Goal: Task Accomplishment & Management: Manage account settings

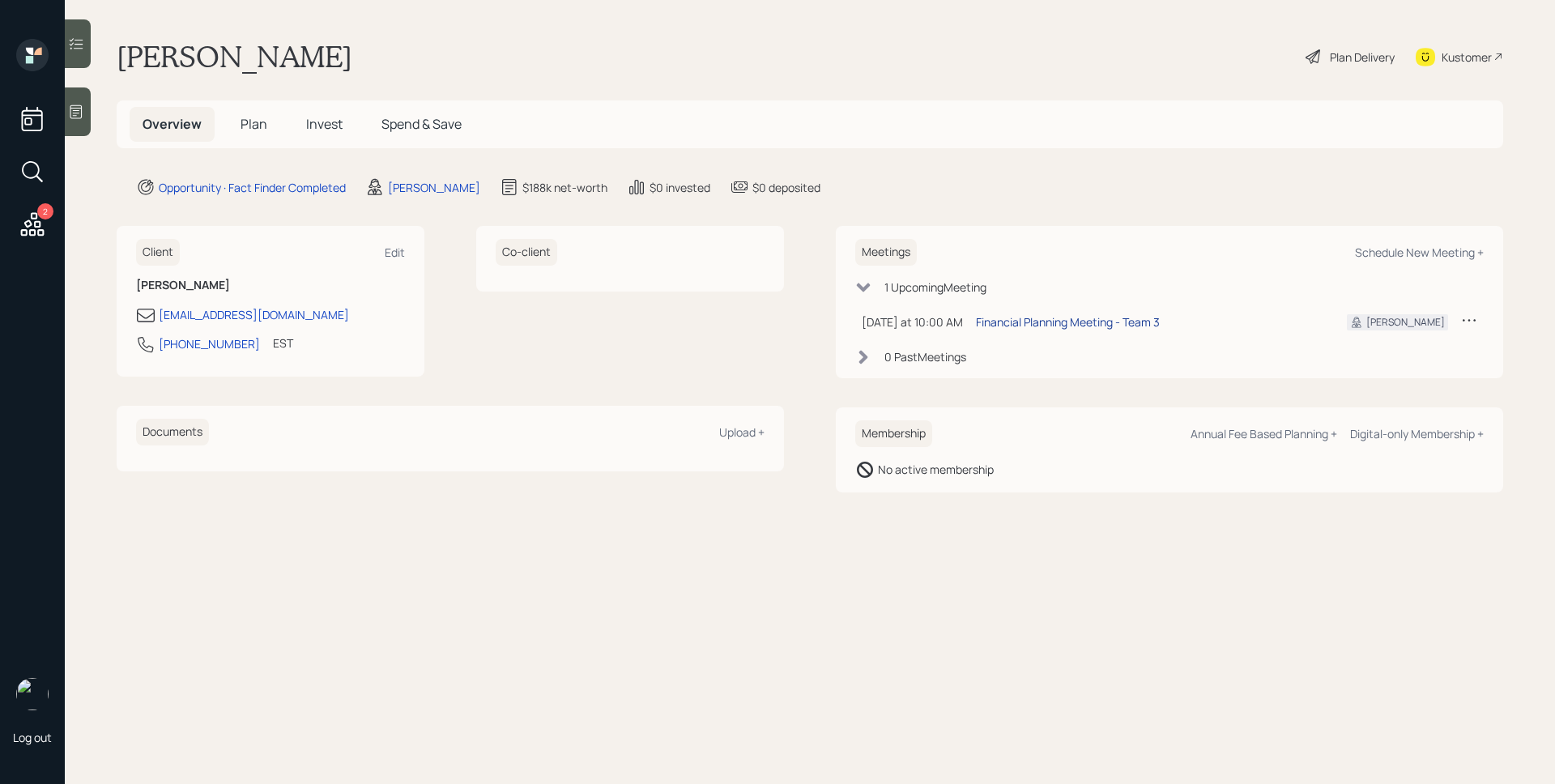
click at [1073, 323] on div "Financial Planning Meeting - Team 3" at bounding box center [1068, 321] width 184 height 17
click at [75, 112] on icon at bounding box center [76, 112] width 17 height 17
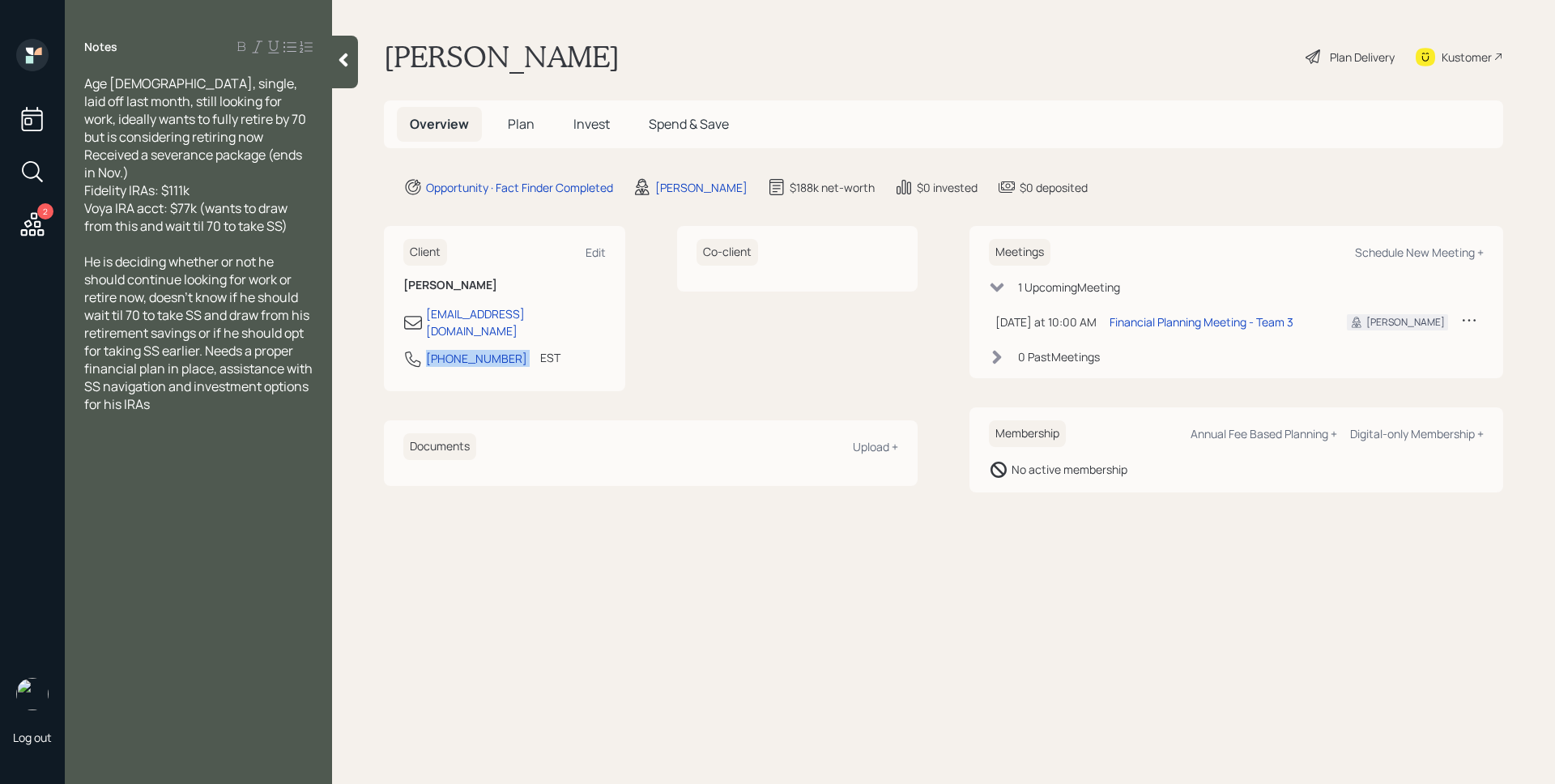
drag, startPoint x: 502, startPoint y: 344, endPoint x: 425, endPoint y: 346, distance: 77.0
click at [425, 349] on div "[PHONE_NUMBER] EST Currently 9:59 AM" at bounding box center [504, 363] width 202 height 29
copy div "[PHONE_NUMBER]"
click at [780, 69] on div "[PERSON_NAME] Plan Delivery Kustomer" at bounding box center [944, 56] width 1120 height 36
click at [522, 111] on h5 "Plan" at bounding box center [521, 124] width 53 height 35
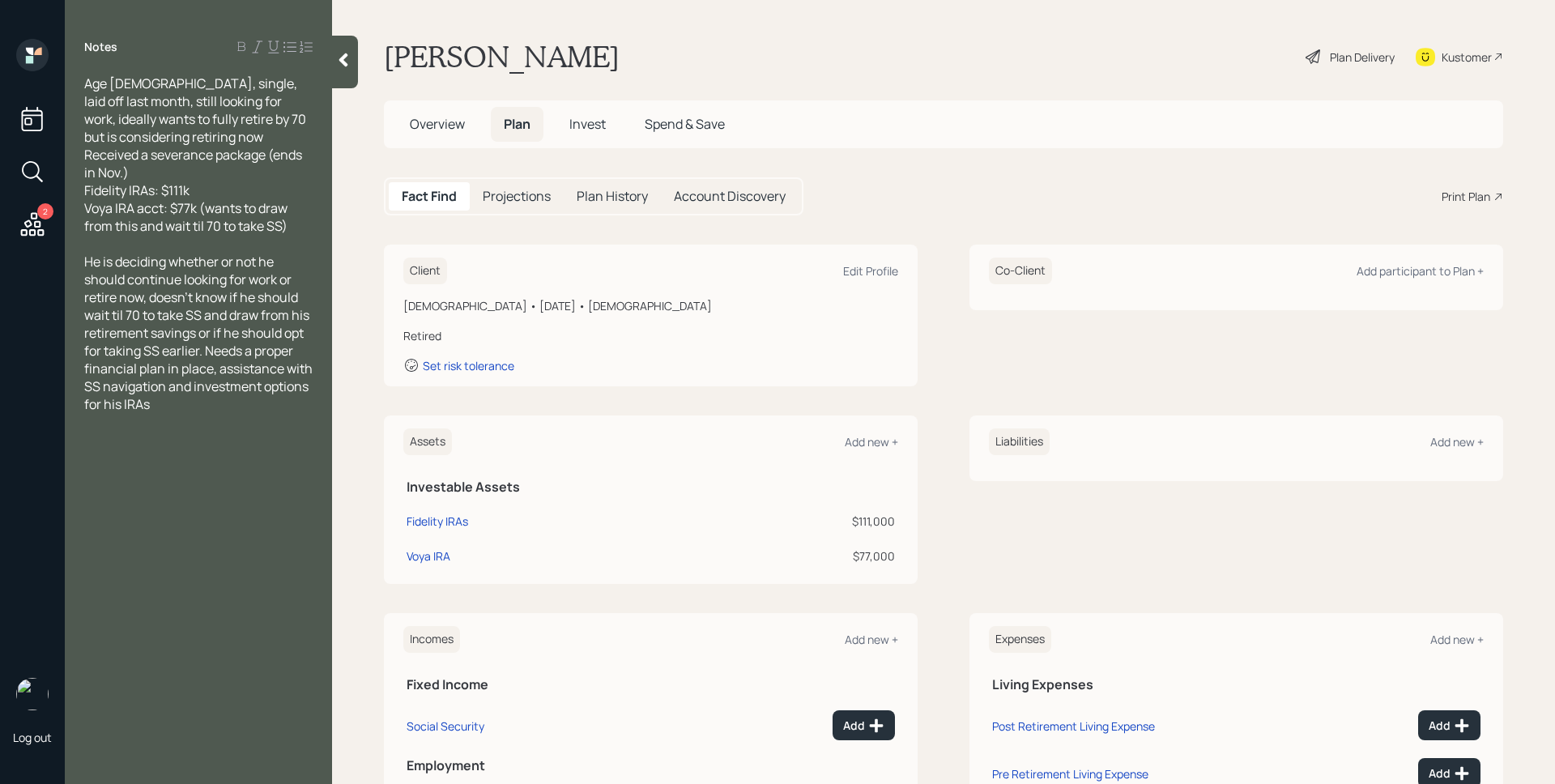
click at [524, 117] on span "Plan" at bounding box center [517, 124] width 26 height 18
click at [844, 269] on div "Edit Profile" at bounding box center [871, 271] width 55 height 16
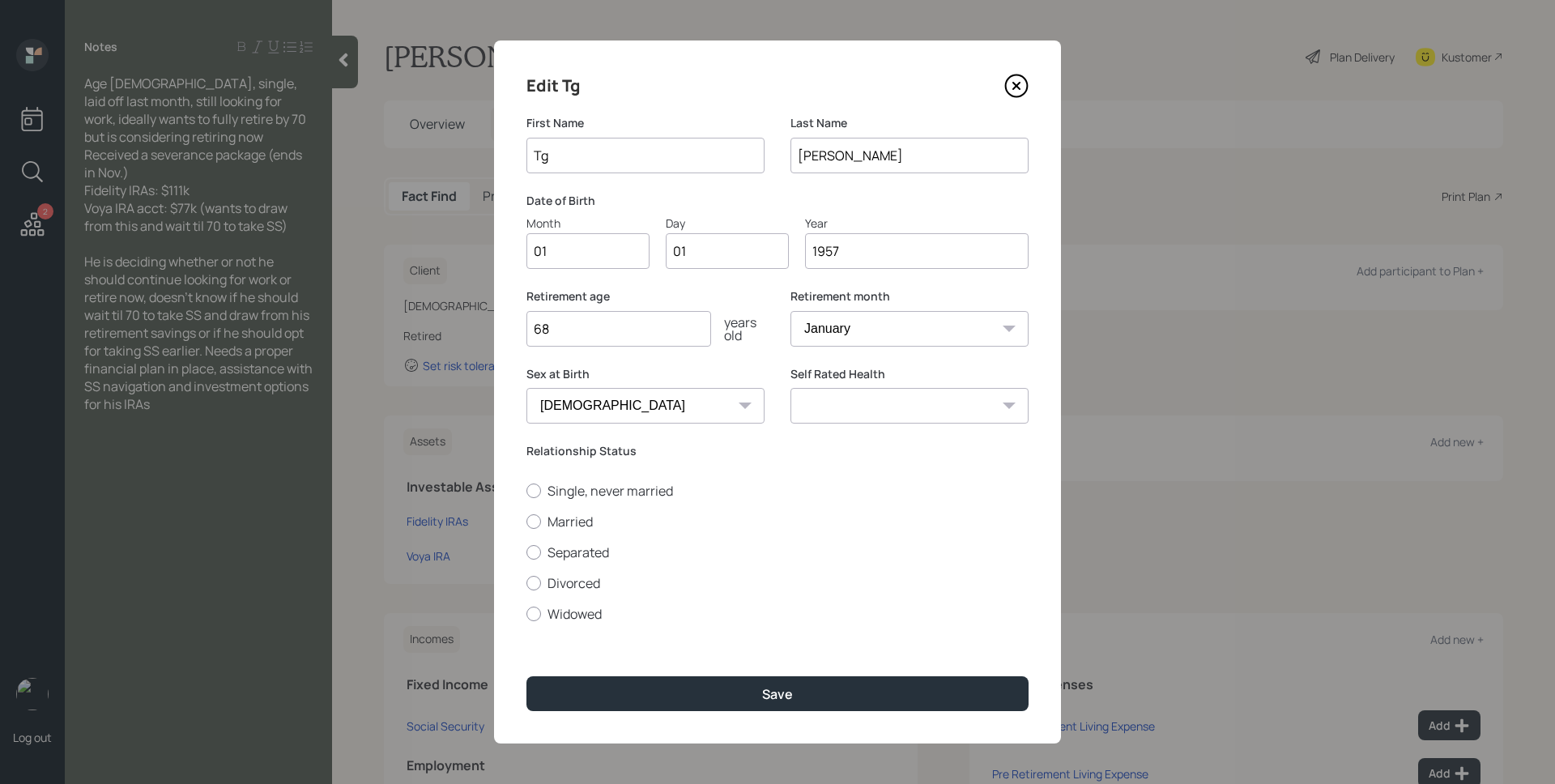
click at [816, 324] on select "January February March April May June July August September October November De…" at bounding box center [910, 328] width 238 height 36
select select "9"
click at [791, 311] on select "January February March April May June July August September October November De…" at bounding box center [910, 328] width 238 height 36
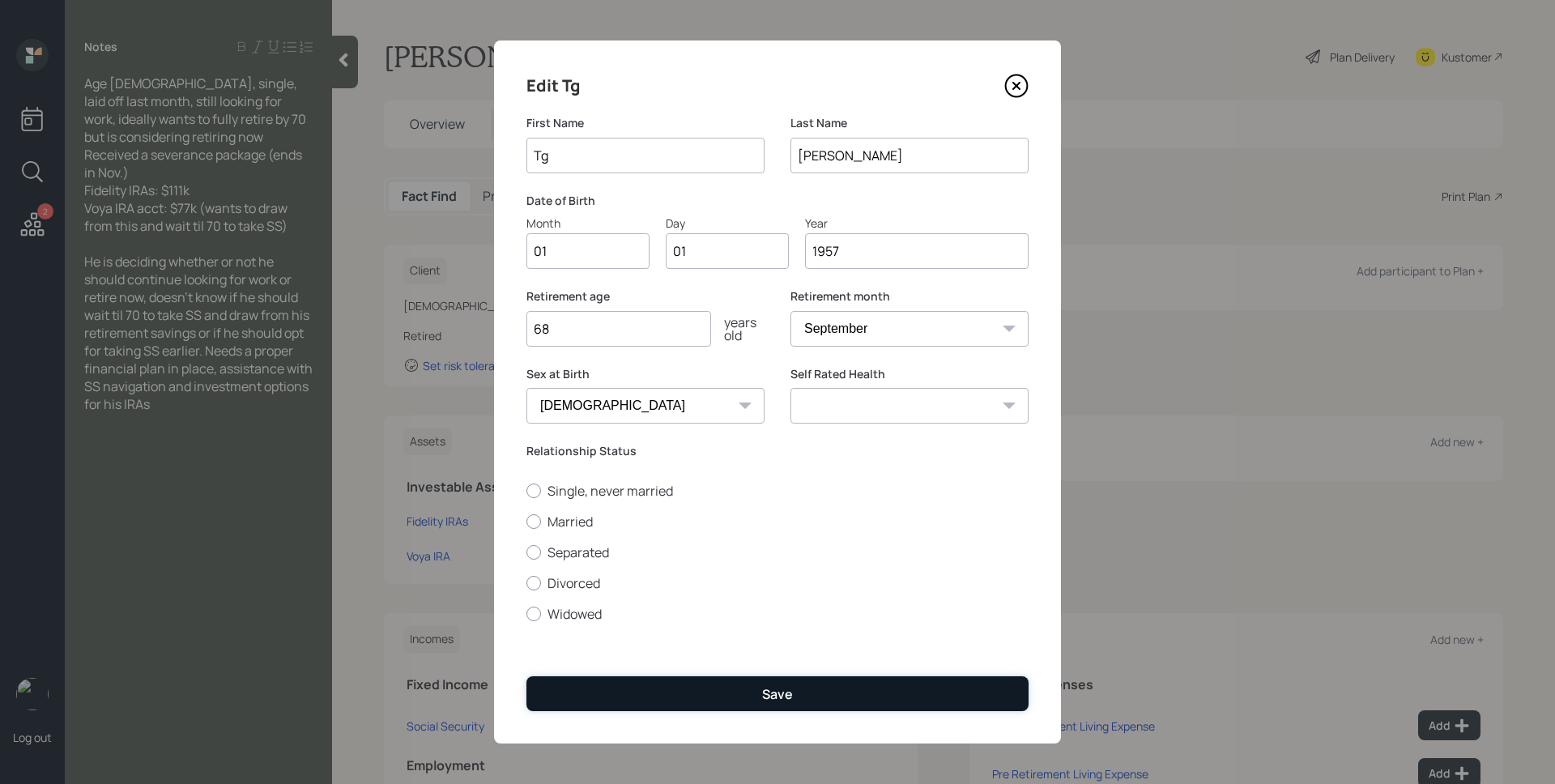
click at [818, 696] on button "Save" at bounding box center [778, 694] width 502 height 35
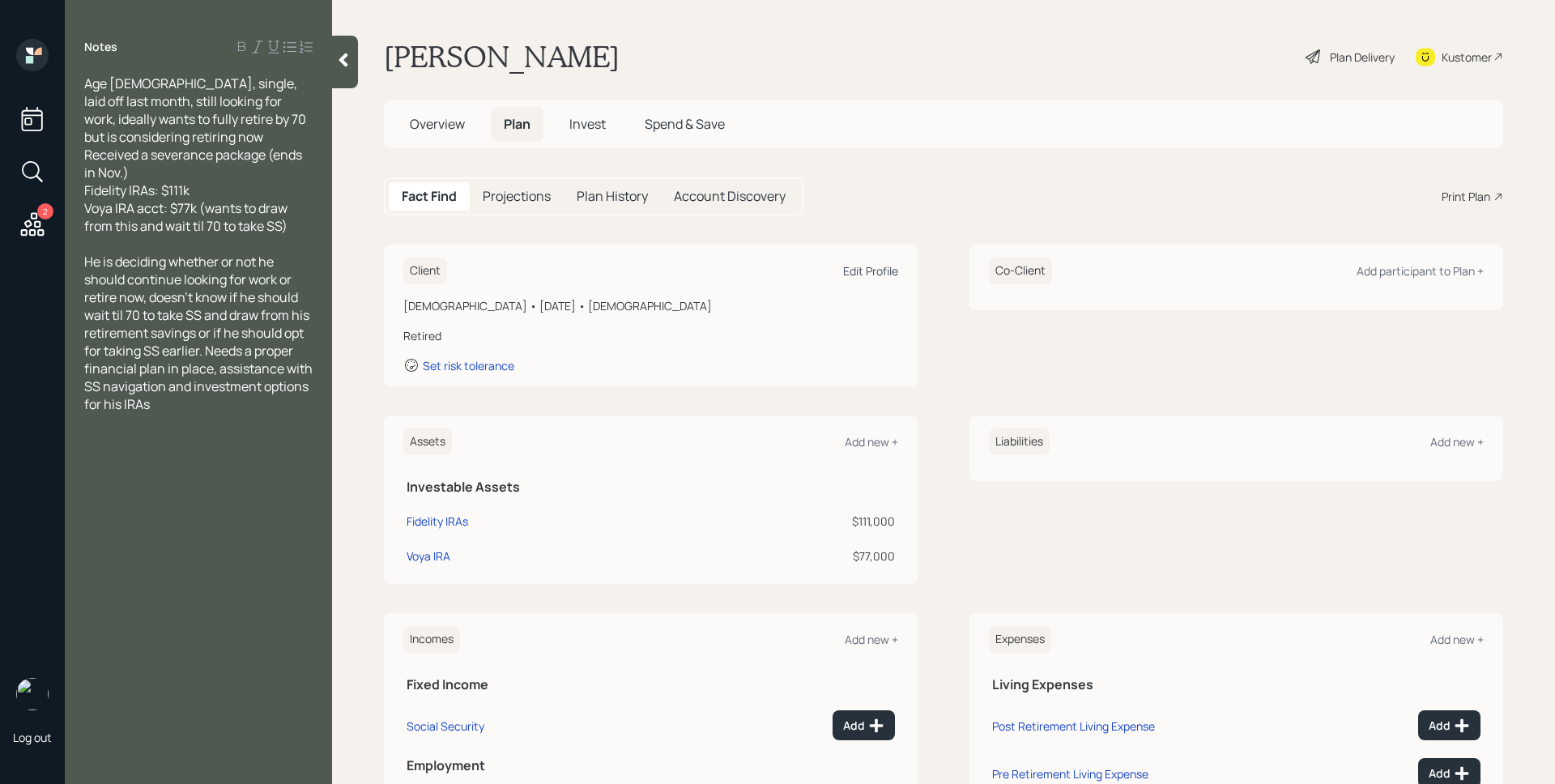
click at [854, 270] on div "Edit Profile" at bounding box center [871, 271] width 55 height 16
select select "9"
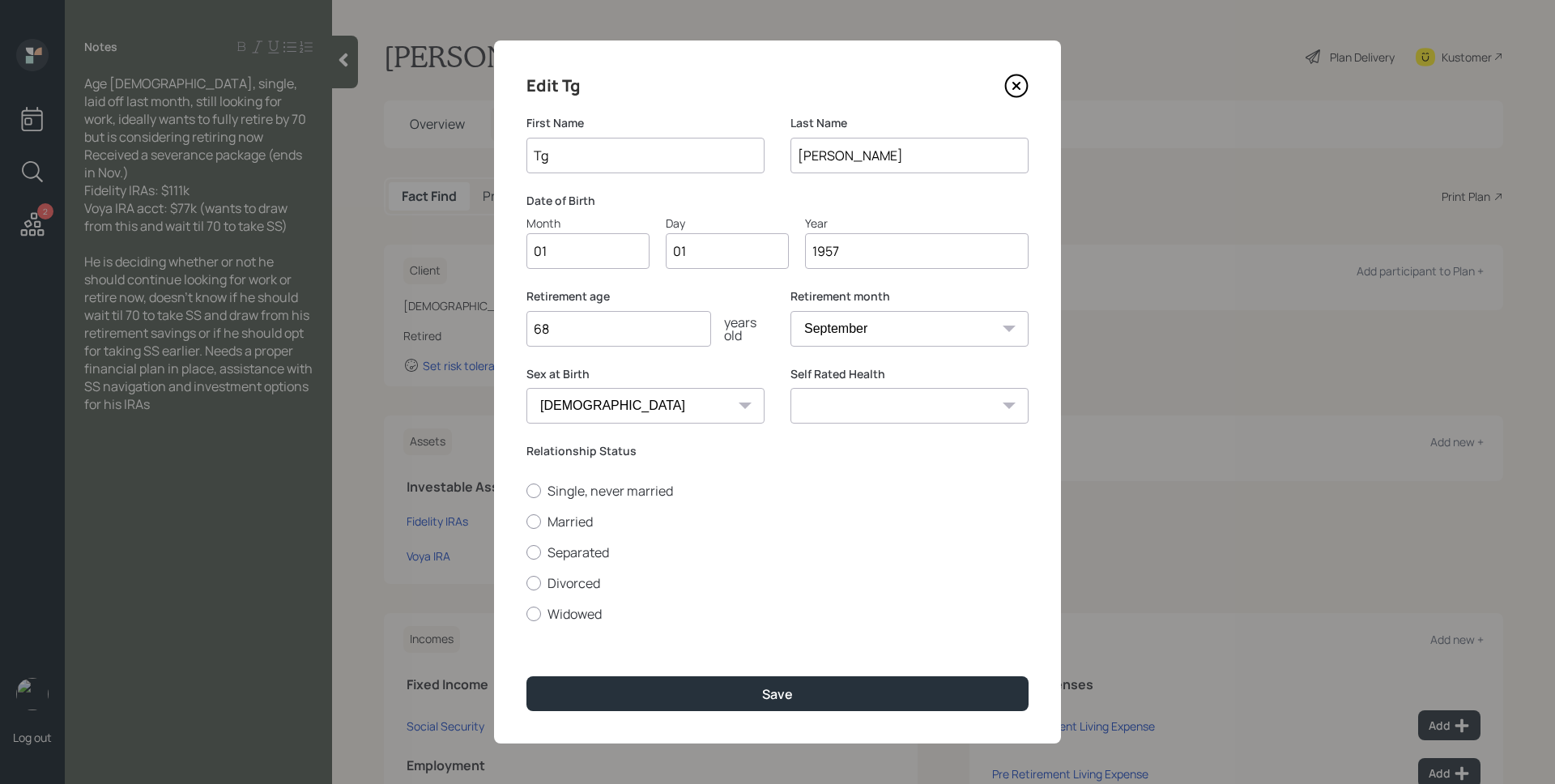
click at [603, 240] on input "01" at bounding box center [587, 250] width 123 height 36
type input "02"
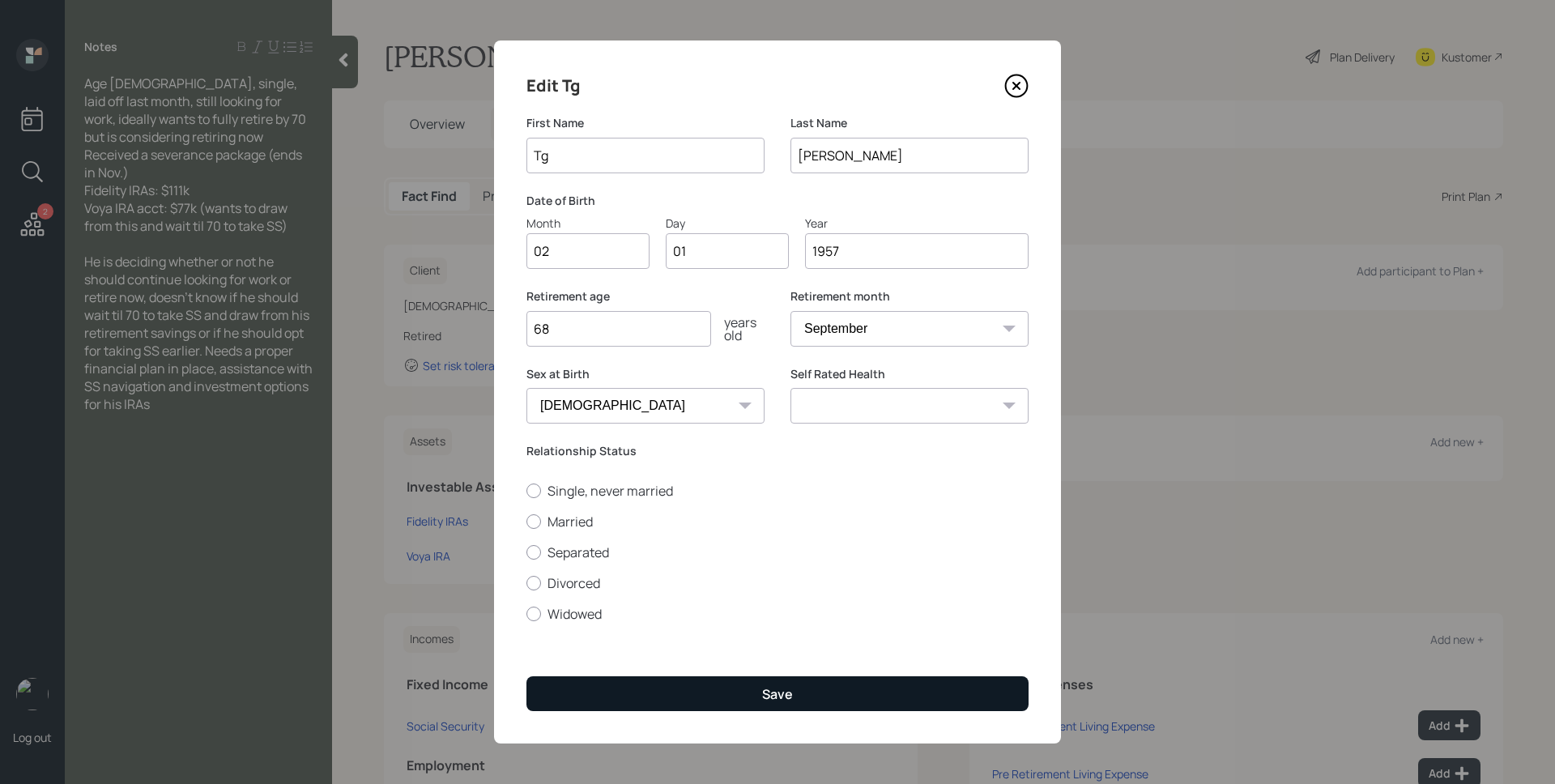
click at [760, 696] on button "Save" at bounding box center [778, 694] width 502 height 35
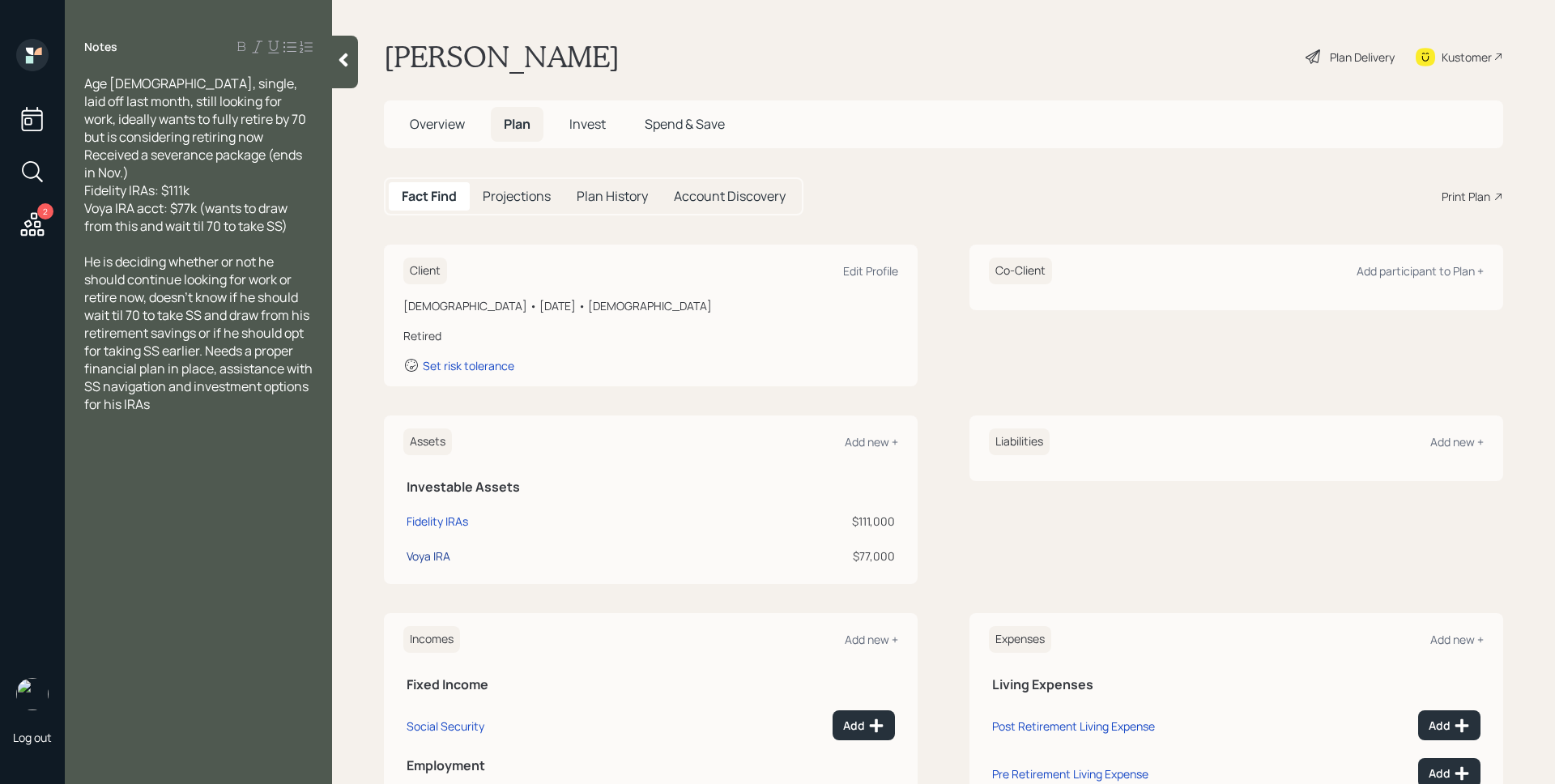
click at [418, 558] on div "Voya IRA" at bounding box center [428, 556] width 44 height 17
select select "ira"
select select "balanced"
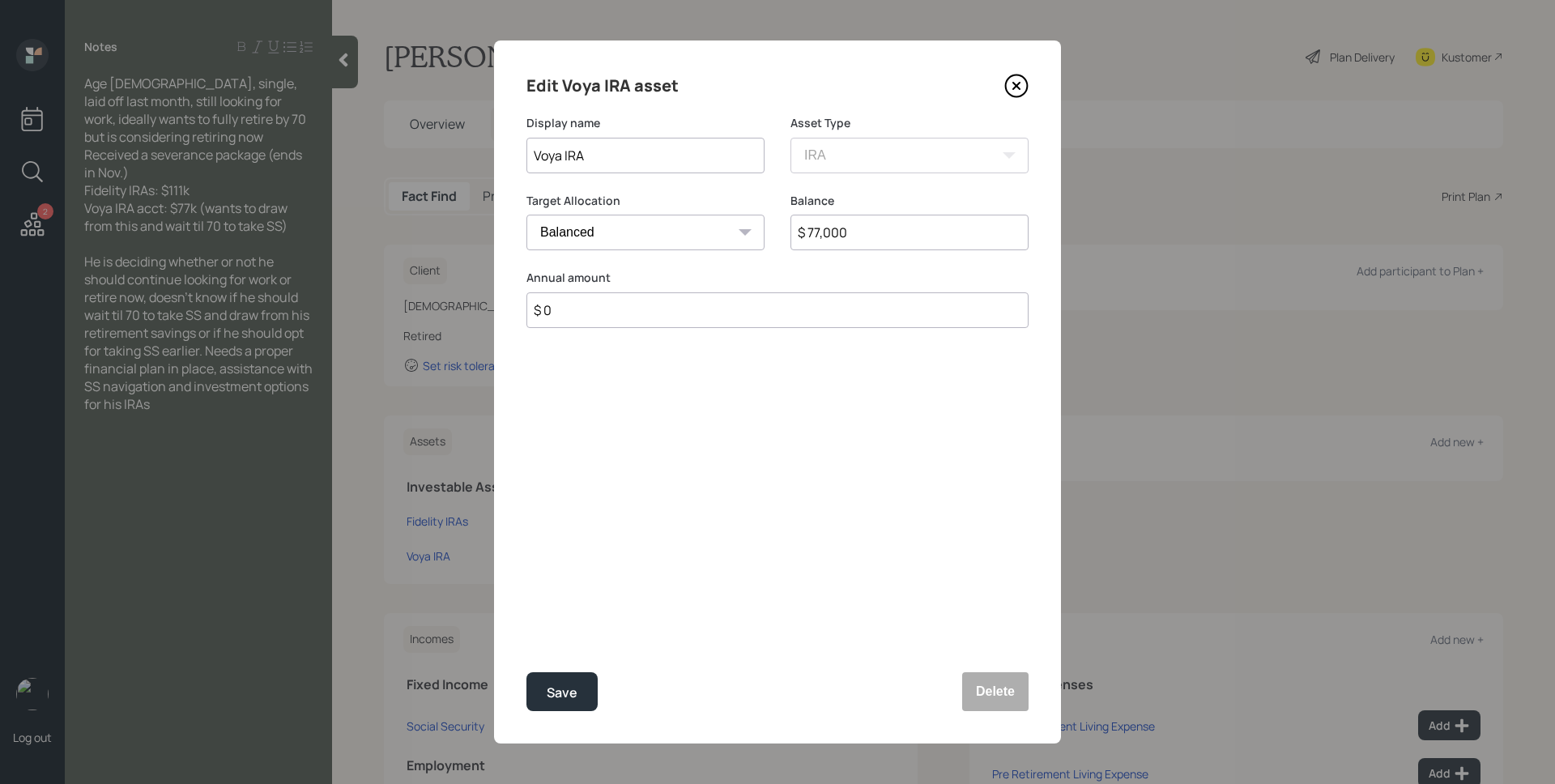
drag, startPoint x: 564, startPoint y: 153, endPoint x: 503, endPoint y: 155, distance: 61.0
click at [503, 155] on div "Edit Voya IRA asset Display name Voya IRA Asset Type SEP [PERSON_NAME] IRA 401(…" at bounding box center [778, 392] width 567 height 703
type input "Rollover IRA"
click at [526, 672] on button "Save" at bounding box center [562, 691] width 71 height 39
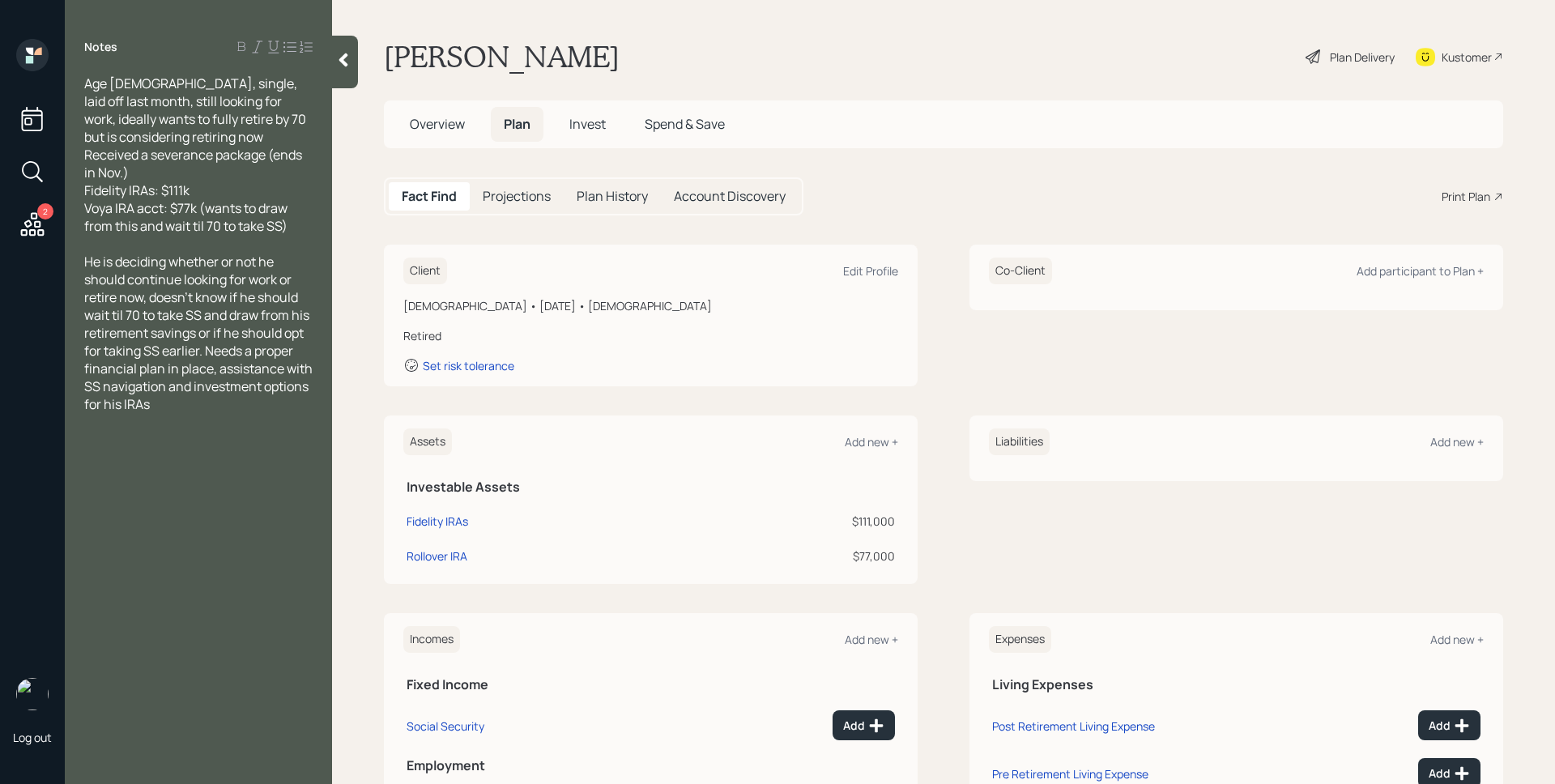
click at [958, 134] on div "Overview Plan Invest Spend & Save" at bounding box center [944, 125] width 1120 height 48
click at [940, 192] on div "Fact Find Projections Plan History Account Discovery Print Plan" at bounding box center [944, 197] width 1120 height 38
click at [1344, 58] on div "Plan Delivery" at bounding box center [1362, 57] width 64 height 17
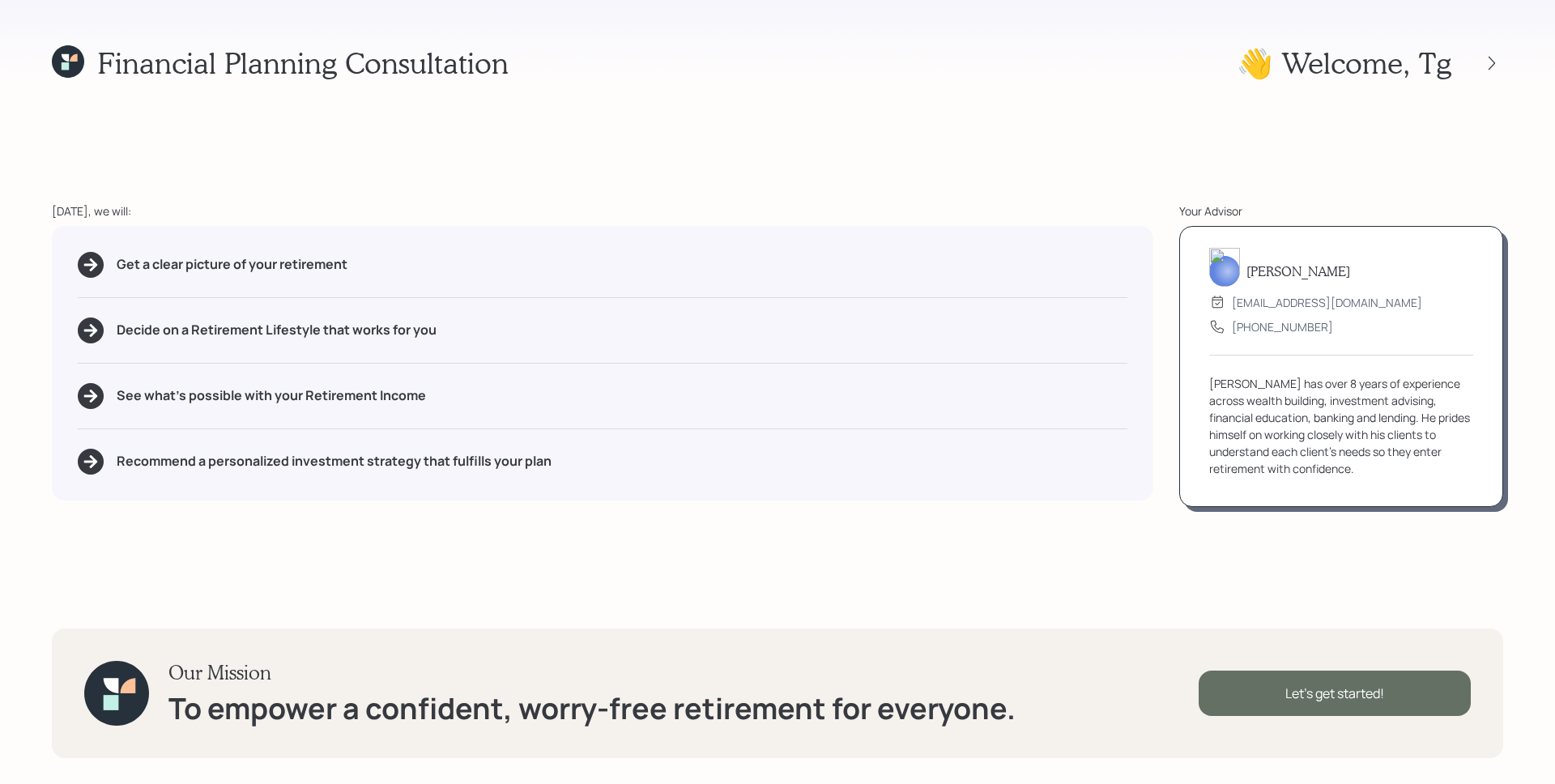
click at [1343, 676] on div "Let's get started!" at bounding box center [1334, 693] width 272 height 45
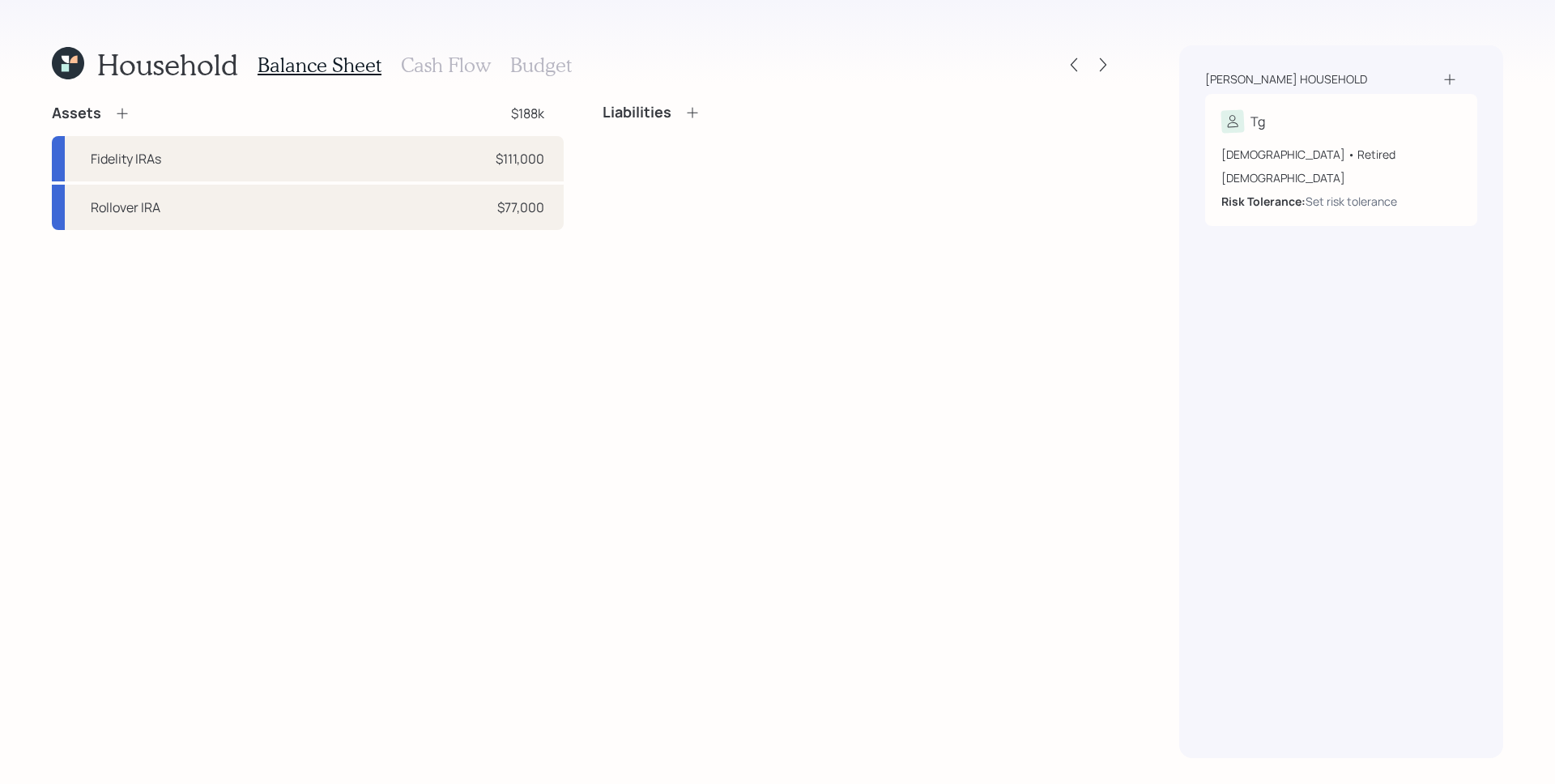
click at [1093, 409] on div "Assets $188k Fidelity IRAs $111,000 Rollover IRA $77,000 Liabilities" at bounding box center [583, 430] width 1063 height 654
drag, startPoint x: 694, startPoint y: 330, endPoint x: 704, endPoint y: 336, distance: 11.7
click at [697, 334] on div "Assets $188k Fidelity IRAs $111,000 Rollover IRA $77,000 Liabilities" at bounding box center [583, 430] width 1063 height 654
click at [126, 106] on icon at bounding box center [122, 113] width 17 height 17
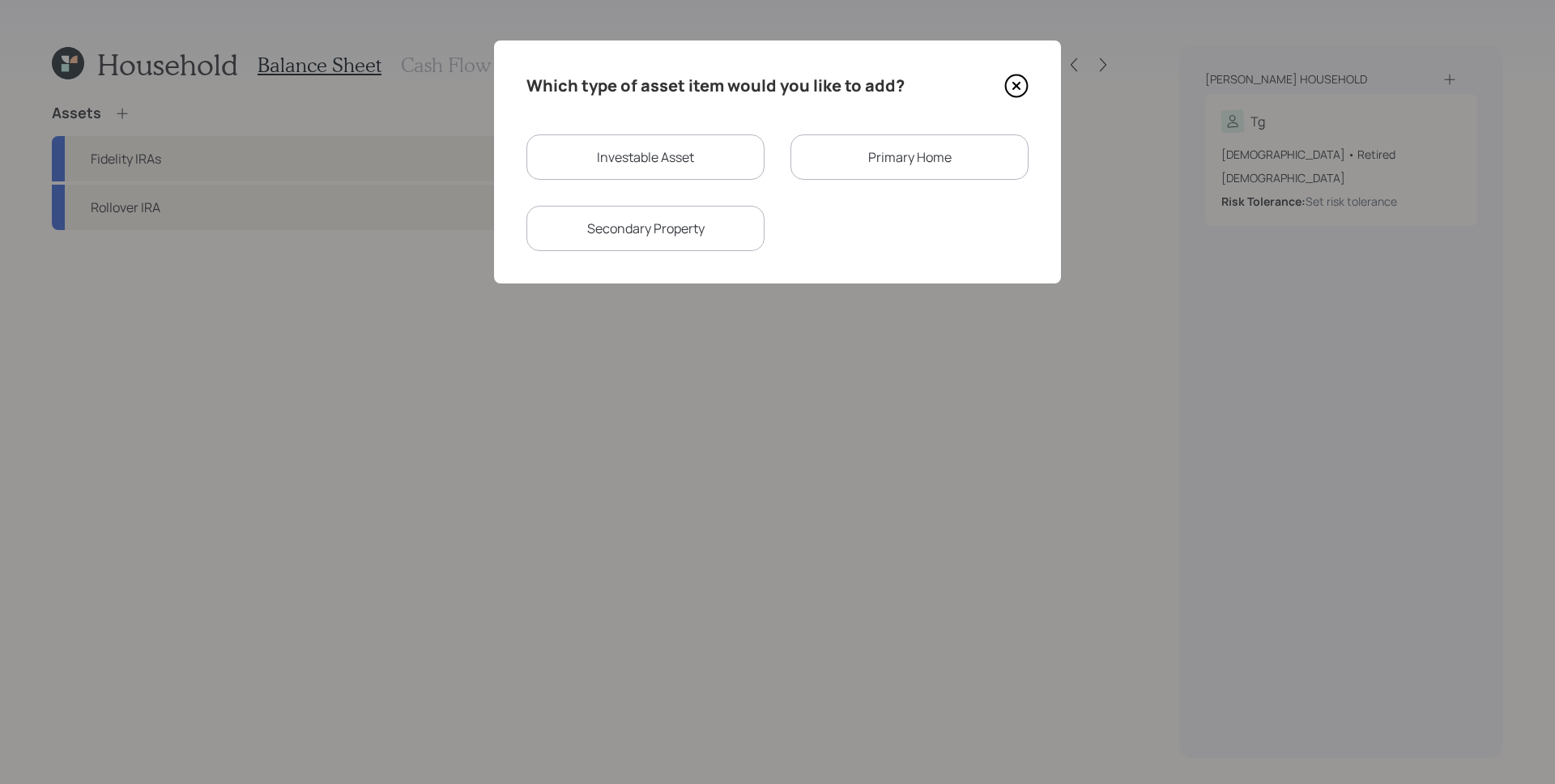
click at [863, 146] on div "Primary Home" at bounding box center [910, 157] width 238 height 45
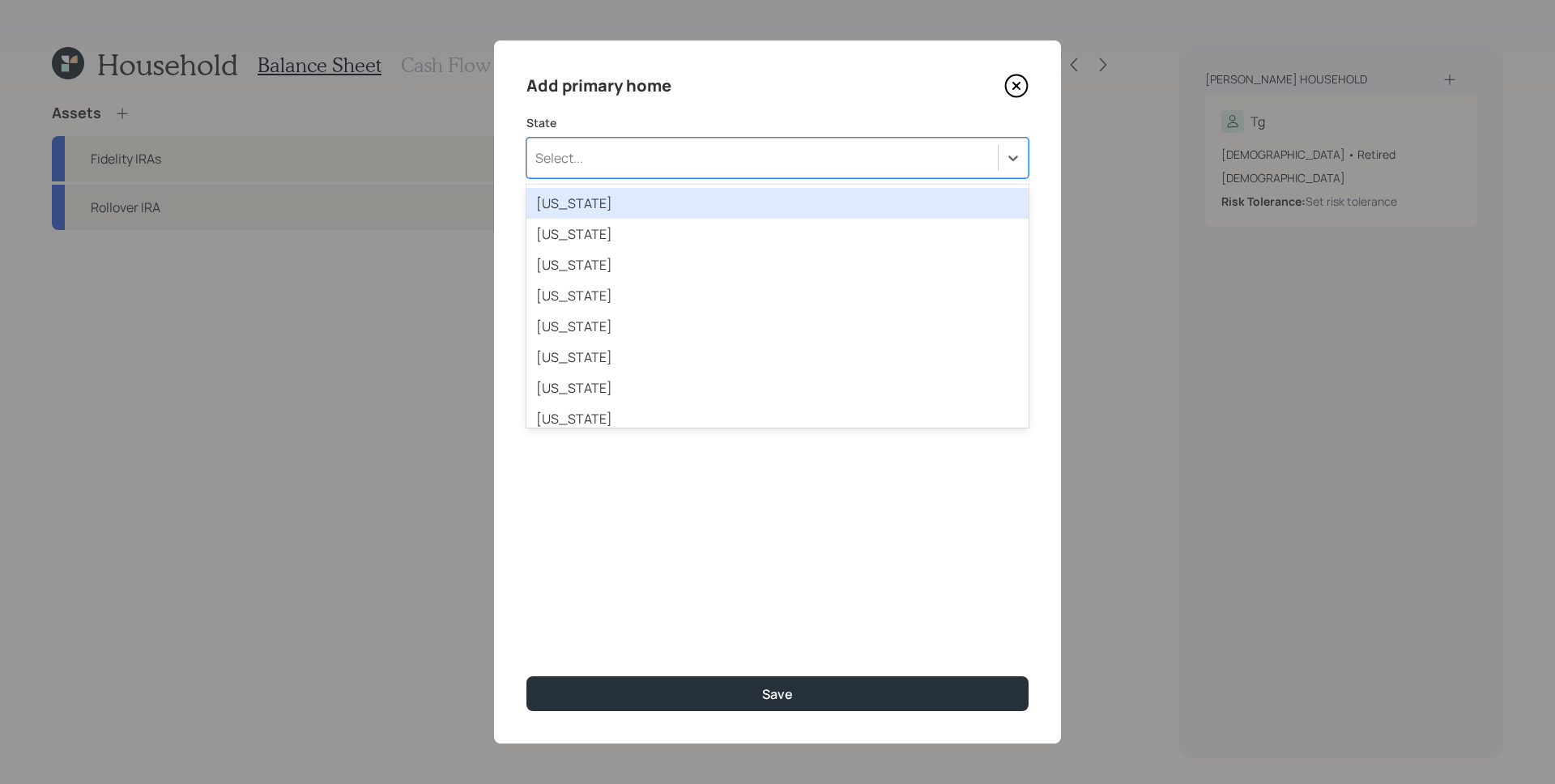
click at [633, 142] on div "Select..." at bounding box center [778, 158] width 502 height 40
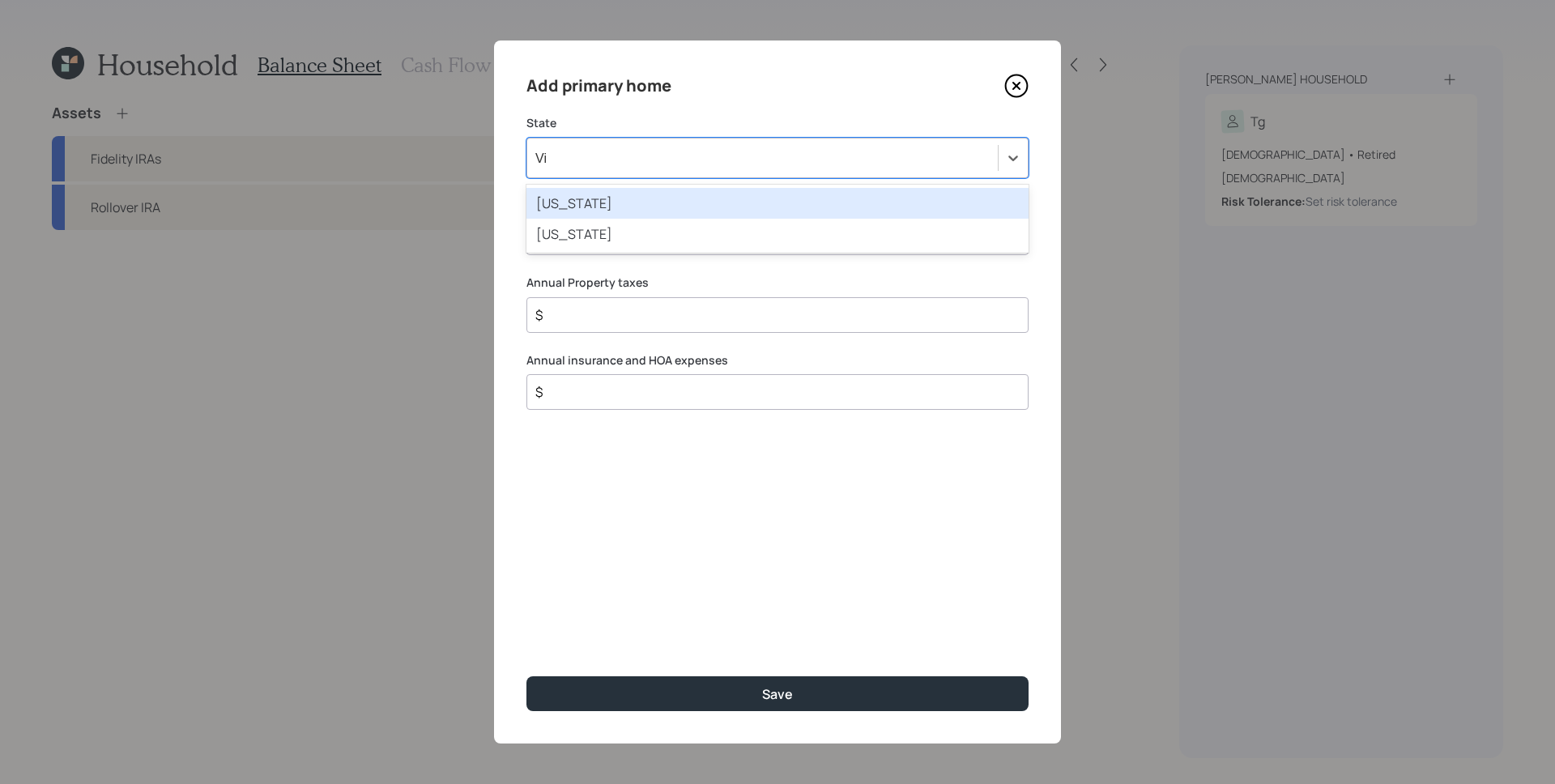
type input "Vir"
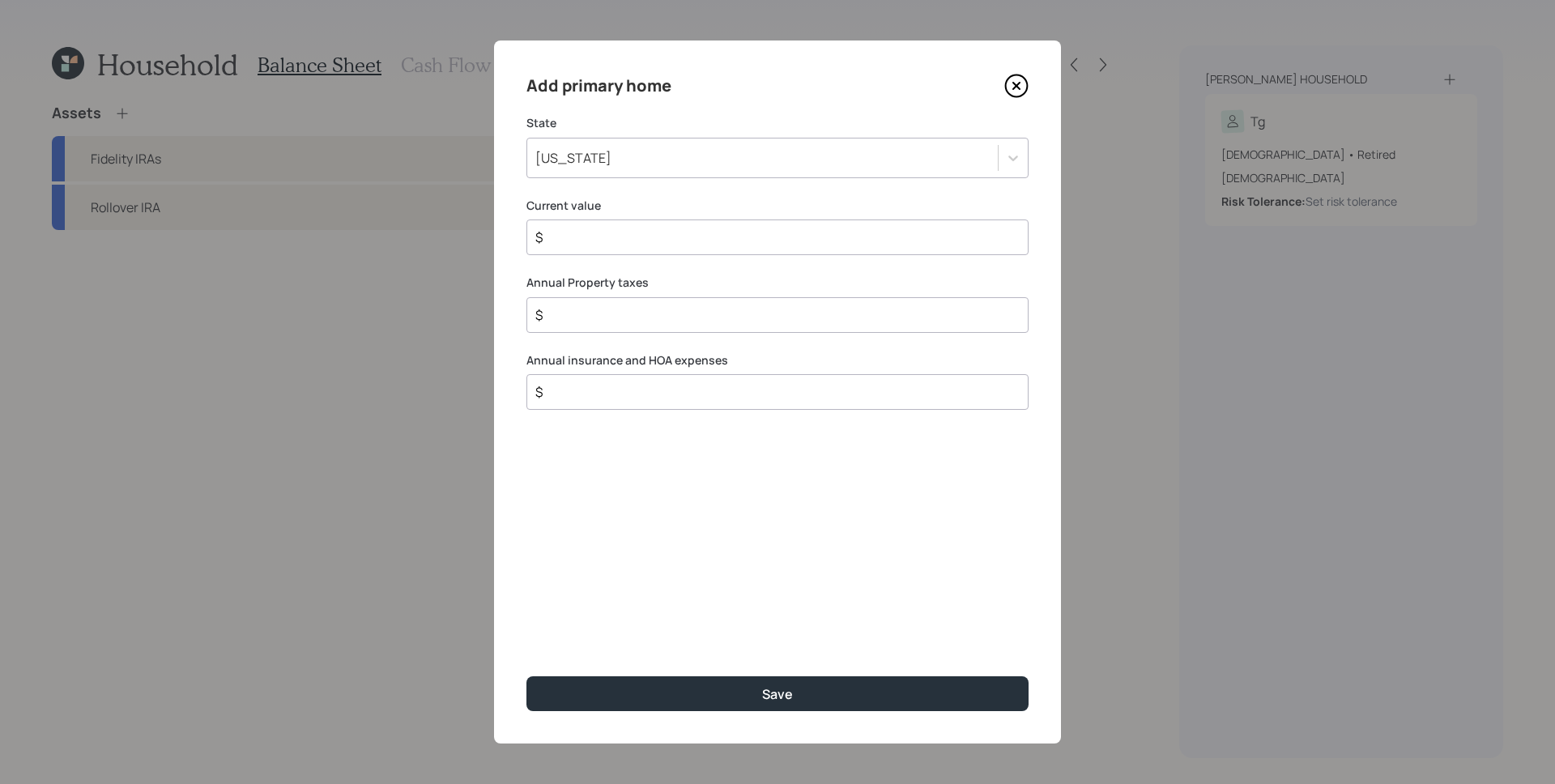
click at [820, 525] on div "Add primary home State [US_STATE] Current value $ Annual Property taxes $ Annua…" at bounding box center [778, 392] width 567 height 703
click at [621, 226] on div "$" at bounding box center [778, 237] width 502 height 36
click at [631, 238] on input "$" at bounding box center [771, 237] width 475 height 20
click at [678, 420] on input "$" at bounding box center [771, 413] width 475 height 20
type input "$ 2,412"
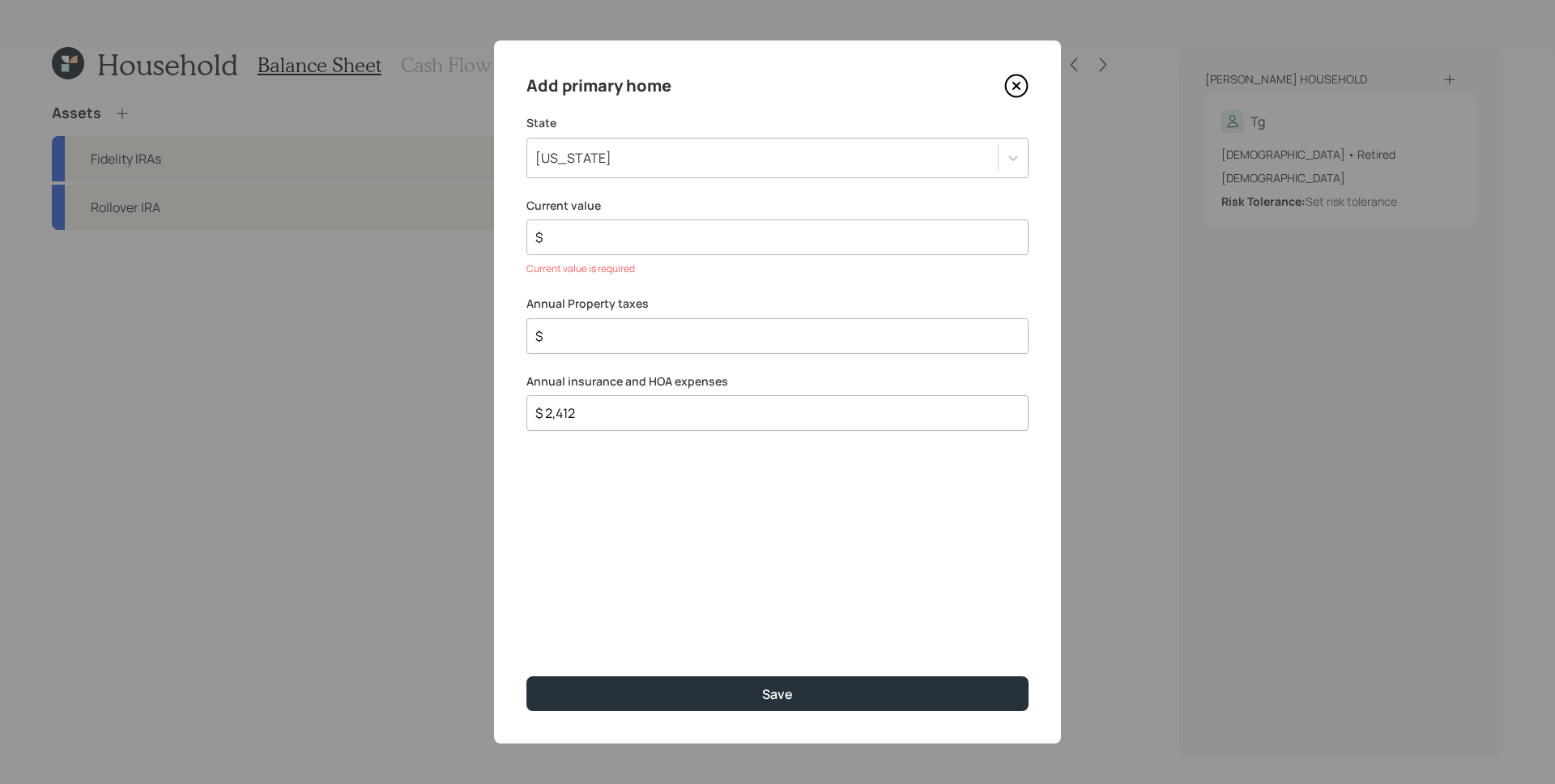
click at [725, 521] on div "Add primary home State [US_STATE] Current value $ Current value is required Ann…" at bounding box center [778, 392] width 567 height 703
click at [612, 227] on input "$" at bounding box center [771, 237] width 475 height 20
click at [571, 215] on div "Current value $ Current value is required" at bounding box center [778, 237] width 502 height 79
click at [602, 243] on input "$" at bounding box center [771, 237] width 475 height 20
click at [651, 241] on input "$ 300,000" at bounding box center [771, 237] width 475 height 20
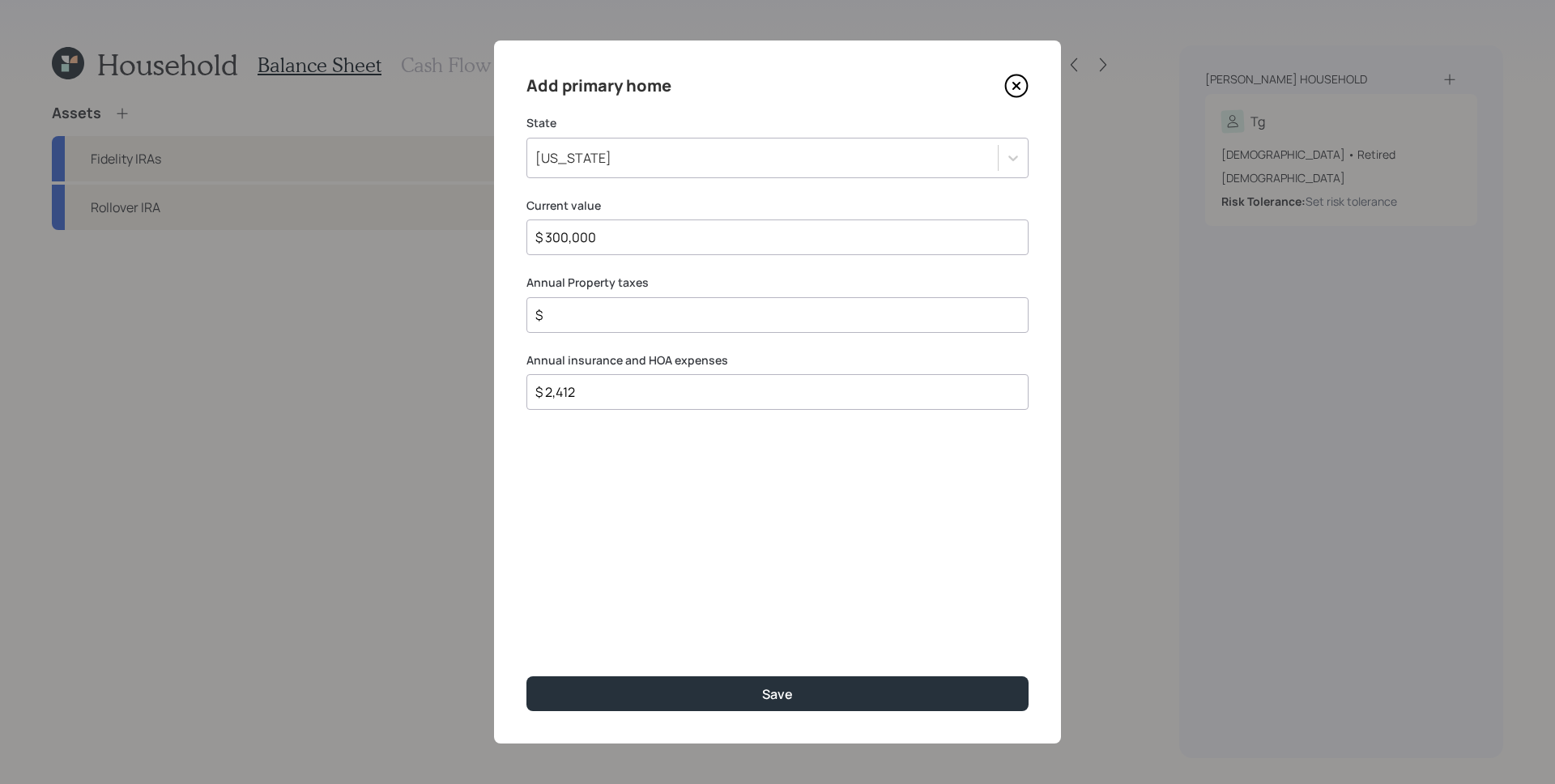
click at [651, 241] on input "$ 300,000" at bounding box center [771, 237] width 475 height 20
type input "$ 300,000"
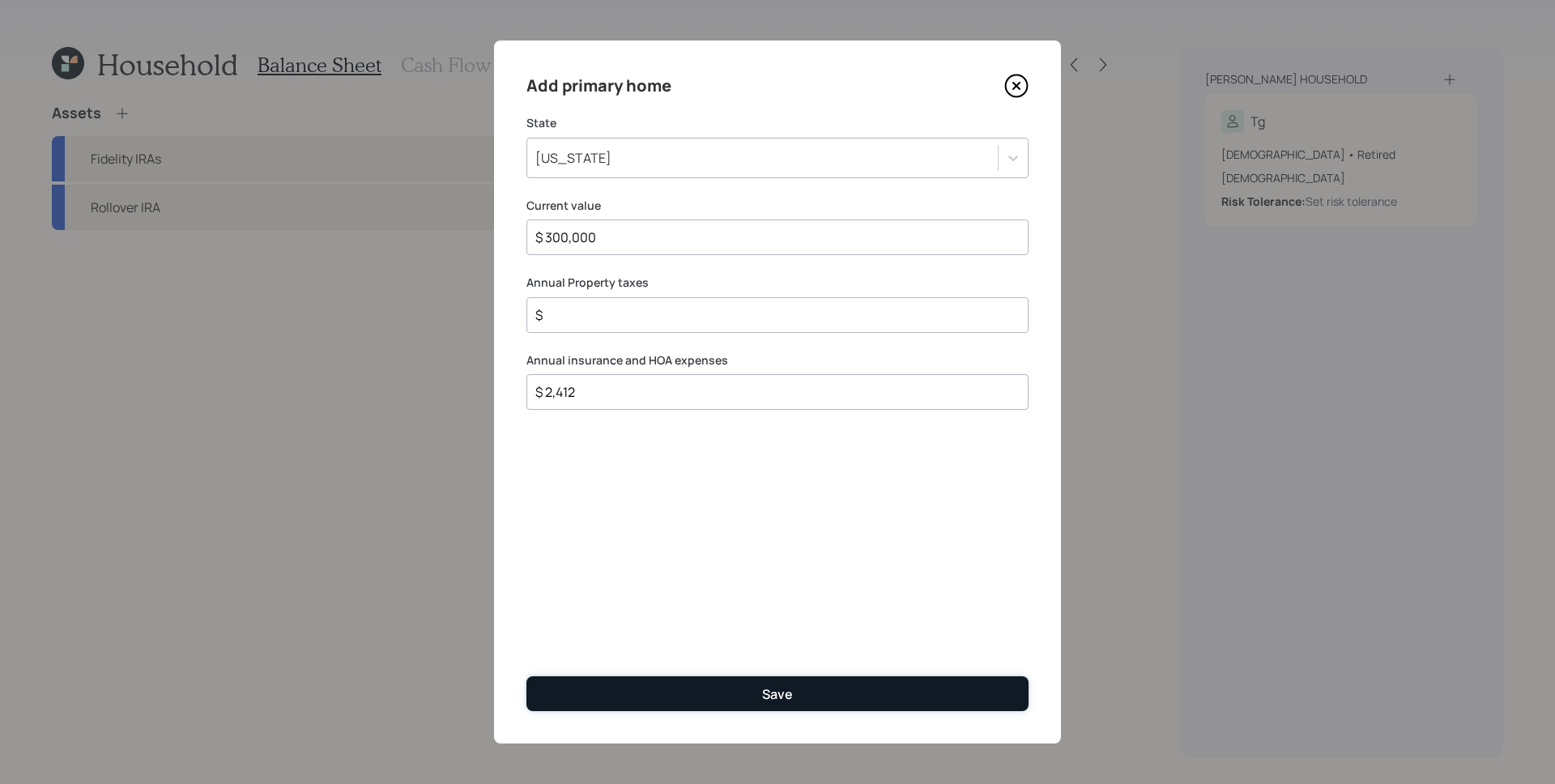
click at [740, 697] on button "Save" at bounding box center [778, 694] width 502 height 35
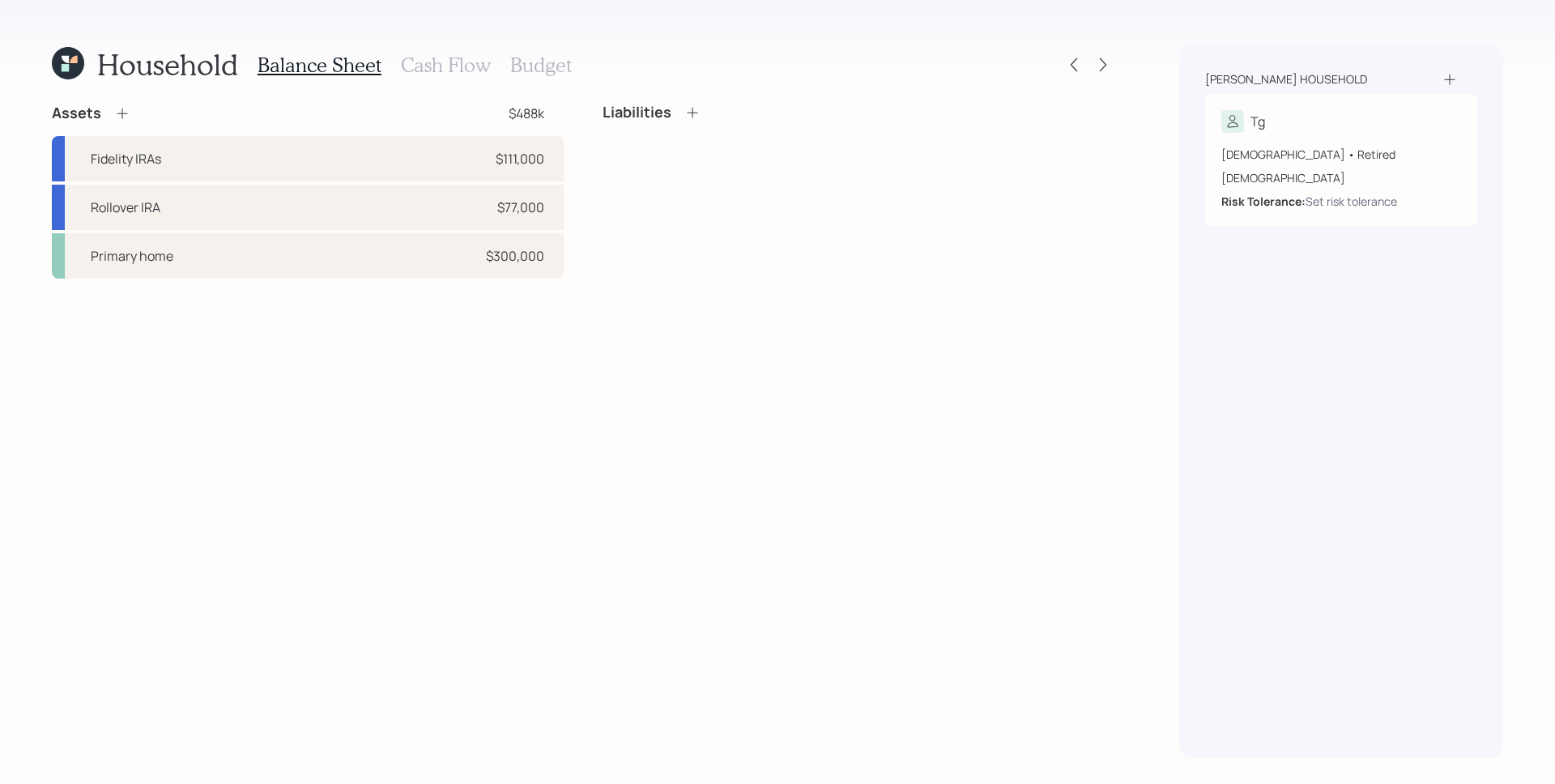
click at [695, 112] on icon at bounding box center [692, 112] width 17 height 17
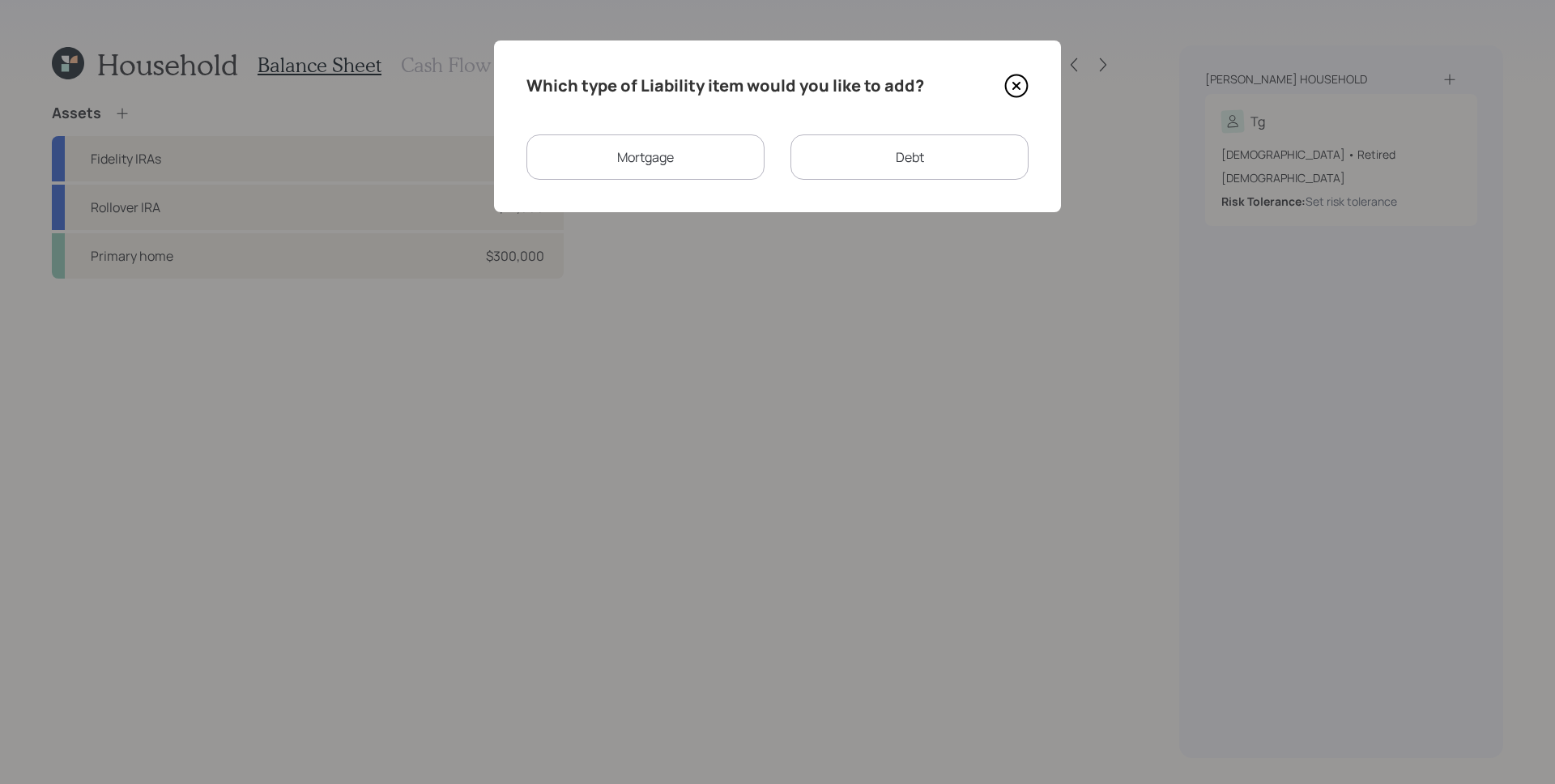
click at [717, 154] on div "Mortgage" at bounding box center [645, 157] width 238 height 45
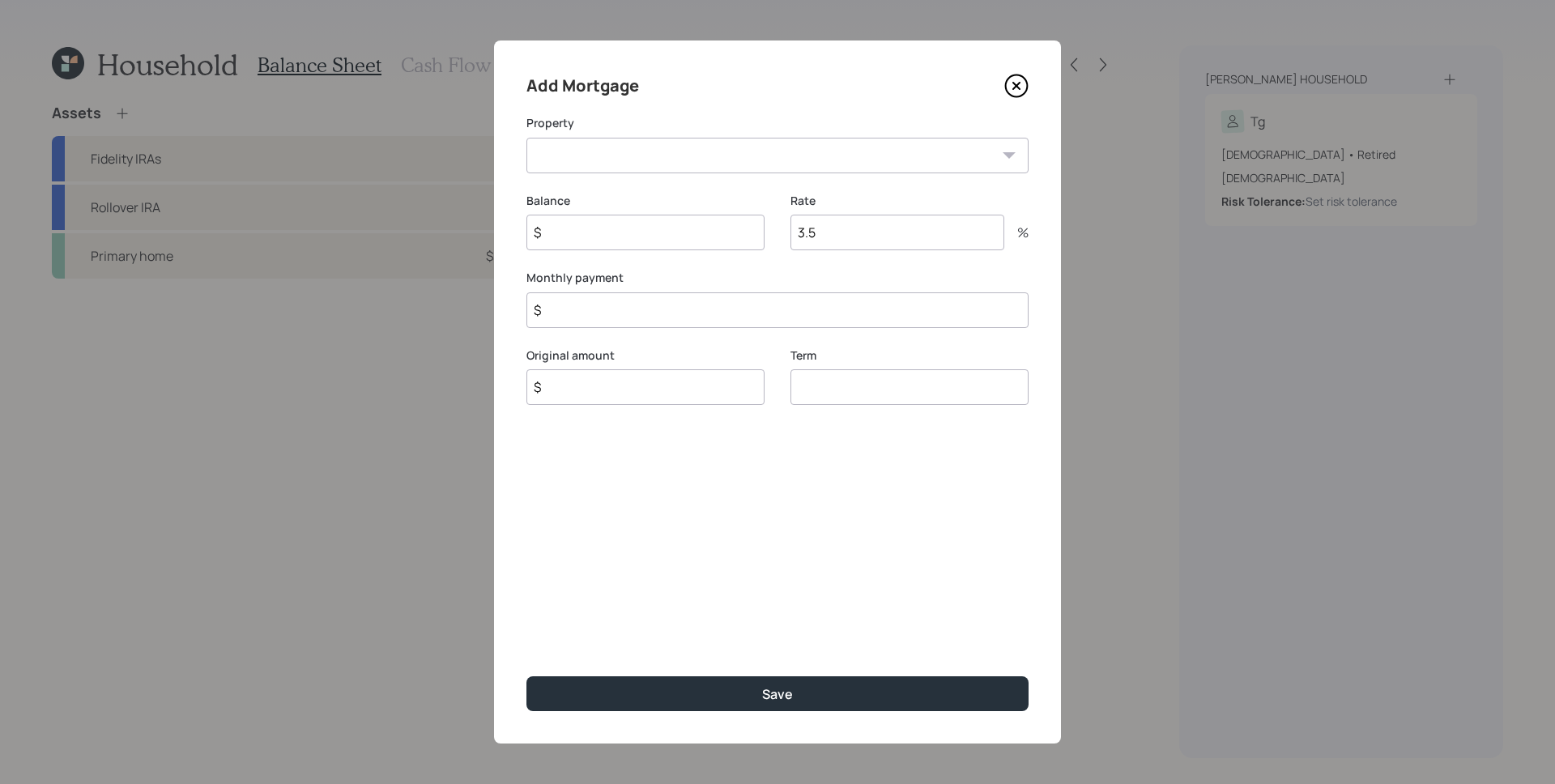
click at [663, 142] on select "VA Primary home" at bounding box center [778, 155] width 502 height 36
select select "156088f7-771d-4605-a049-643004f83b5a"
click at [526, 138] on select "VA Primary home" at bounding box center [778, 155] width 502 height 36
click at [666, 236] on input "$" at bounding box center [645, 232] width 238 height 36
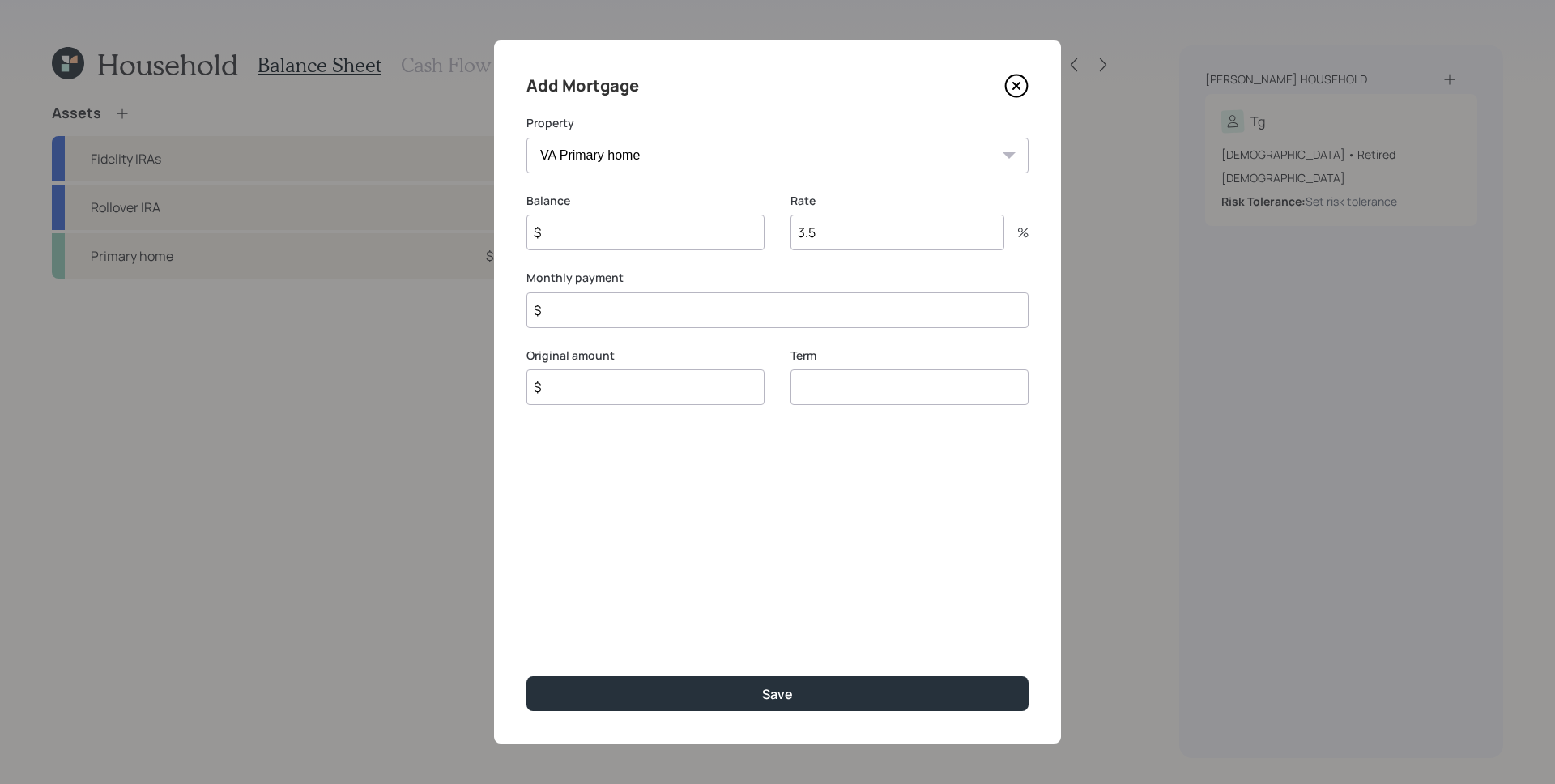
click at [666, 236] on input "$" at bounding box center [645, 232] width 238 height 36
click at [661, 316] on input "$" at bounding box center [778, 310] width 502 height 36
type input "$ 948"
click at [573, 222] on input "$" at bounding box center [645, 232] width 238 height 36
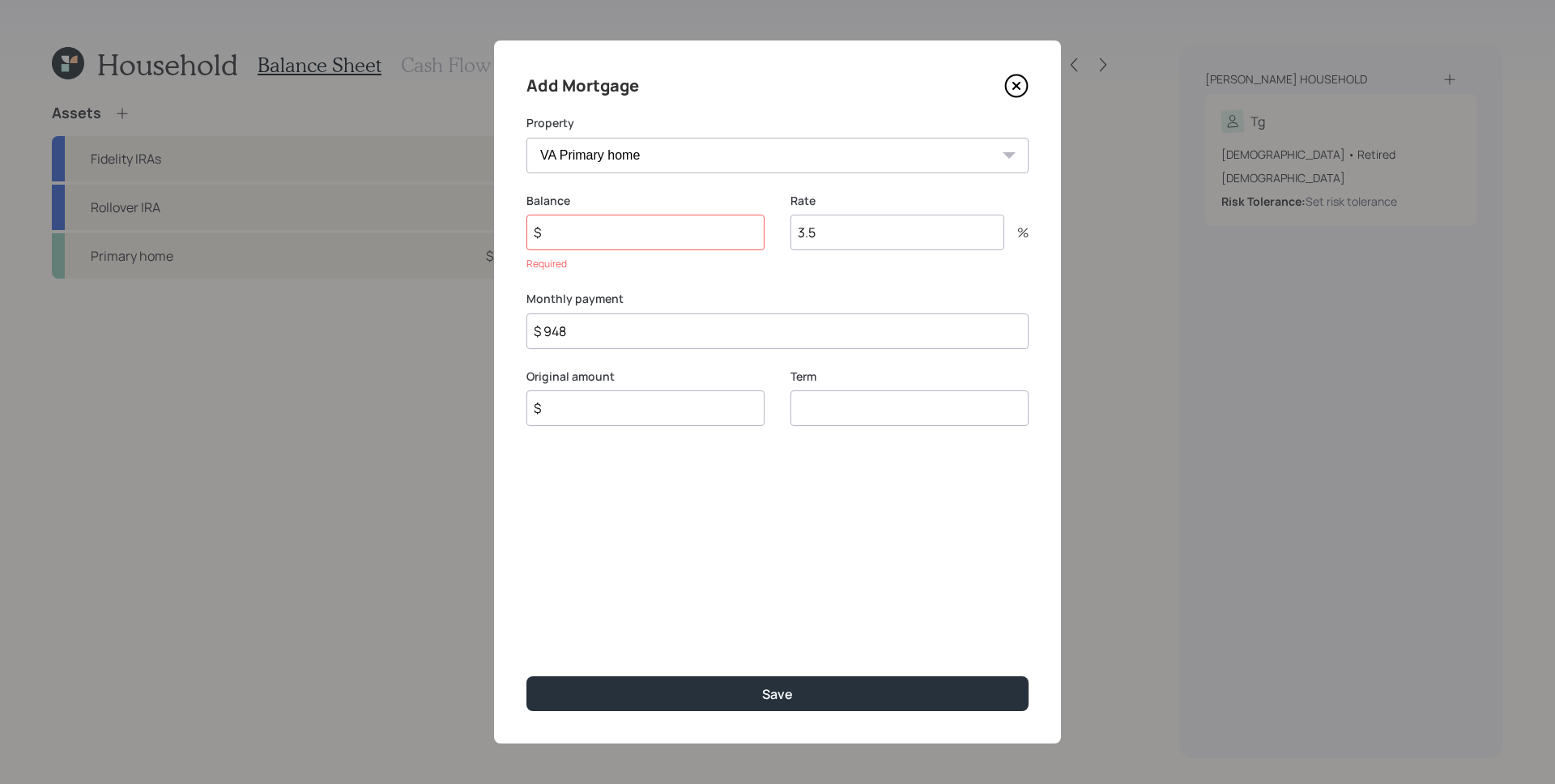
click at [573, 222] on input "$" at bounding box center [645, 232] width 238 height 36
click at [578, 223] on input "$" at bounding box center [645, 232] width 238 height 36
click at [587, 232] on input "$" at bounding box center [645, 232] width 238 height 36
type input "$ 109,316"
click at [851, 233] on input "3.5" at bounding box center [897, 232] width 214 height 36
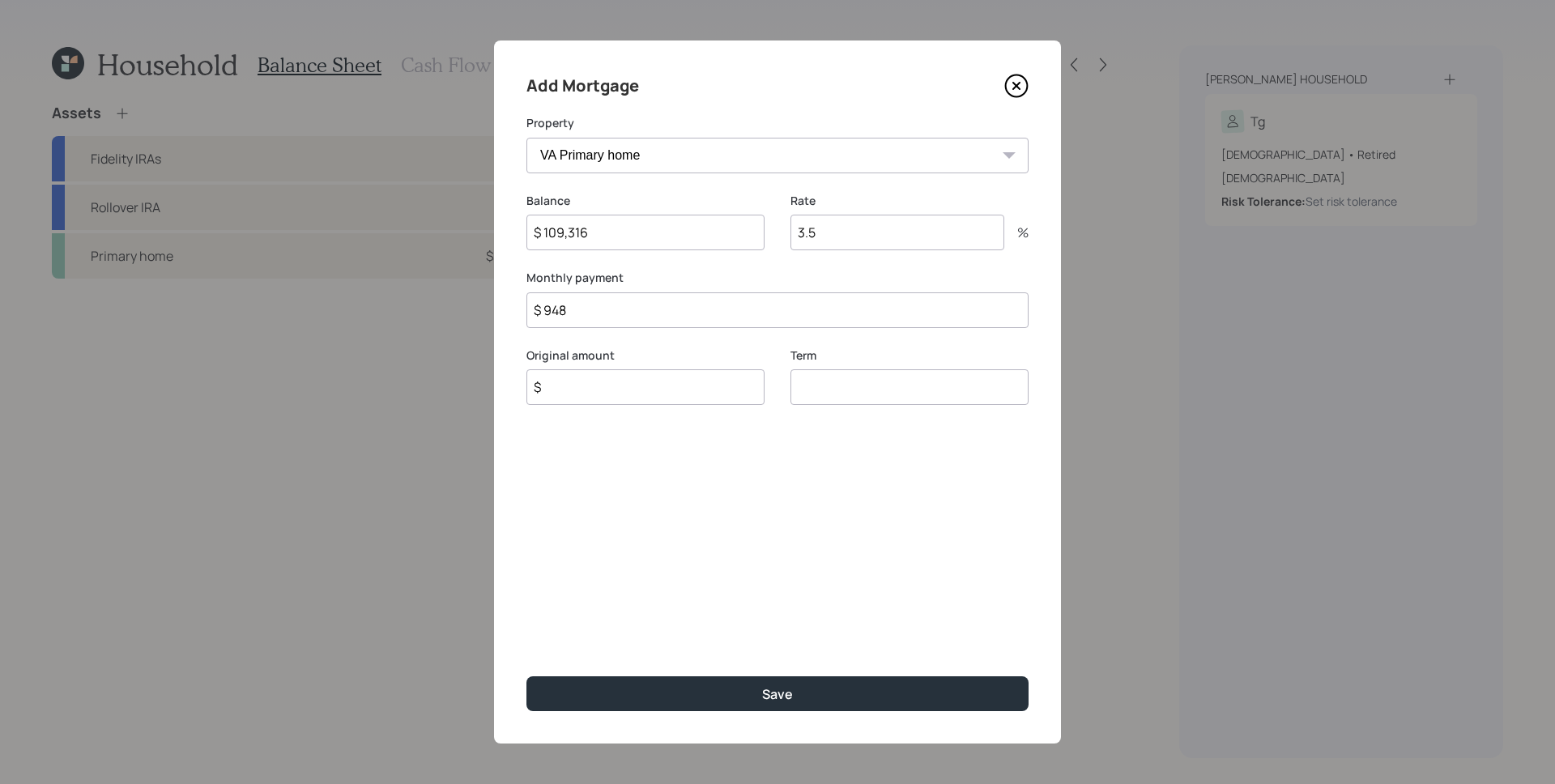
click at [851, 233] on input "3.5" at bounding box center [897, 232] width 214 height 36
type input "3"
click at [862, 240] on input "3" at bounding box center [897, 232] width 214 height 36
click at [630, 404] on input "$" at bounding box center [645, 387] width 238 height 36
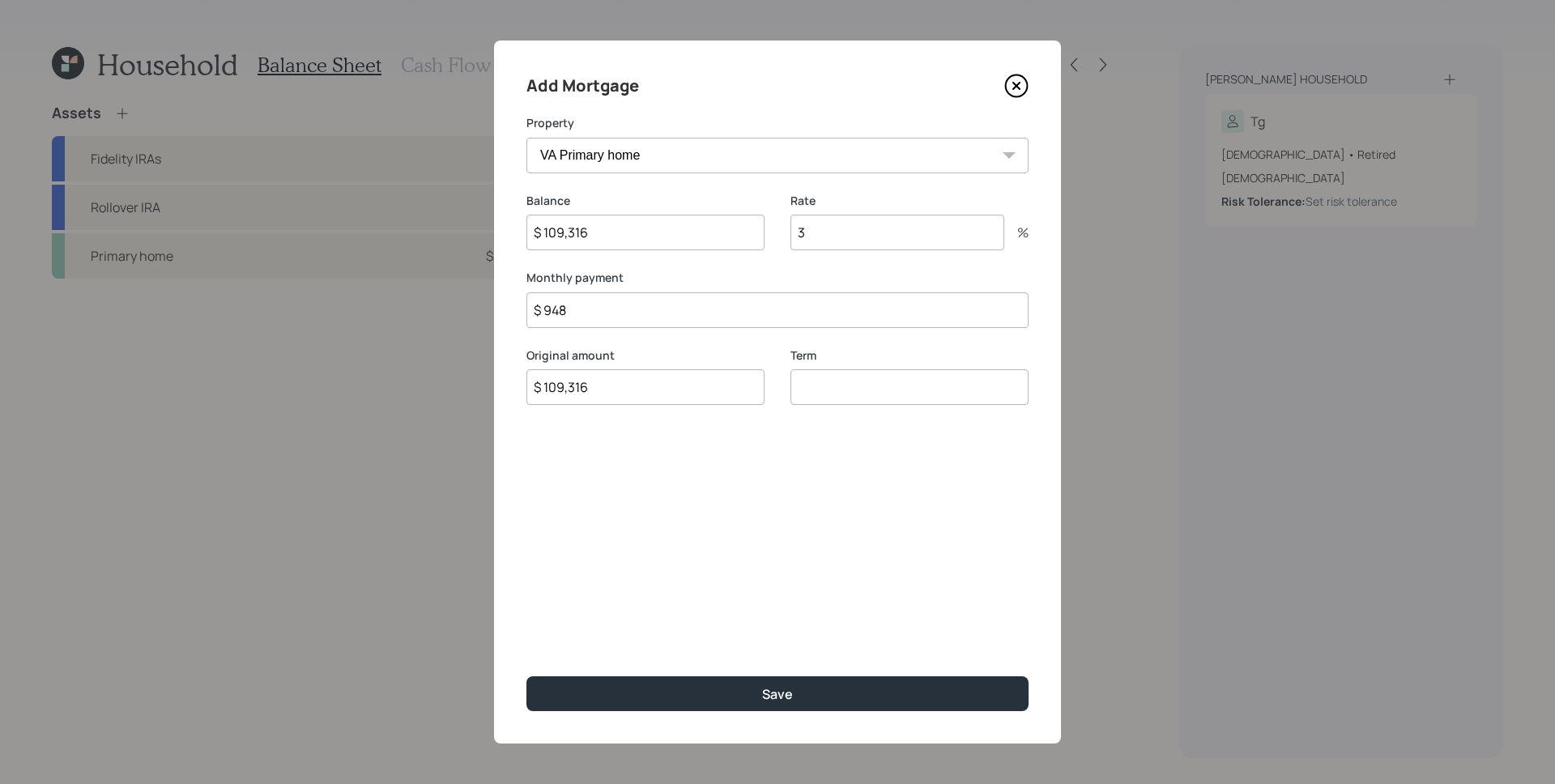
type input "$ 109,316"
type input "30"
click at [871, 226] on input "3" at bounding box center [897, 232] width 214 height 36
type input "3.875"
click at [911, 513] on div "Add Mortgage Property VA Primary home Balance $ 109,316 Rate 3.875 % Monthly pa…" at bounding box center [778, 392] width 567 height 703
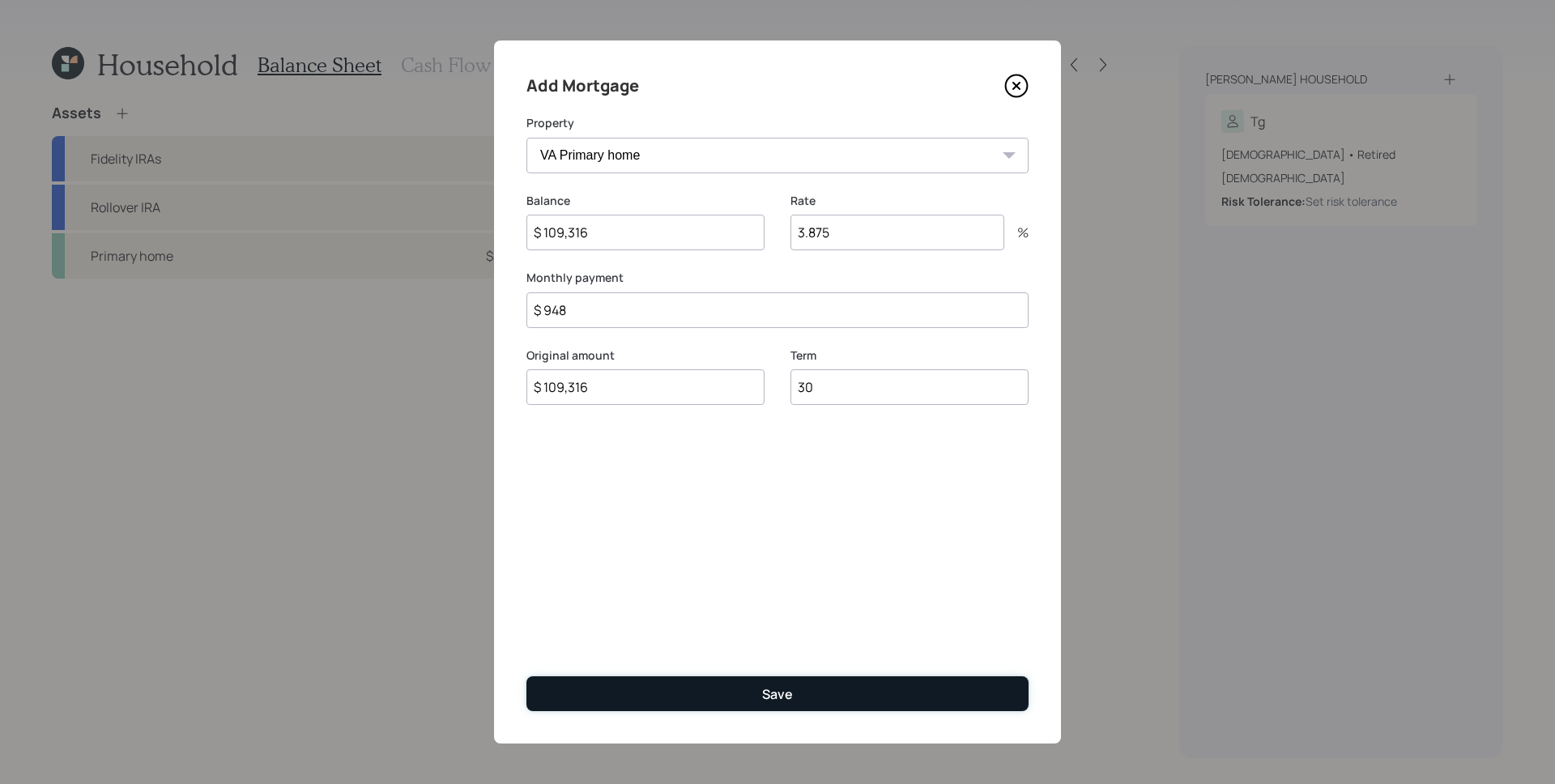
click at [834, 678] on button "Save" at bounding box center [778, 694] width 502 height 35
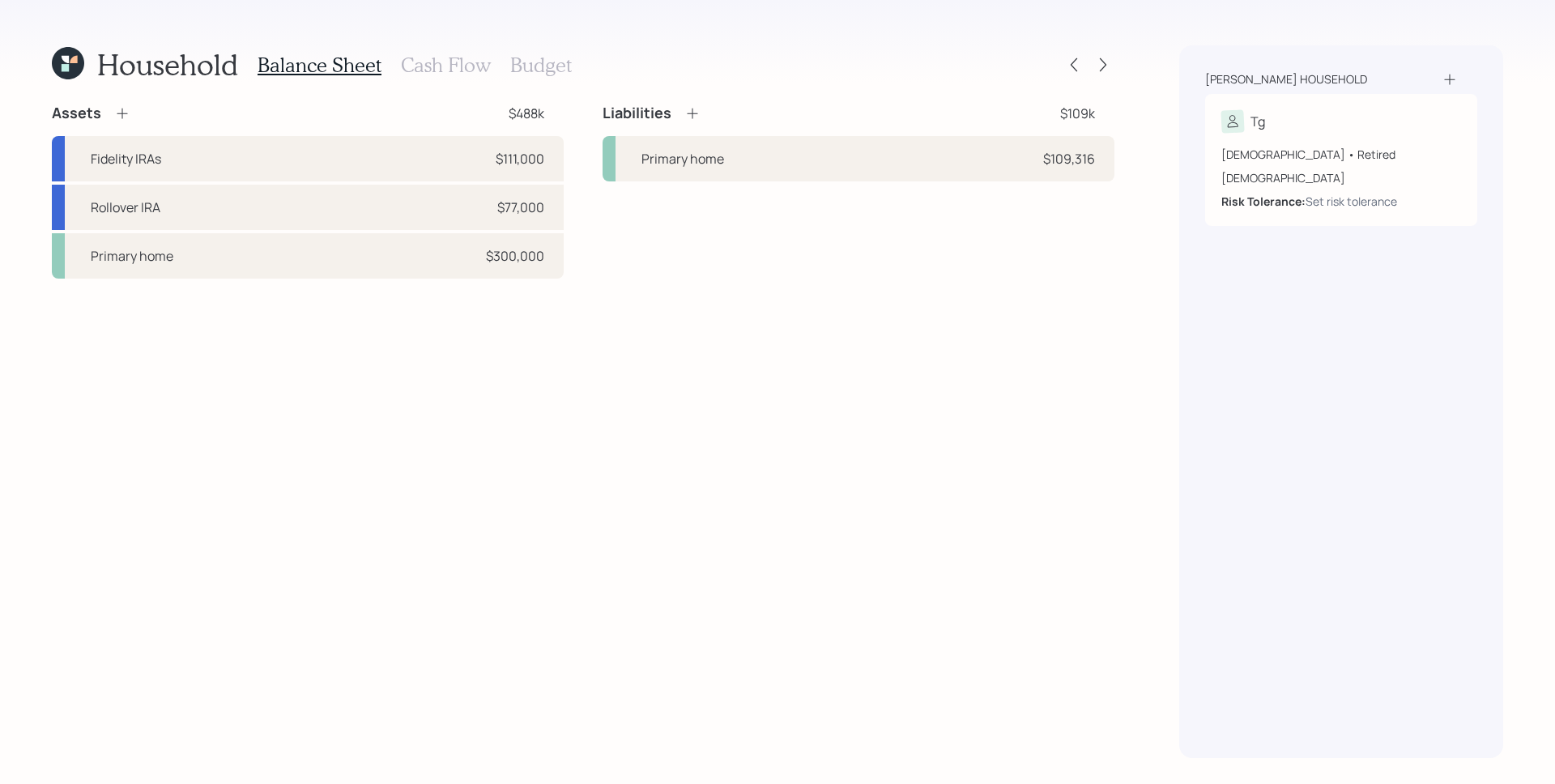
click at [462, 70] on h3 "Cash Flow" at bounding box center [445, 65] width 90 height 23
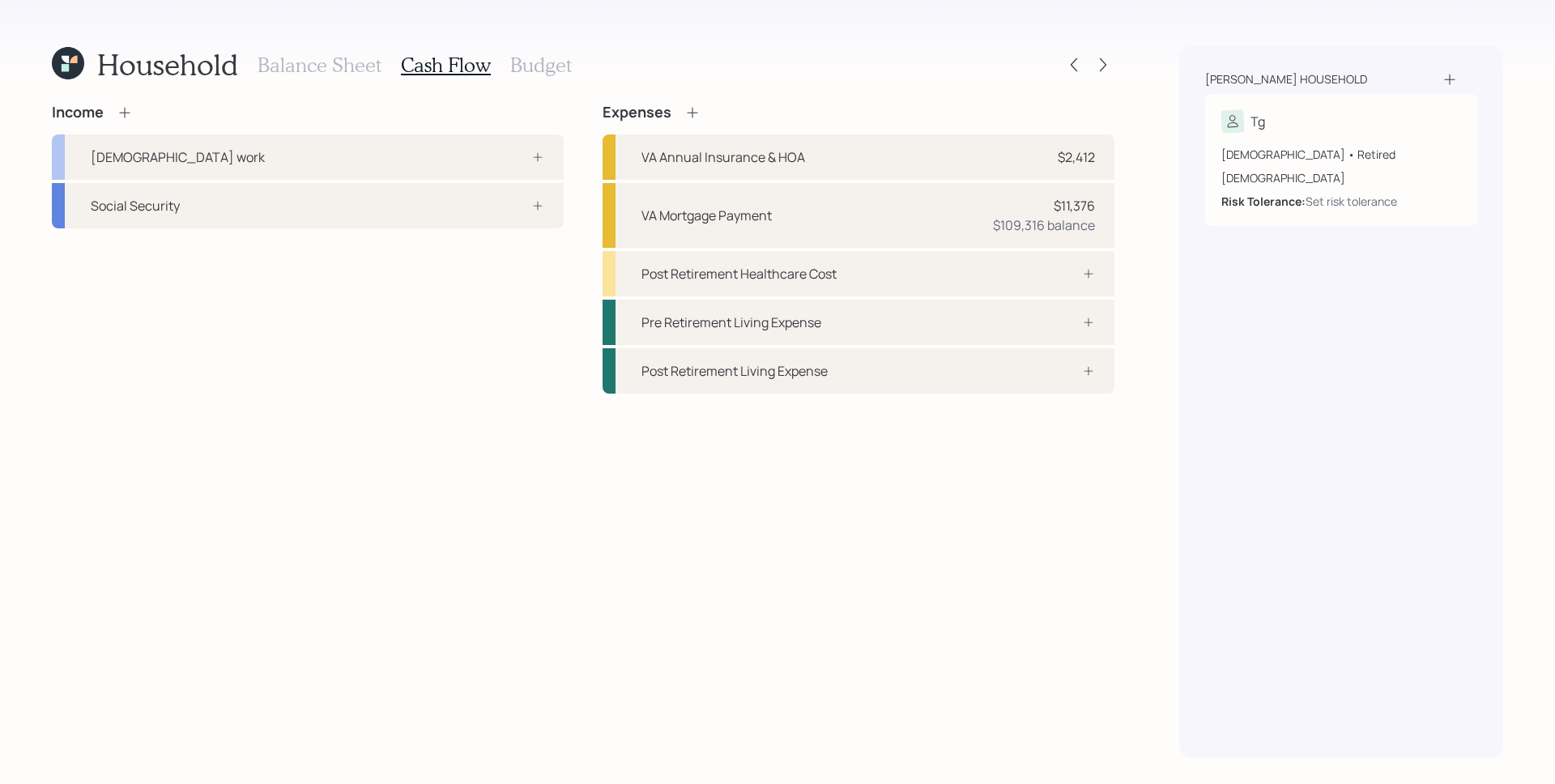
click at [351, 69] on h3 "Balance Sheet" at bounding box center [320, 65] width 124 height 23
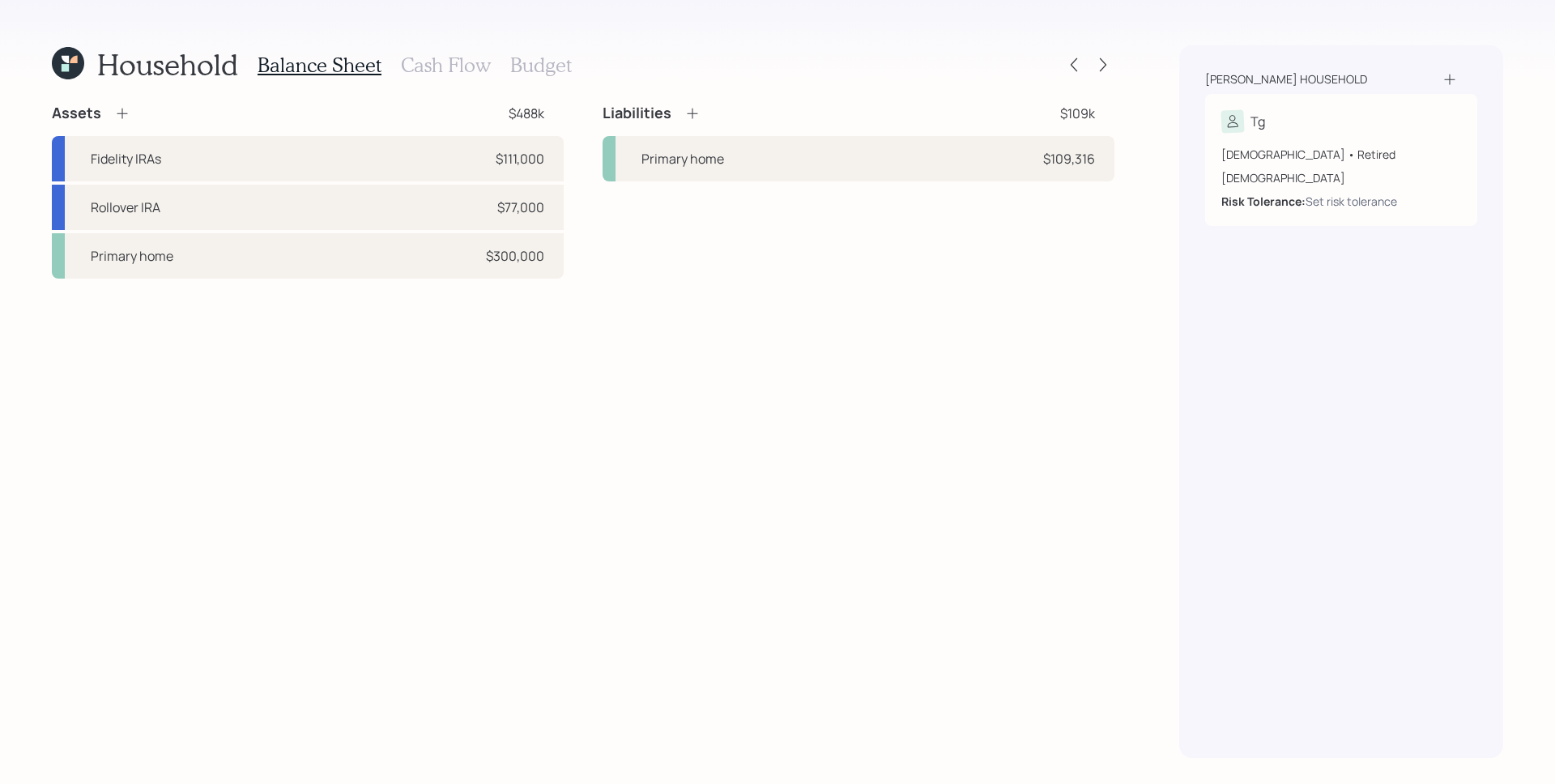
click at [427, 68] on h3 "Cash Flow" at bounding box center [445, 65] width 90 height 23
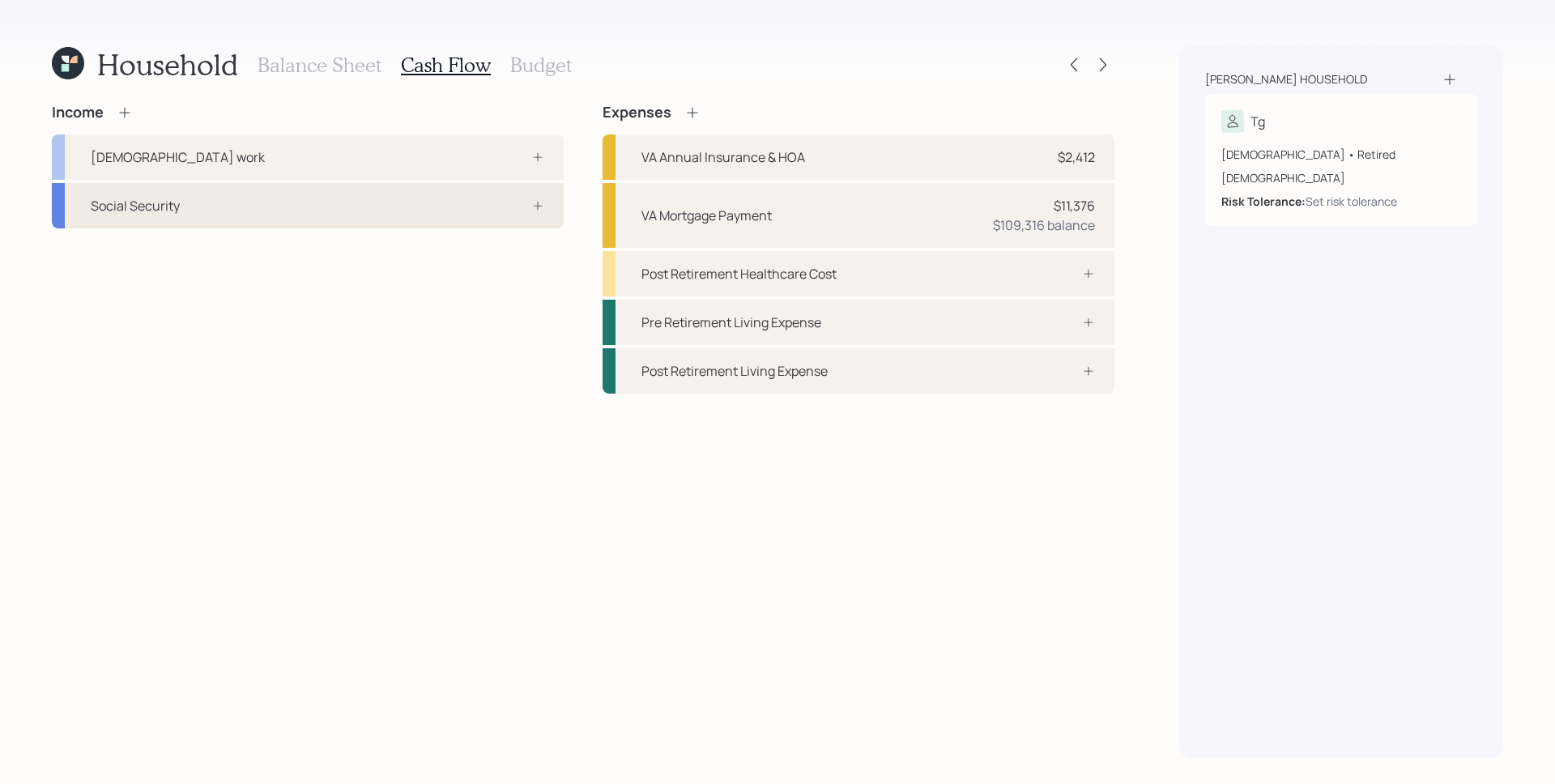
click at [130, 211] on div "Social Security" at bounding box center [136, 206] width 89 height 20
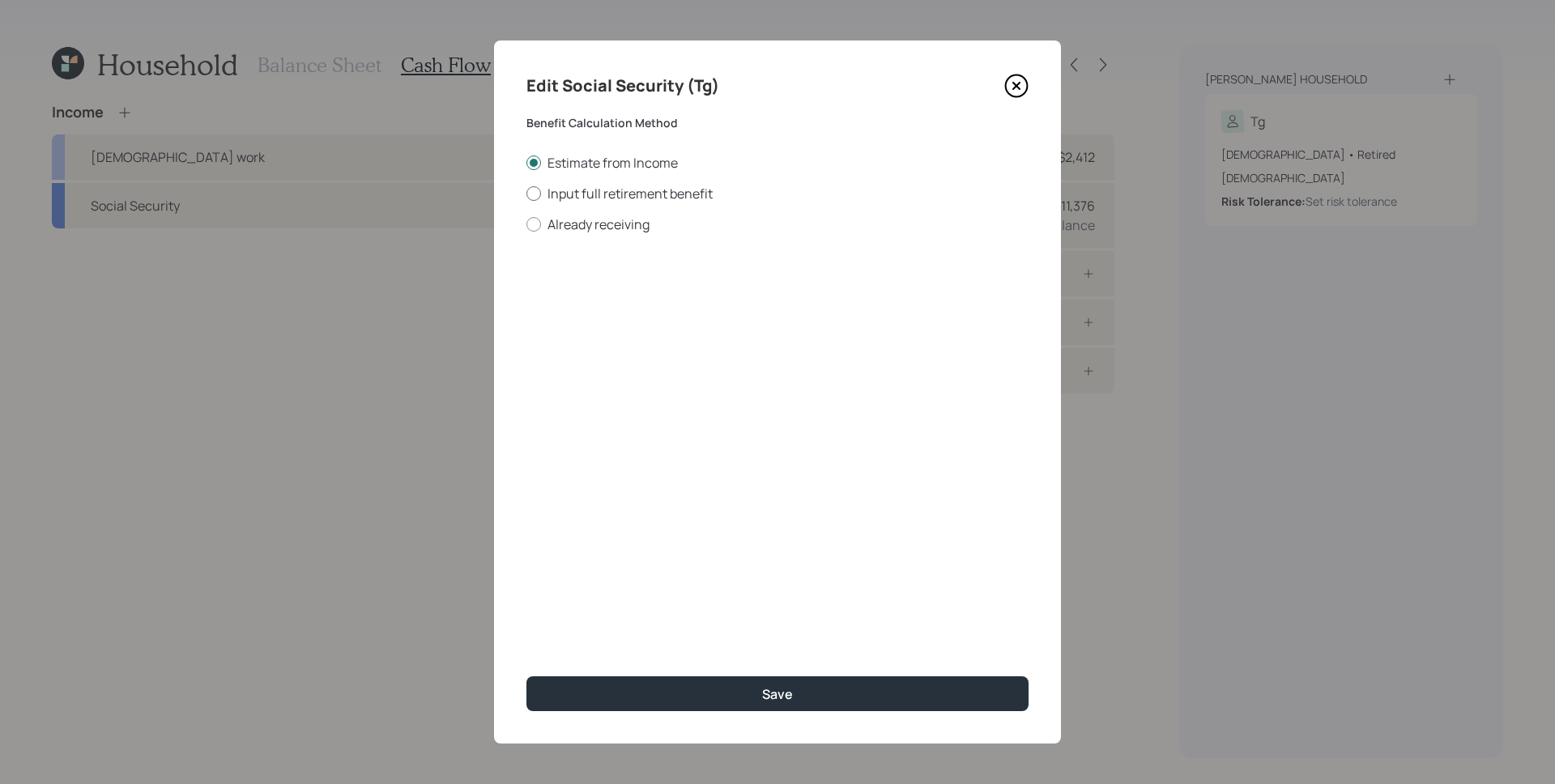
click at [644, 194] on label "Input full retirement benefit" at bounding box center [778, 194] width 502 height 18
click at [526, 193] on input "Input full retirement benefit" at bounding box center [525, 192] width 1 height 1
radio input "true"
click at [770, 295] on input "$" at bounding box center [778, 292] width 502 height 36
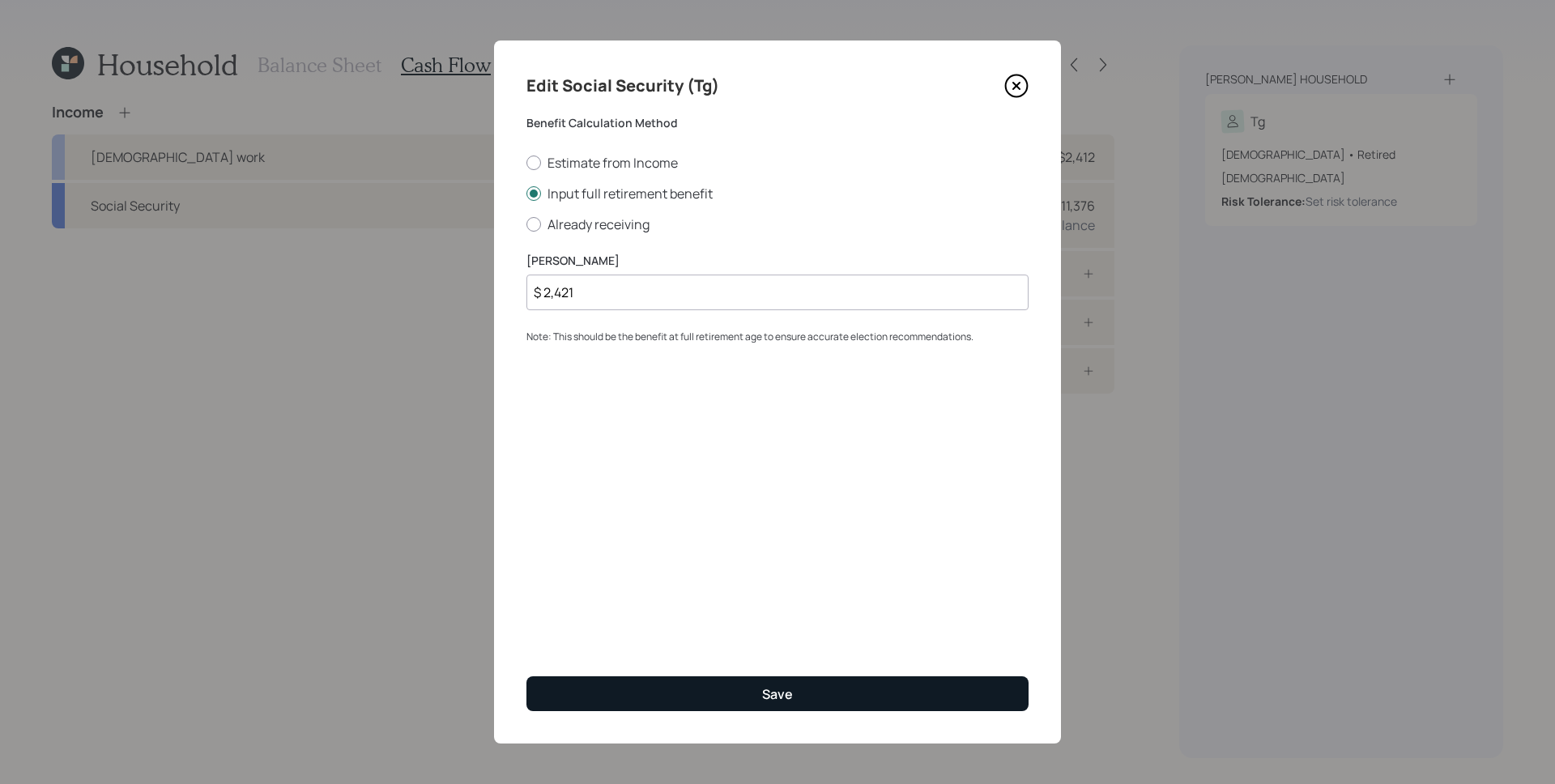
type input "$ 2,421"
click at [731, 696] on button "Save" at bounding box center [778, 694] width 502 height 35
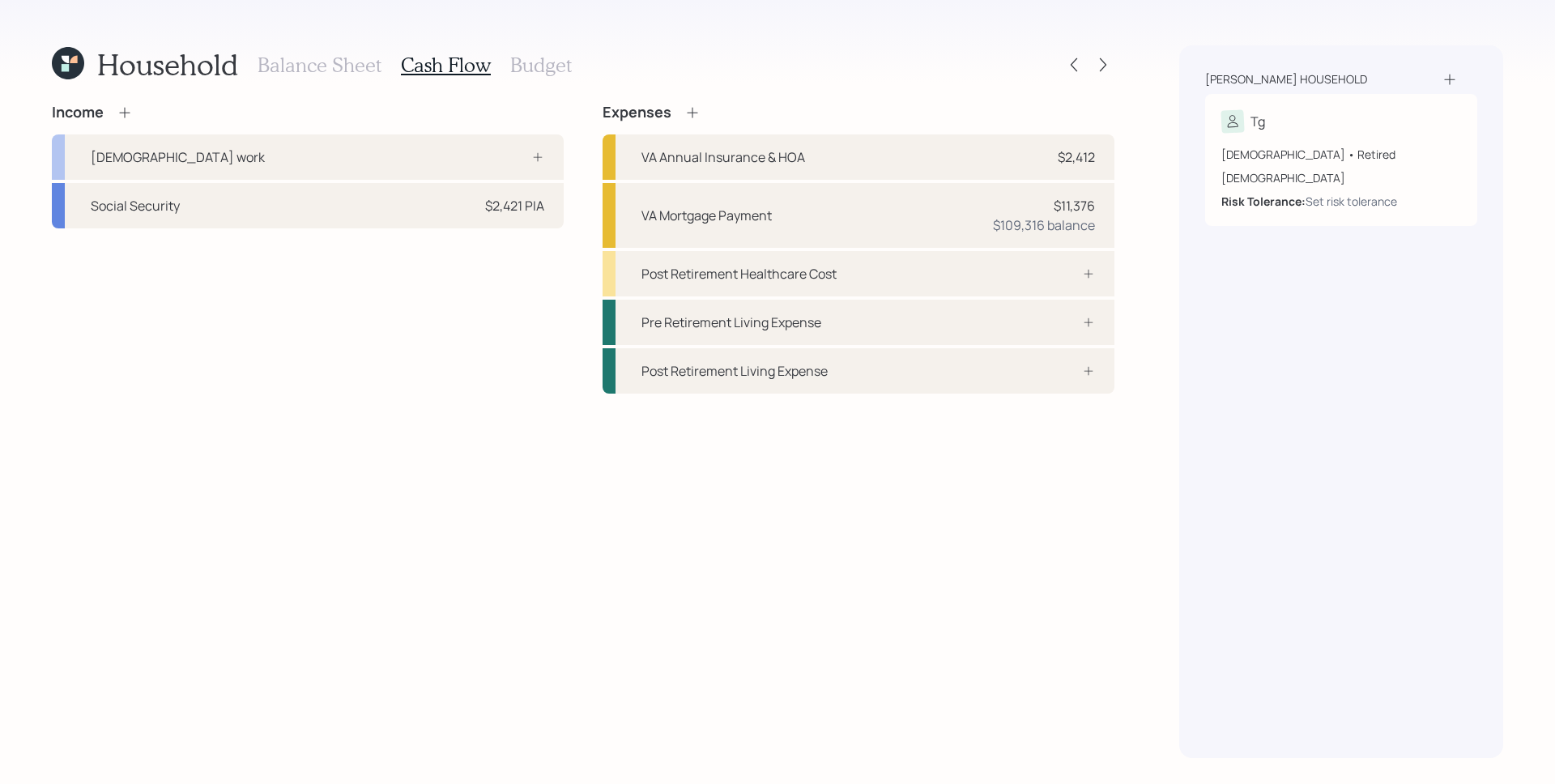
click at [155, 392] on div "Income [DEMOGRAPHIC_DATA] work Social Security $2,421 PIA" at bounding box center [308, 248] width 512 height 290
click at [961, 273] on div "Post Retirement Healthcare Cost" at bounding box center [858, 273] width 512 height 45
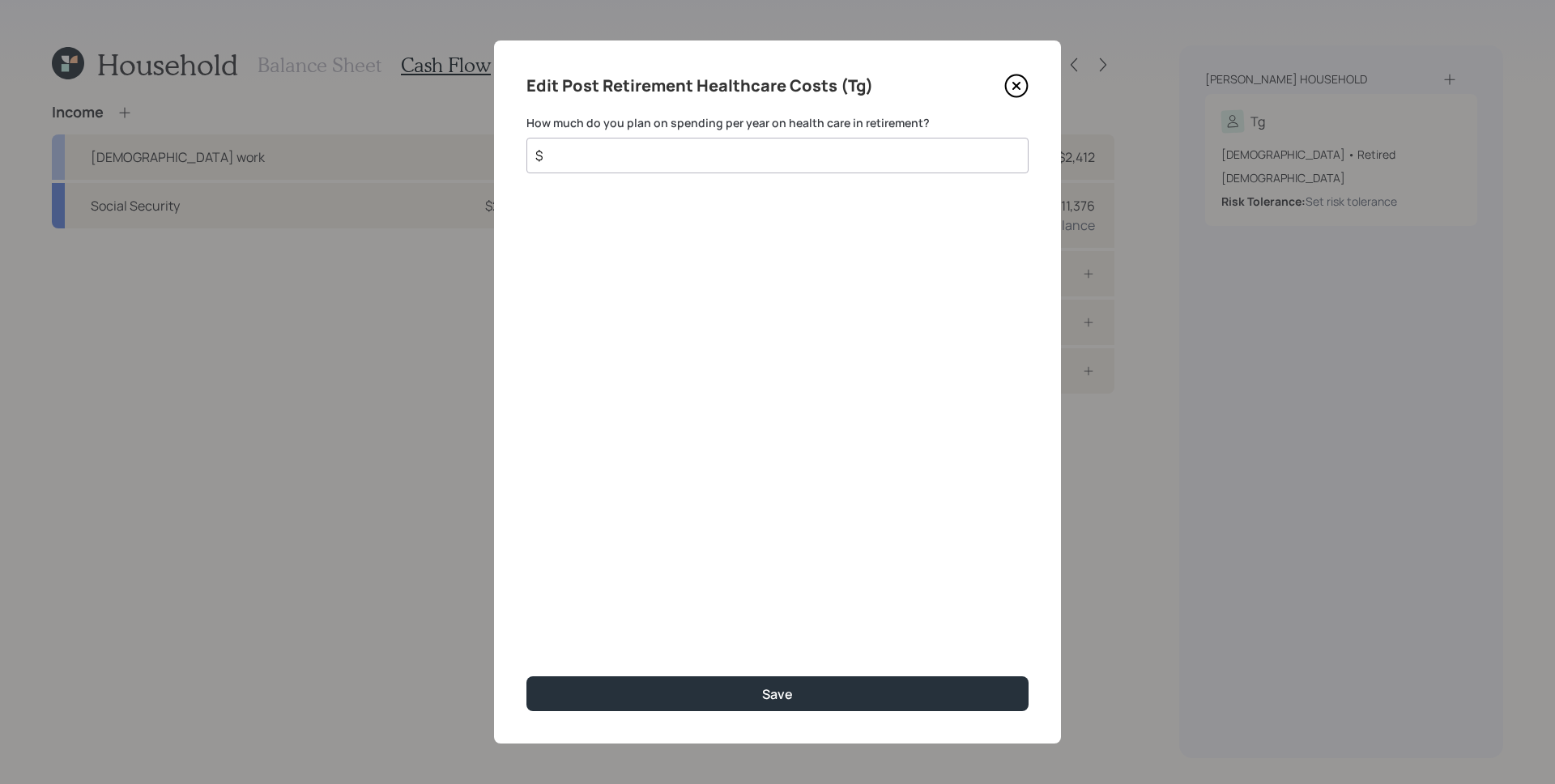
click at [748, 157] on input "$" at bounding box center [771, 155] width 475 height 20
type input "$ 5,500"
click at [526, 677] on button "Save" at bounding box center [778, 694] width 502 height 35
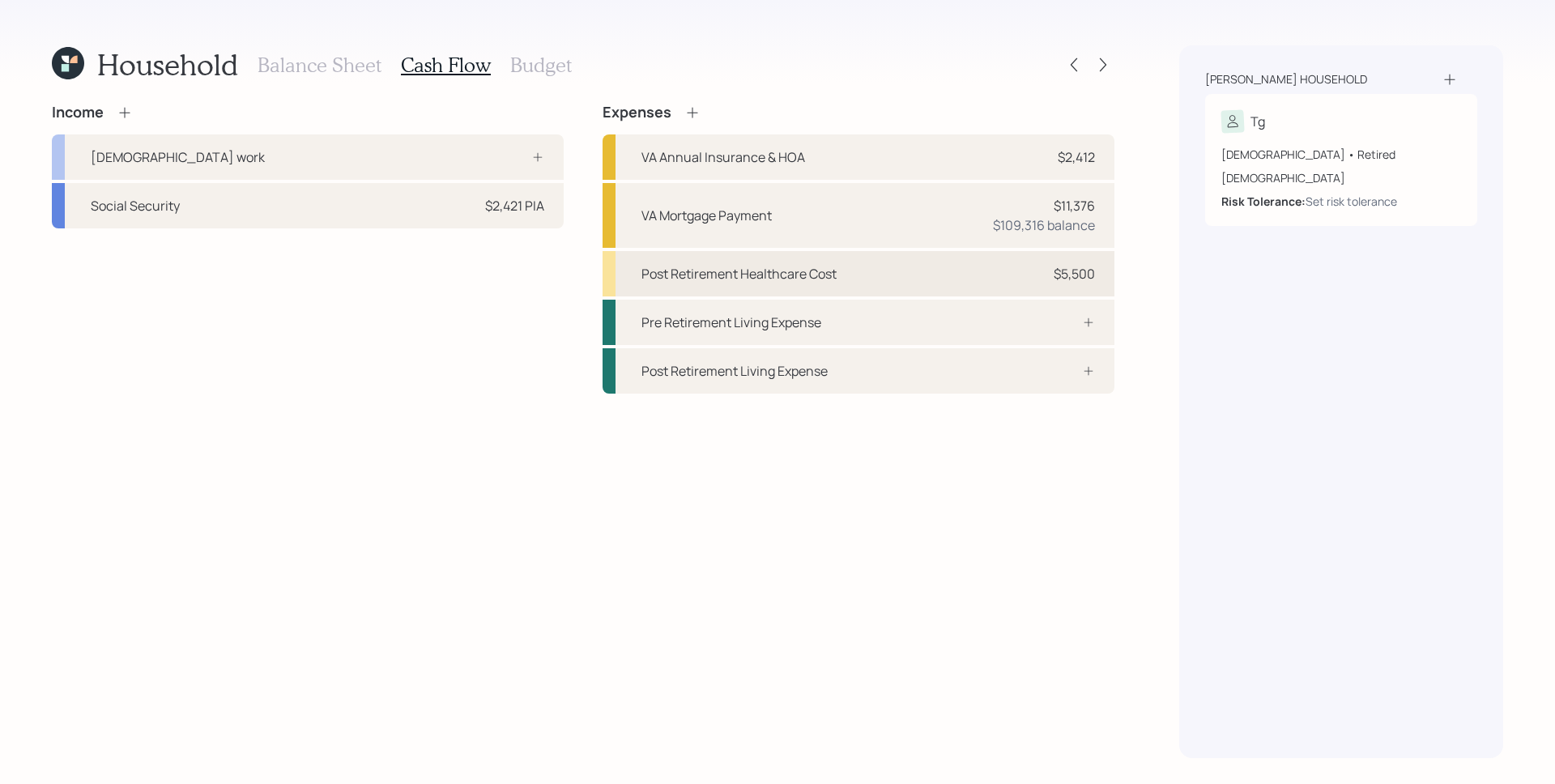
click at [1107, 283] on div "Post Retirement Healthcare Cost $5,500" at bounding box center [858, 273] width 512 height 45
click at [1107, 283] on div "Income [DEMOGRAPHIC_DATA] work Social Security $2,421 PIA Expenses VA Annual In…" at bounding box center [583, 248] width 1063 height 290
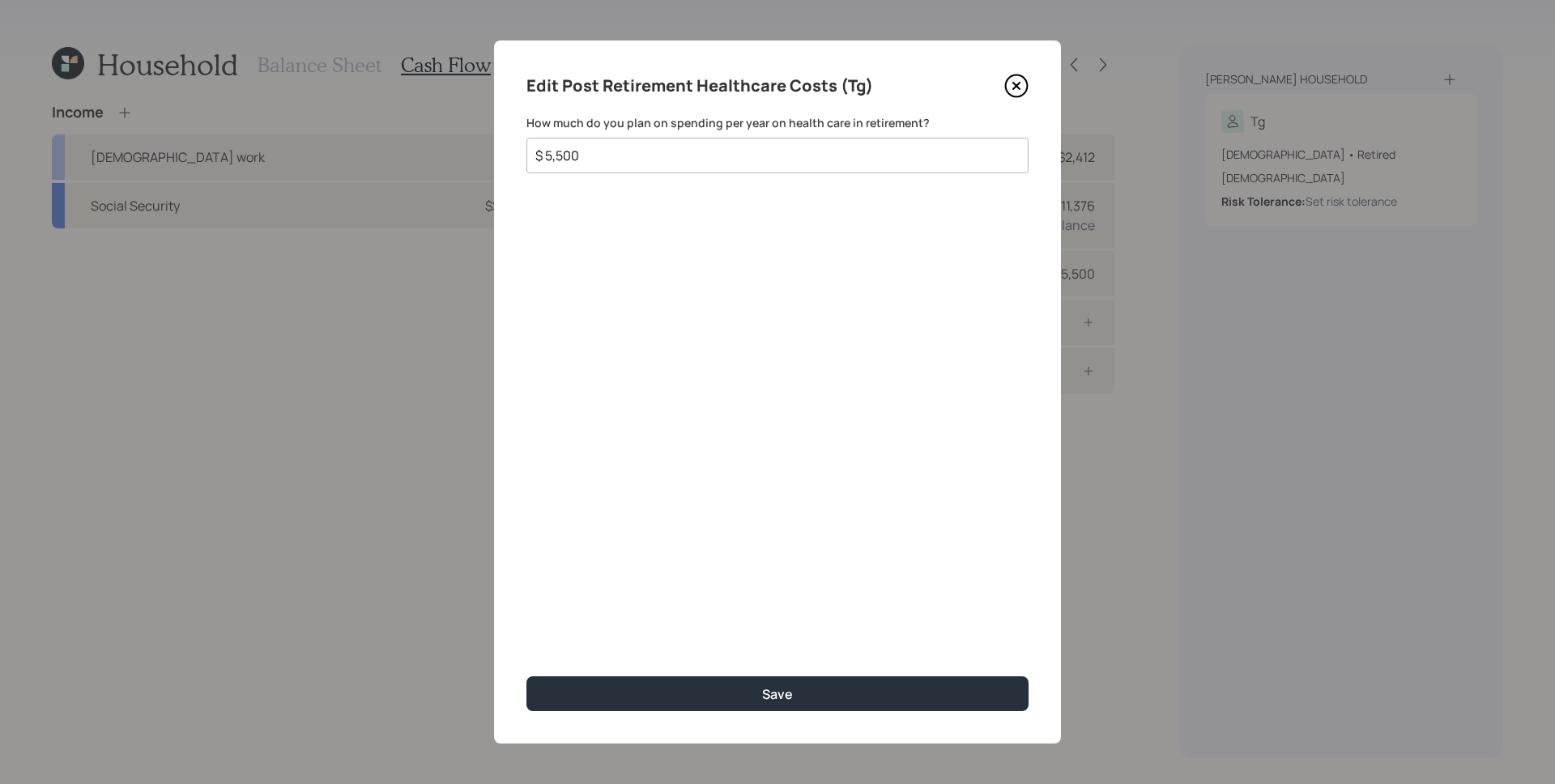
click at [771, 154] on input "$ 5,500" at bounding box center [771, 155] width 475 height 20
type input "$ 4,300"
click at [526, 677] on button "Save" at bounding box center [778, 694] width 502 height 35
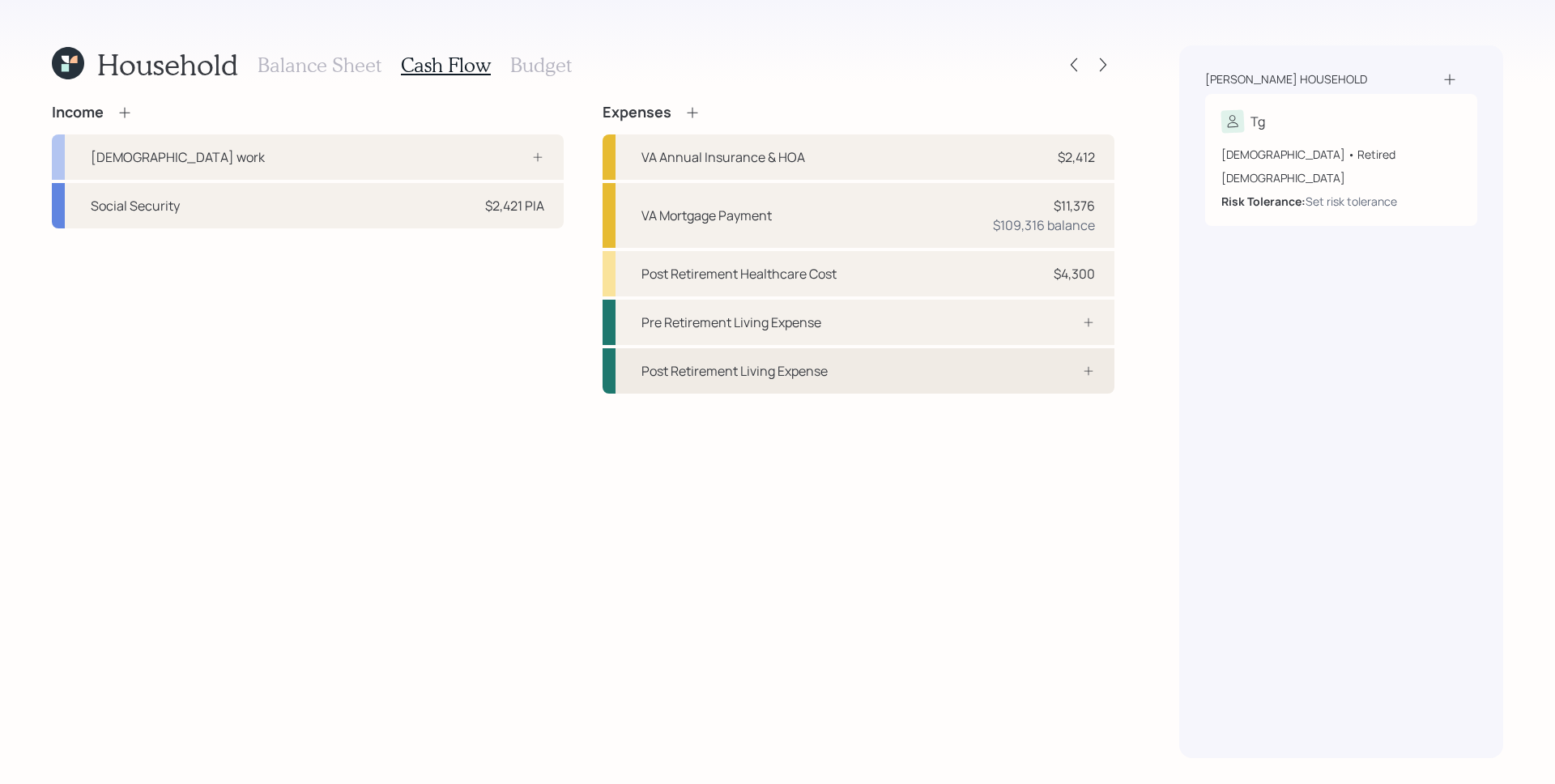
click at [1053, 377] on div at bounding box center [1071, 371] width 49 height 13
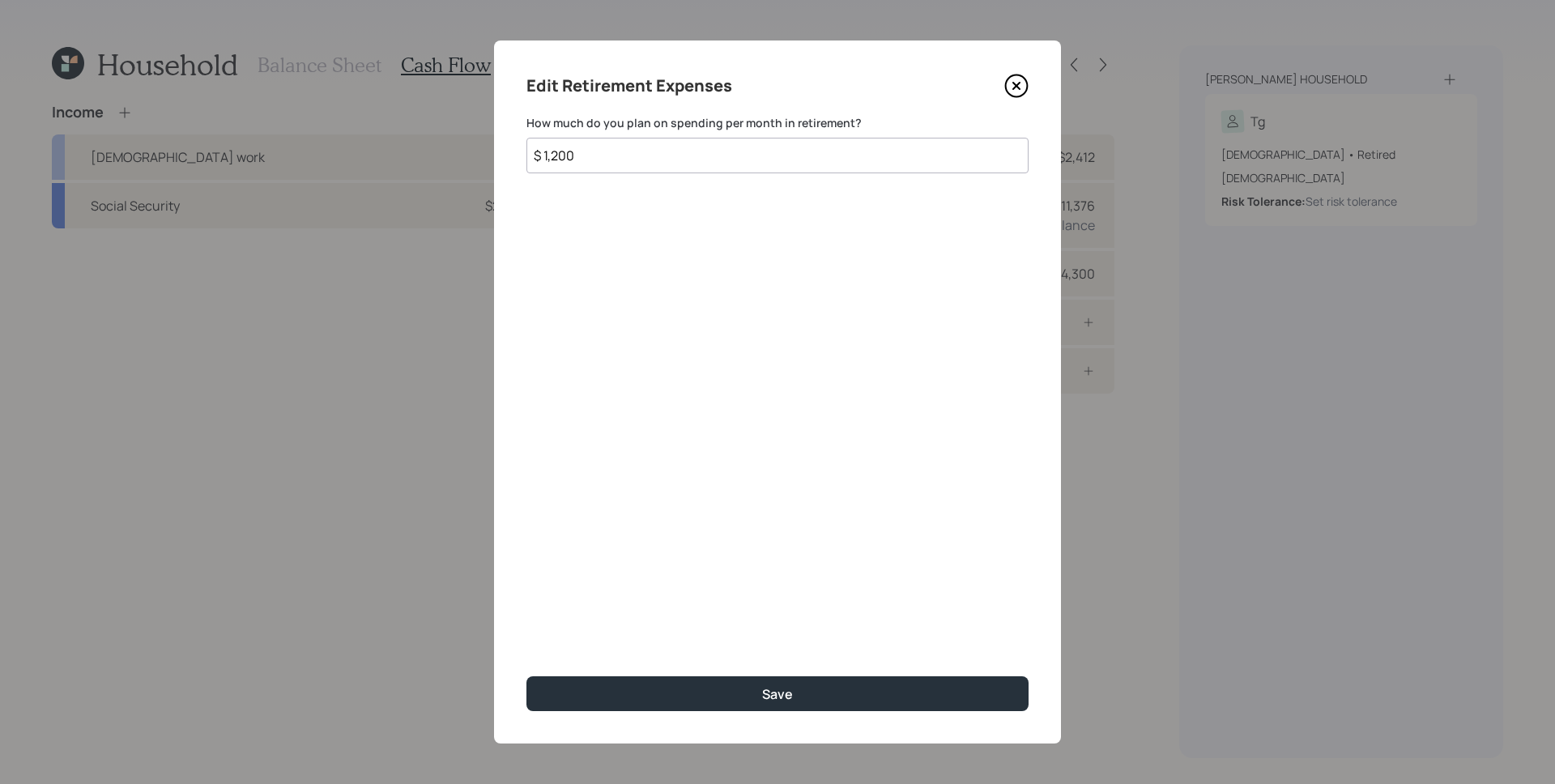
type input "$ 1,200"
click at [526, 677] on button "Save" at bounding box center [778, 694] width 502 height 35
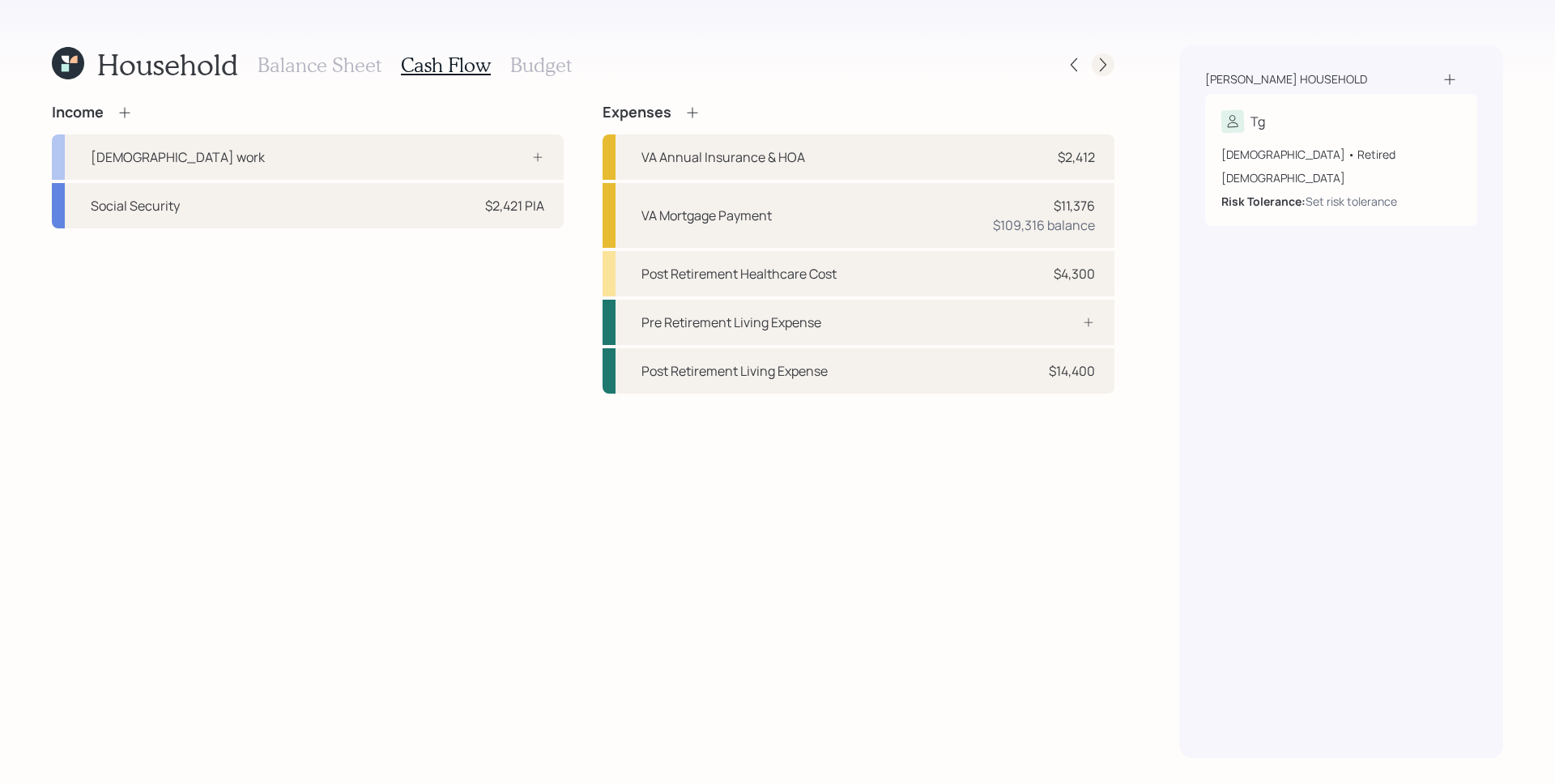
click at [1097, 63] on icon at bounding box center [1104, 65] width 17 height 17
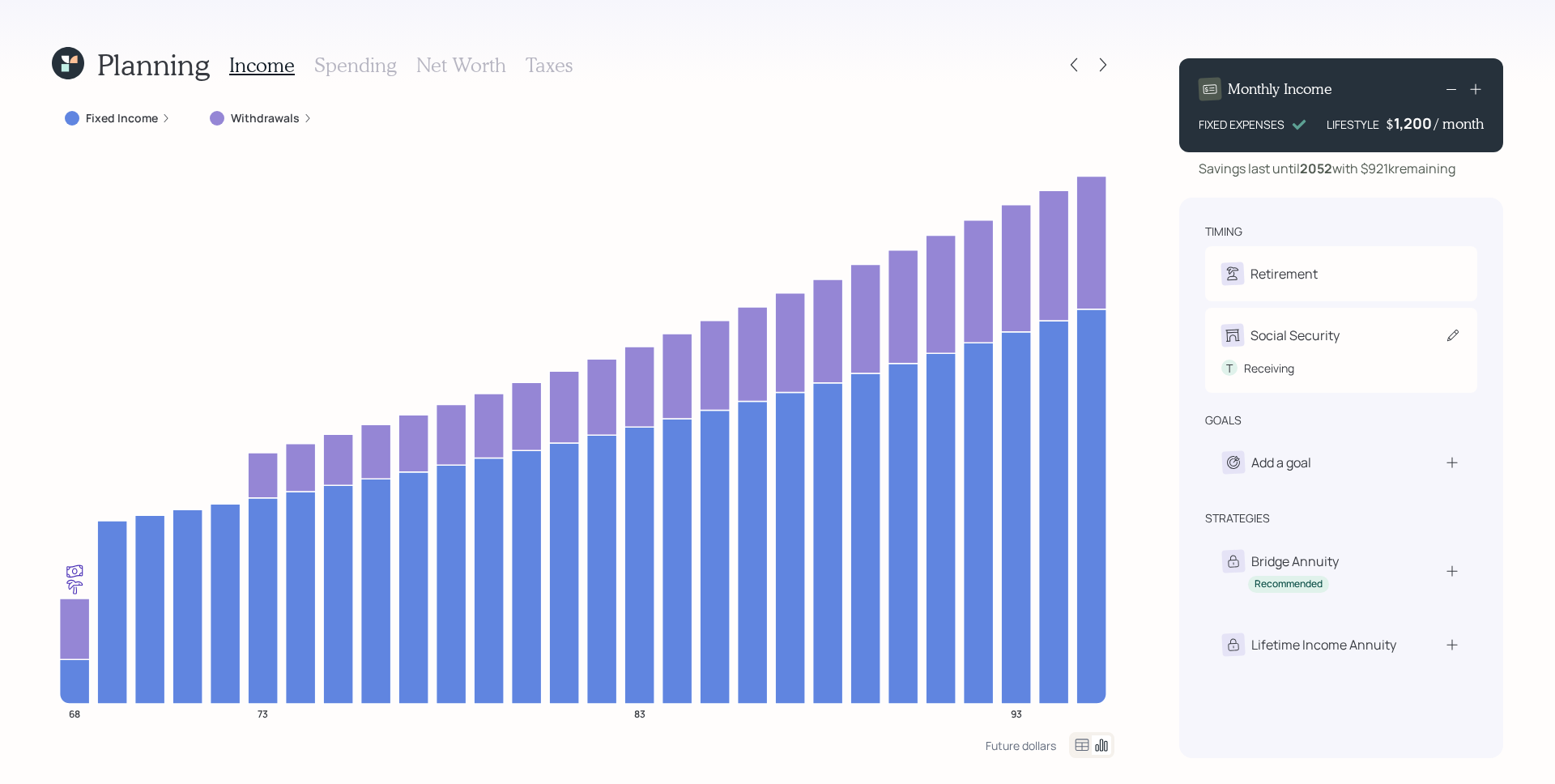
click at [1307, 342] on div "Social Security" at bounding box center [1296, 335] width 89 height 20
select select "9"
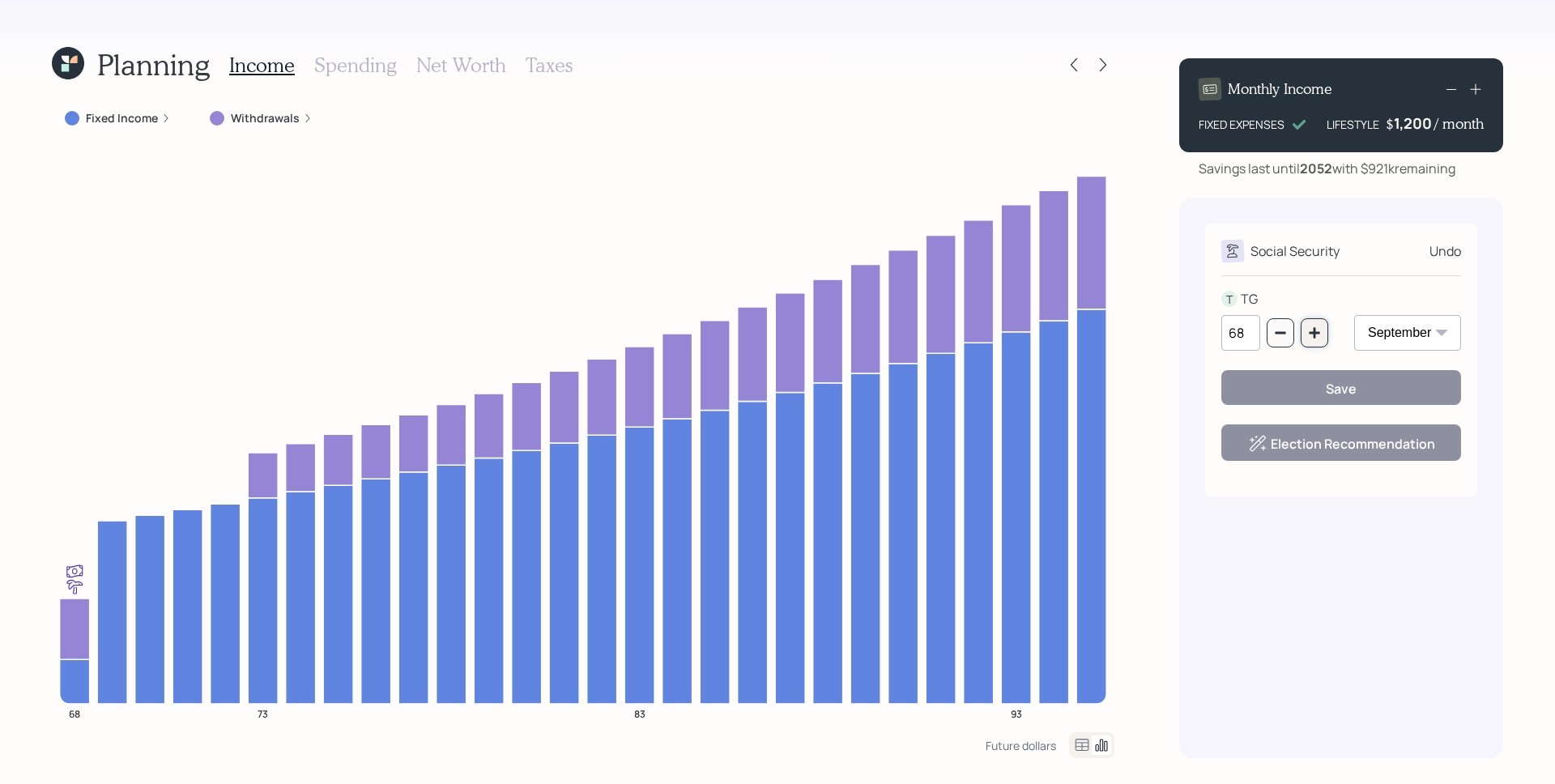
click at [1315, 327] on icon "button" at bounding box center [1315, 333] width 13 height 13
type input "69"
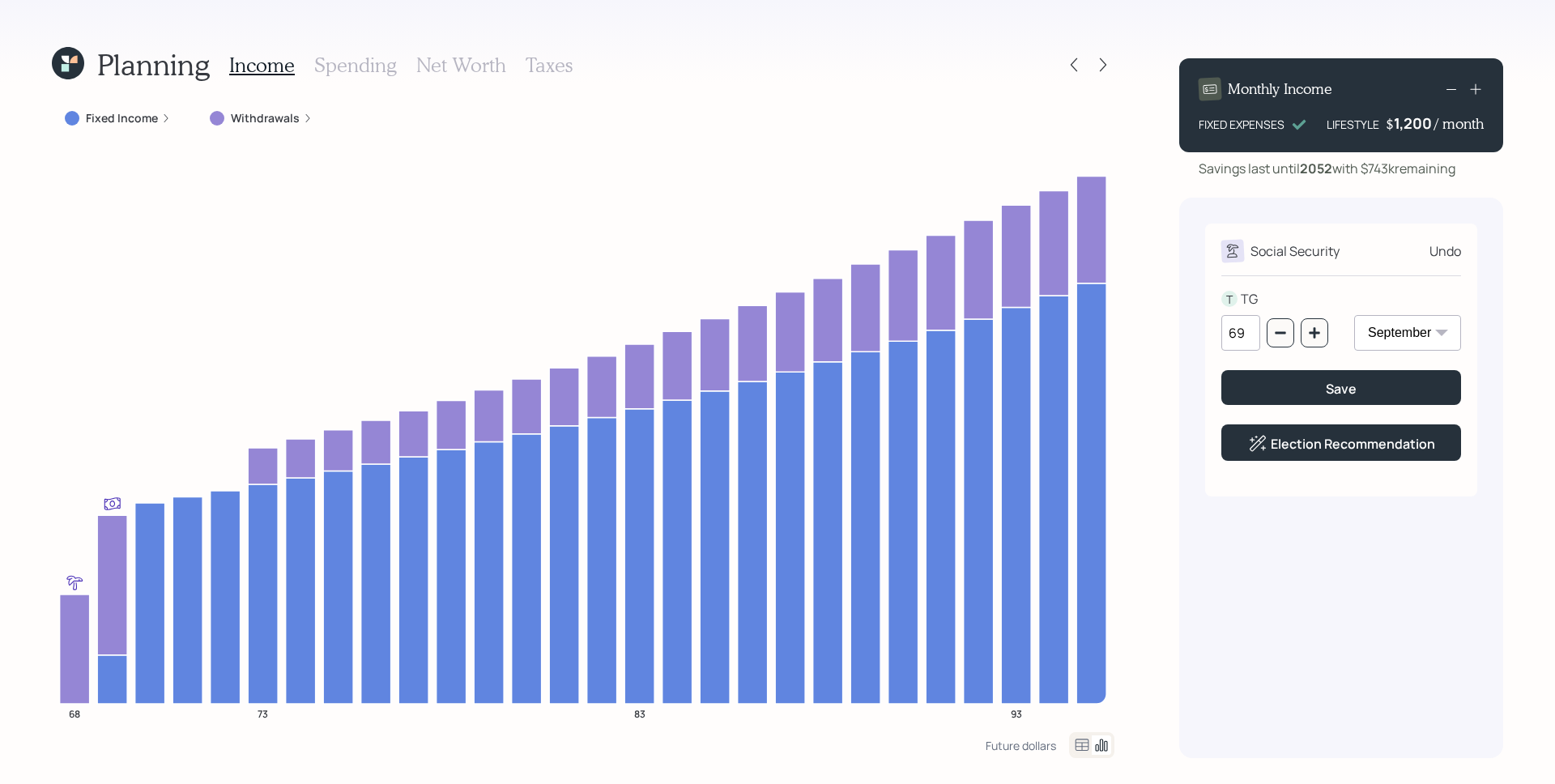
click at [1393, 335] on select "January February March April May June July August September October November De…" at bounding box center [1407, 332] width 107 height 36
select select "2"
click at [1354, 315] on select "January February March April May June July August September October November De…" at bounding box center [1407, 332] width 107 height 36
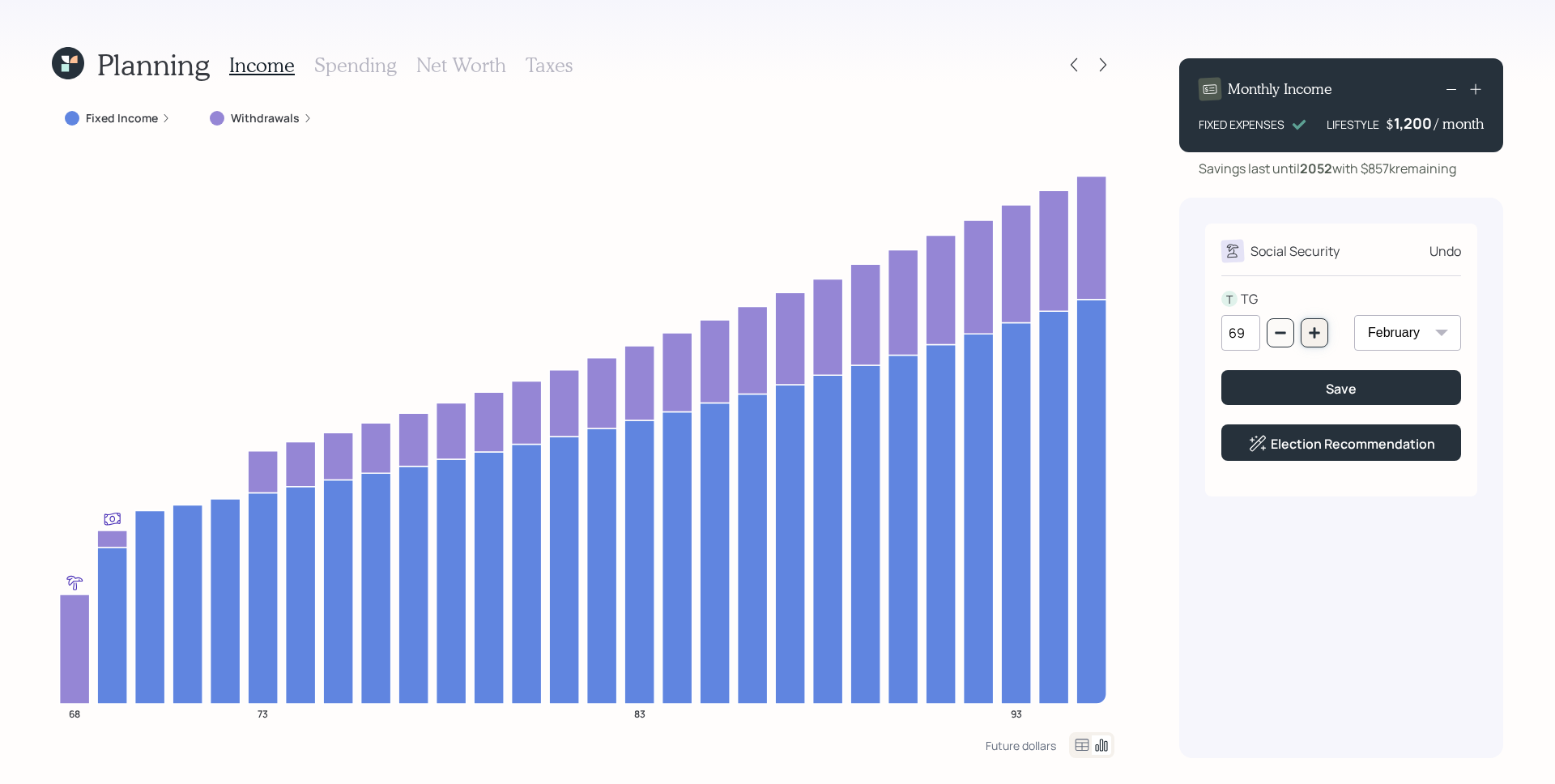
click at [1315, 329] on icon "button" at bounding box center [1314, 332] width 11 height 11
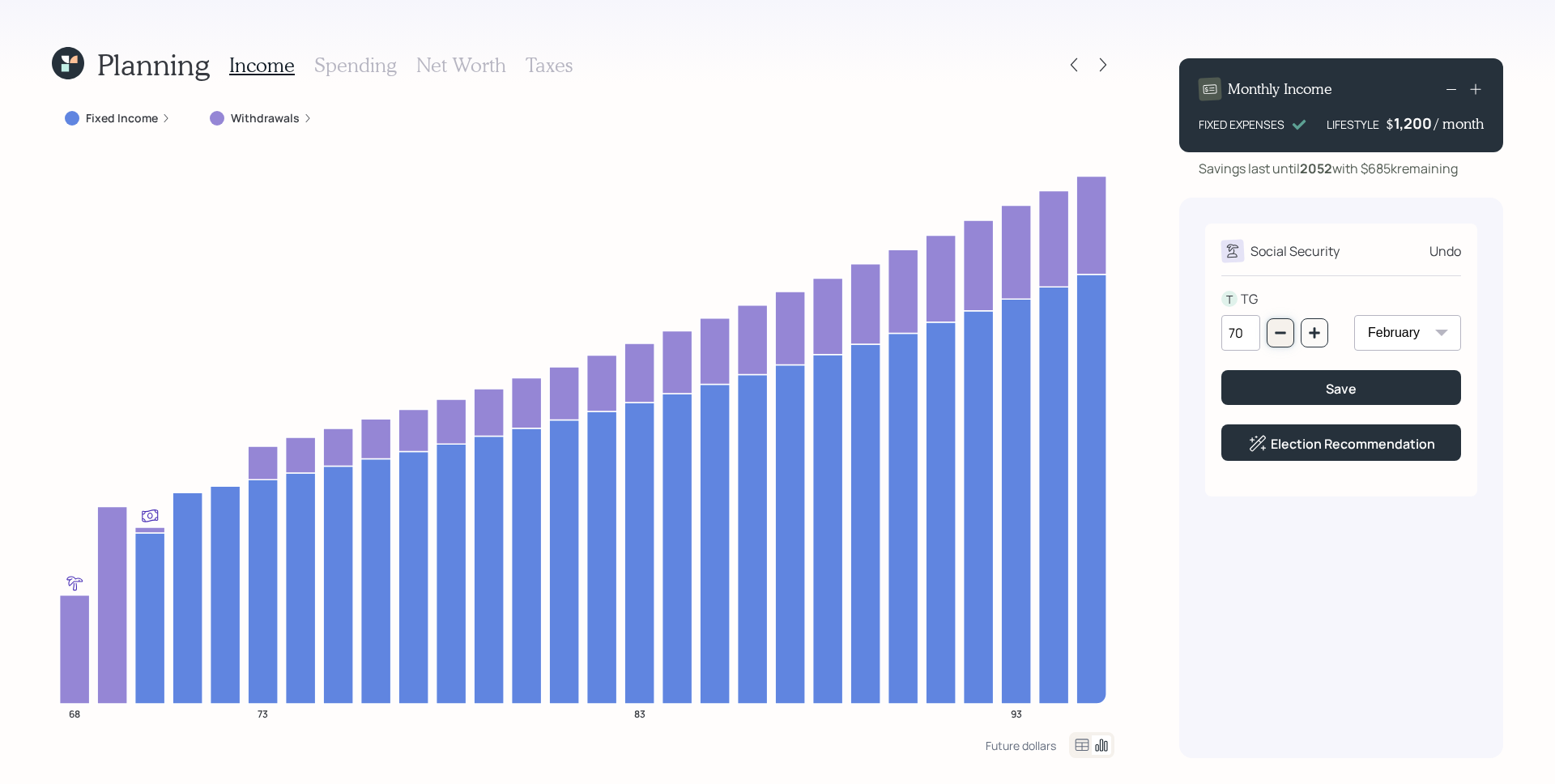
click at [1290, 335] on button "button" at bounding box center [1280, 332] width 27 height 29
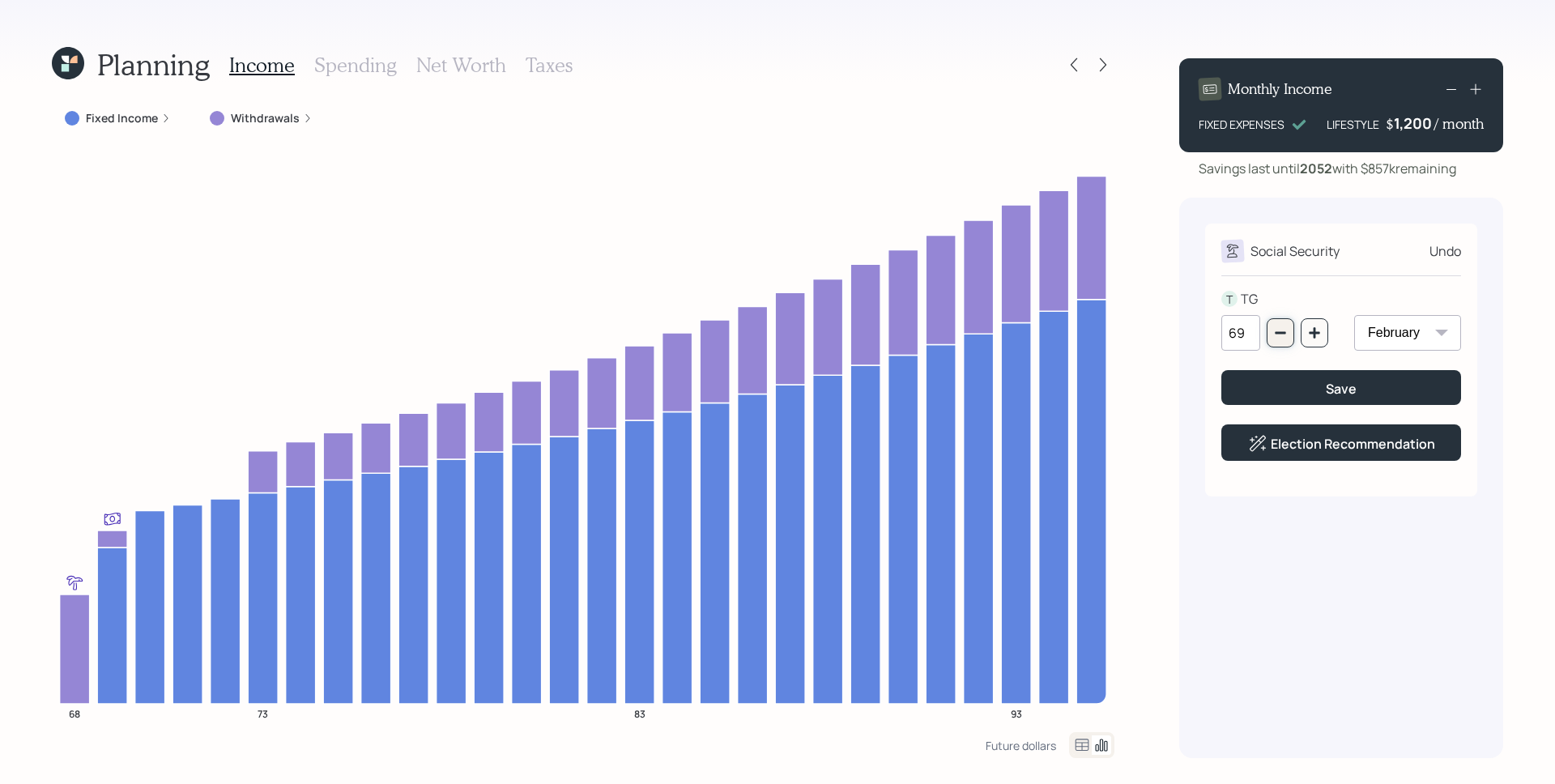
click at [1290, 335] on button "button" at bounding box center [1280, 332] width 27 height 29
type input "68"
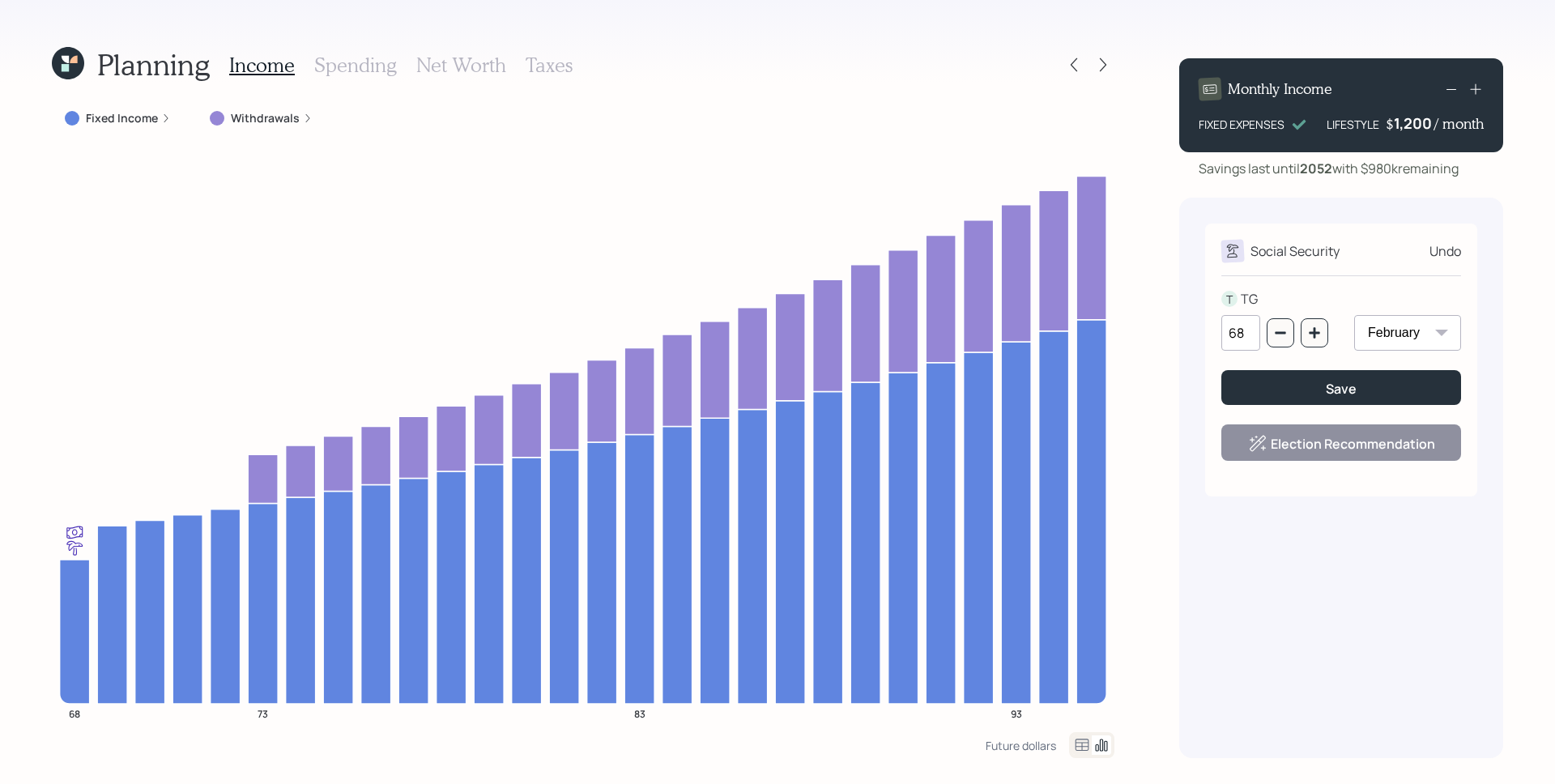
click at [1416, 329] on select "January February March April May June July August September October November De…" at bounding box center [1407, 332] width 107 height 36
select select "9"
click at [1354, 315] on select "January February March April May June July August September October November De…" at bounding box center [1407, 332] width 107 height 36
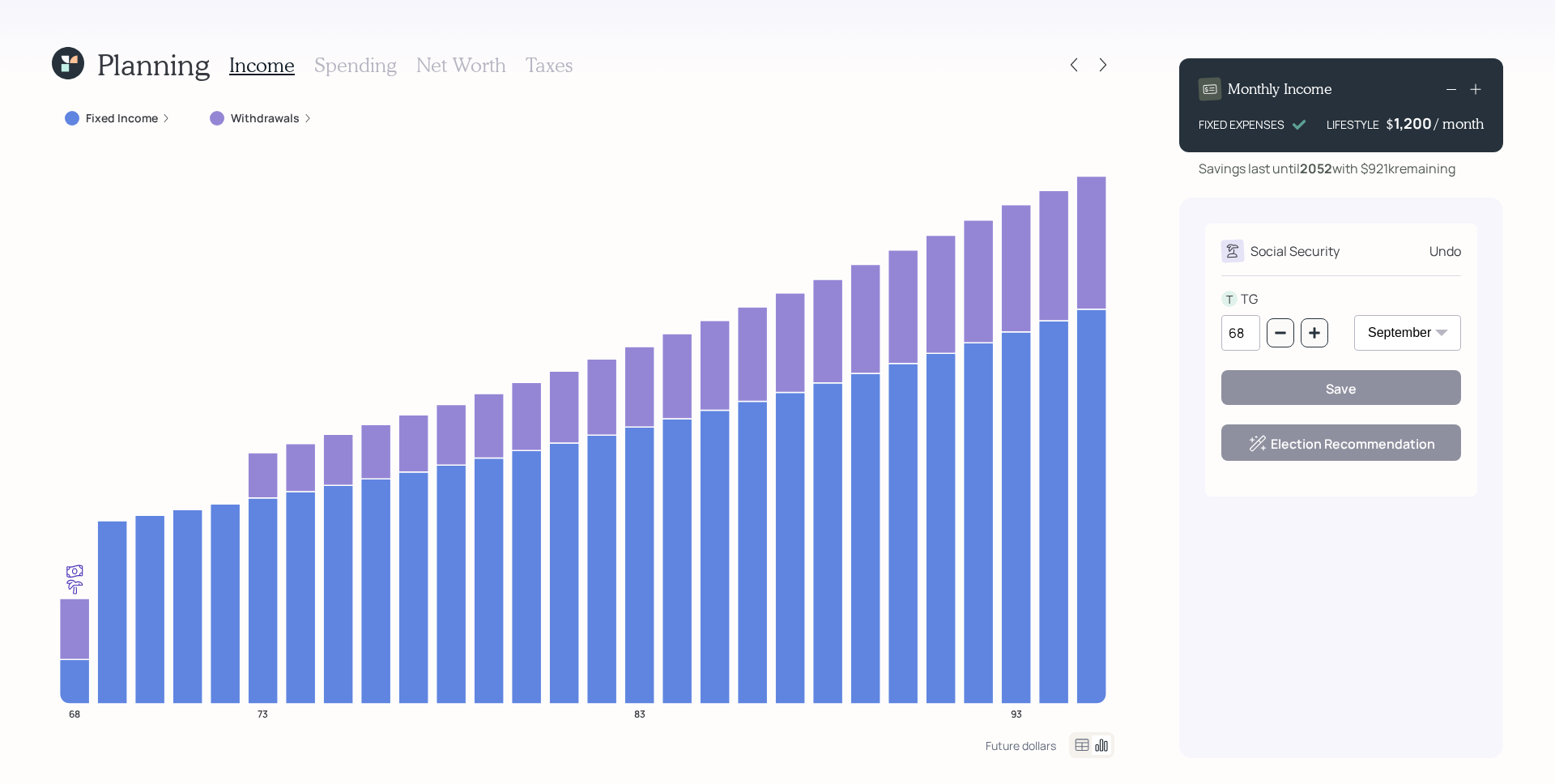
click at [153, 120] on label "Fixed Income" at bounding box center [121, 118] width 72 height 17
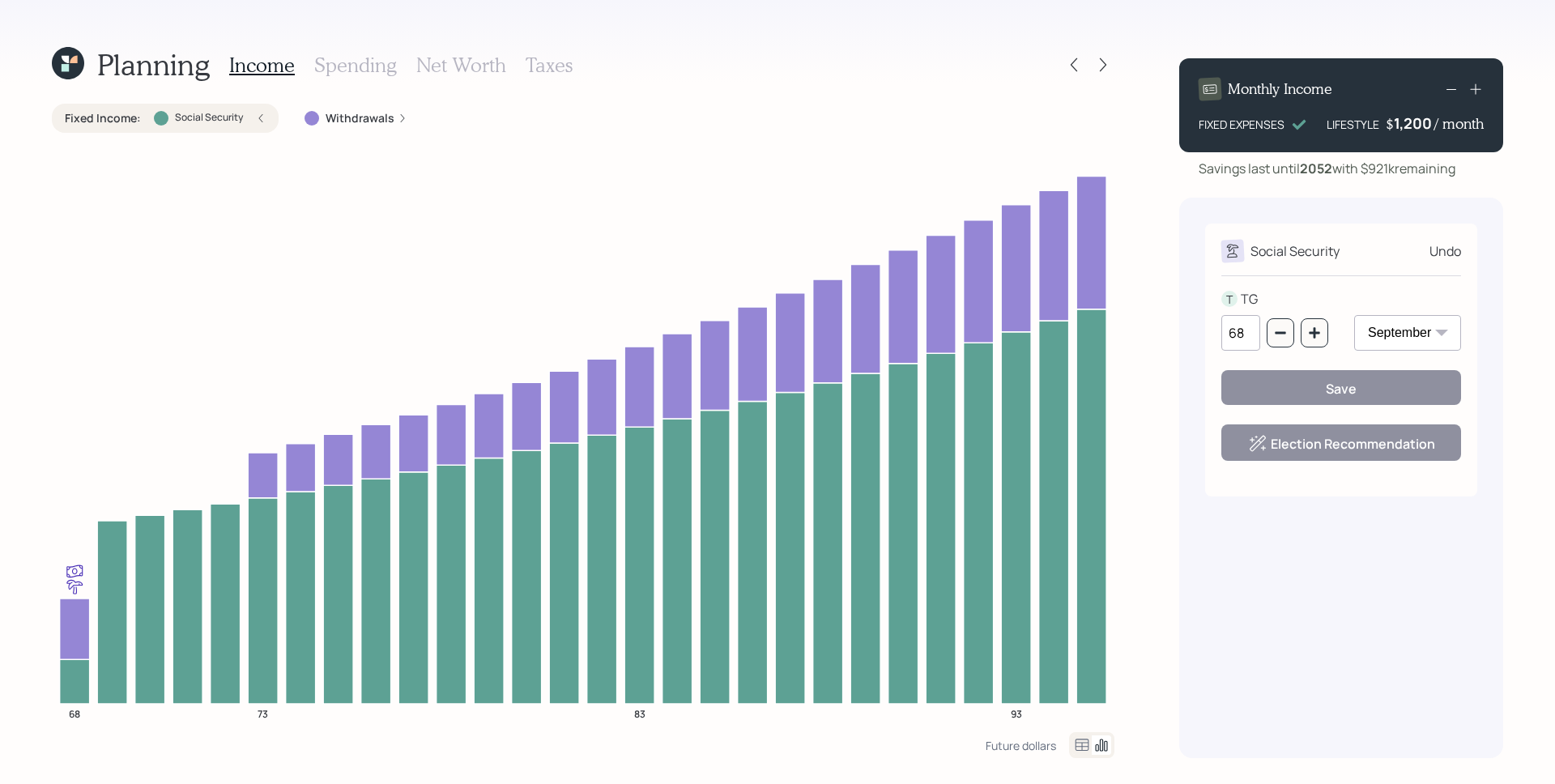
click at [368, 49] on div "Income Spending Net Worth Taxes" at bounding box center [401, 64] width 344 height 39
click at [366, 60] on h3 "Spending" at bounding box center [355, 65] width 83 height 23
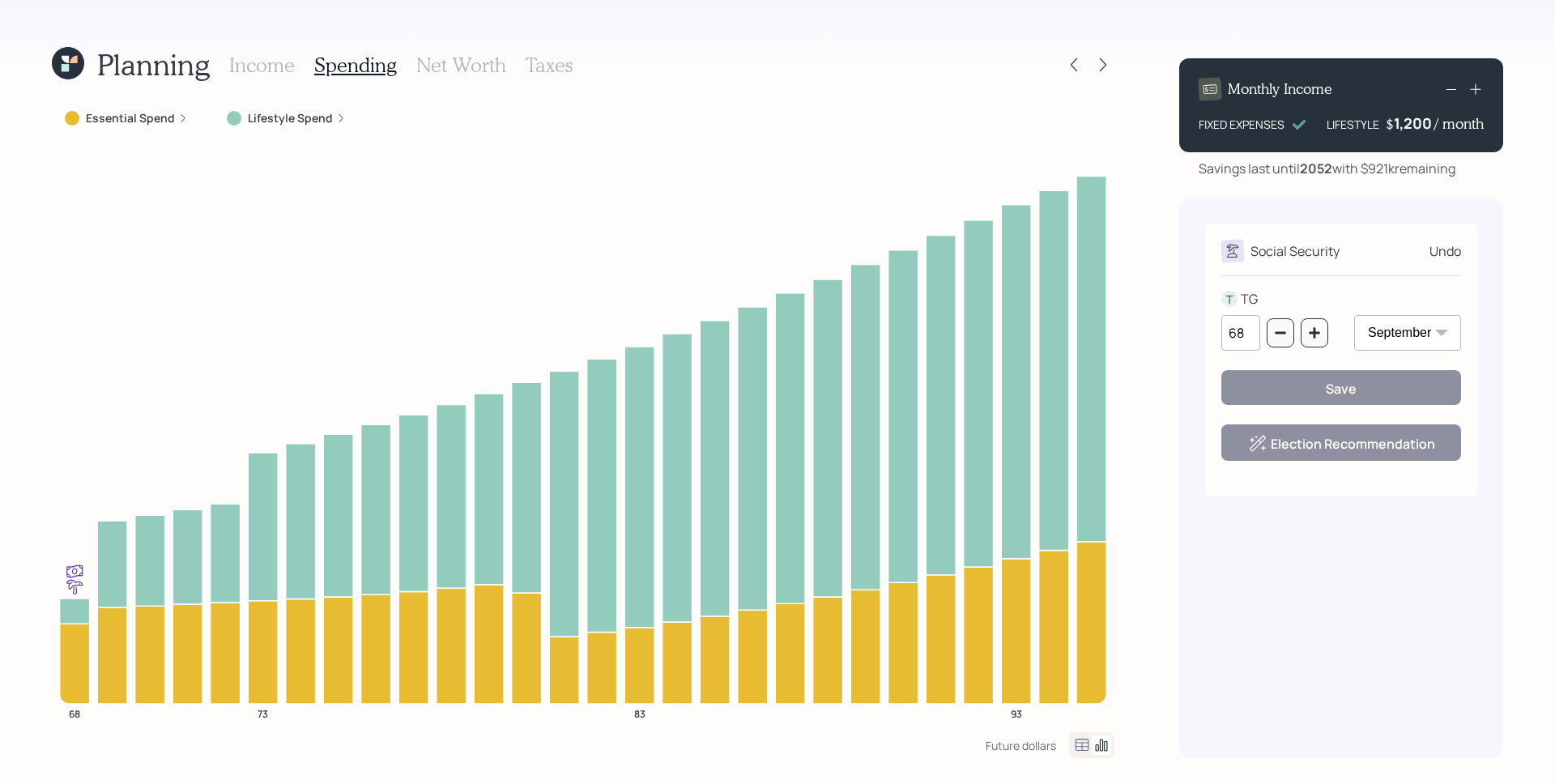
click at [307, 120] on label "Lifestyle Spend" at bounding box center [290, 118] width 85 height 17
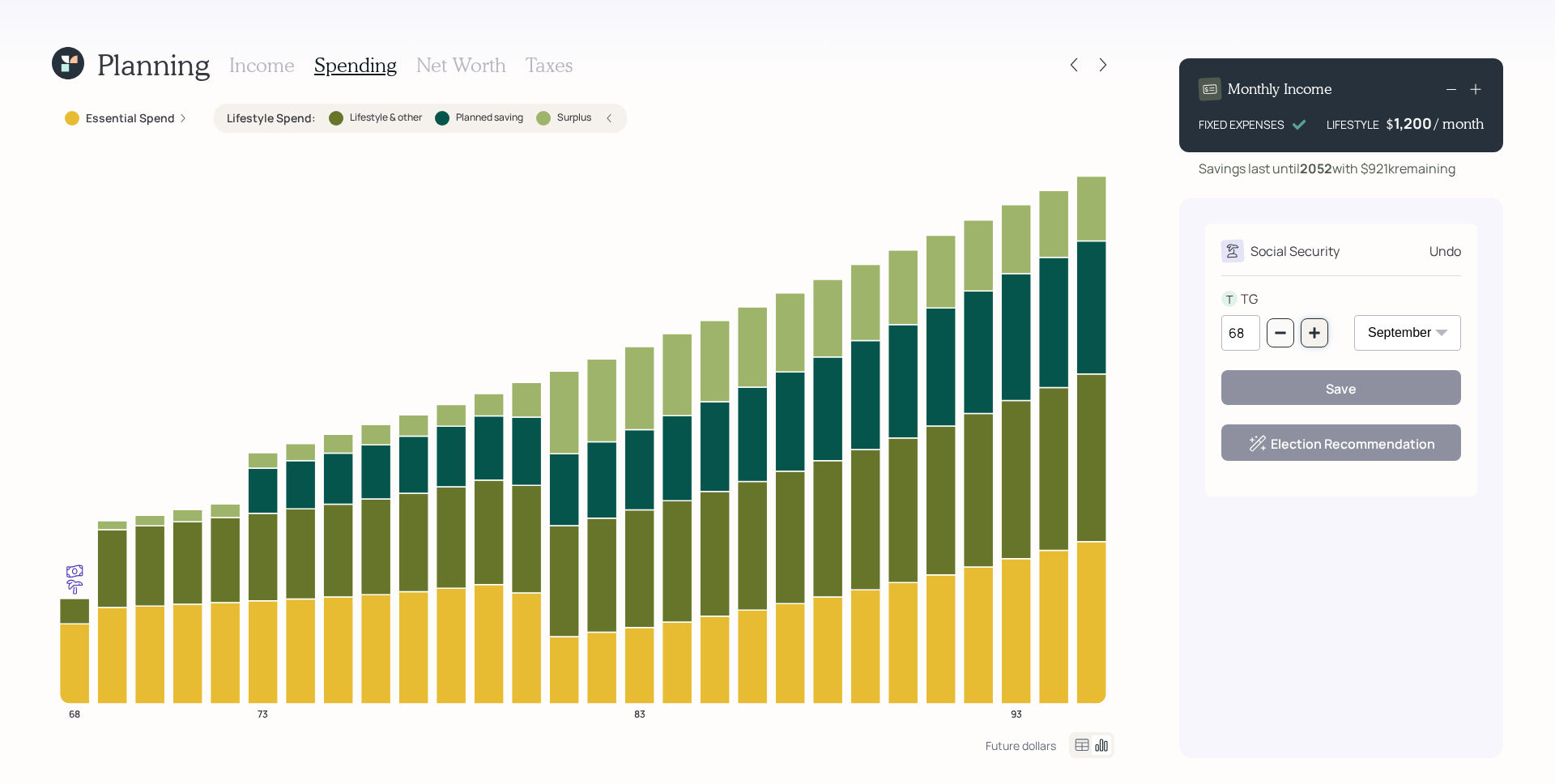
click at [1322, 328] on button "button" at bounding box center [1315, 332] width 27 height 29
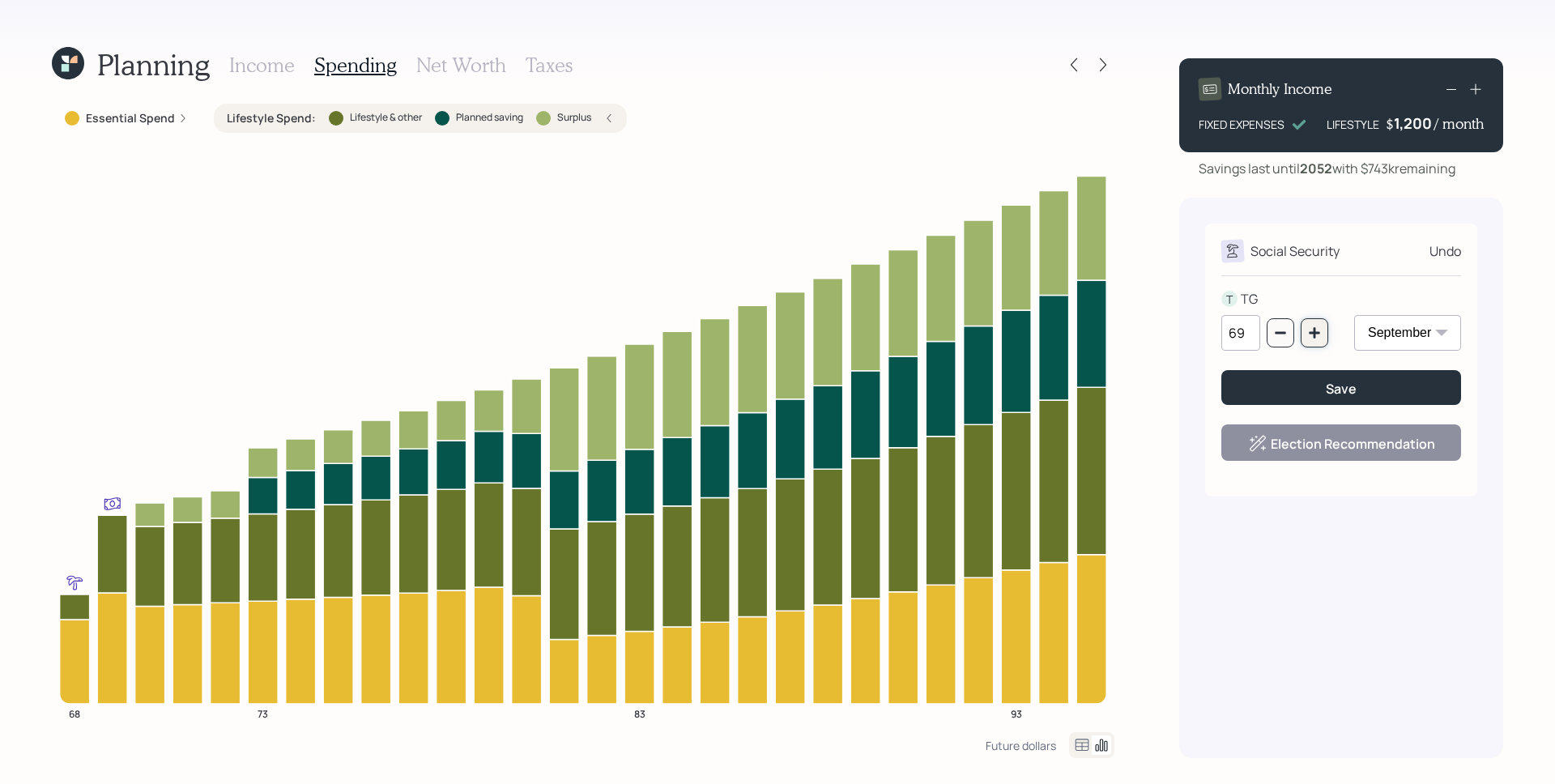
click at [1315, 332] on icon "button" at bounding box center [1314, 332] width 11 height 11
type input "70"
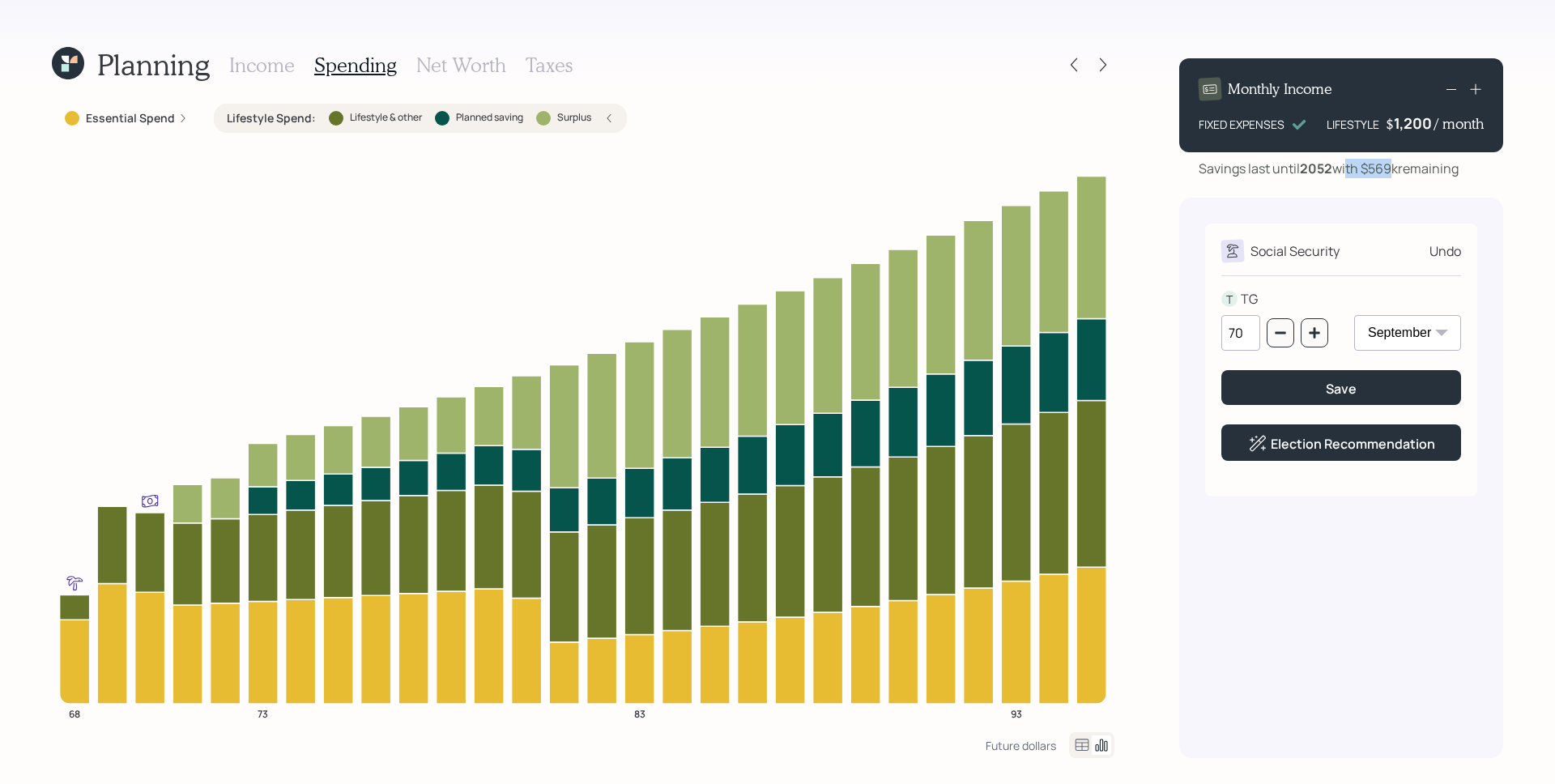
drag, startPoint x: 1396, startPoint y: 169, endPoint x: 1345, endPoint y: 163, distance: 51.4
click at [1345, 163] on div "Savings last until [DATE] with $569k remaining" at bounding box center [1329, 169] width 260 height 20
click at [1400, 203] on div "Social Security Undo T TG 70 January February March April May June July August …" at bounding box center [1341, 478] width 324 height 560
click at [1337, 453] on link "Election Recommendation" at bounding box center [1353, 444] width 164 height 18
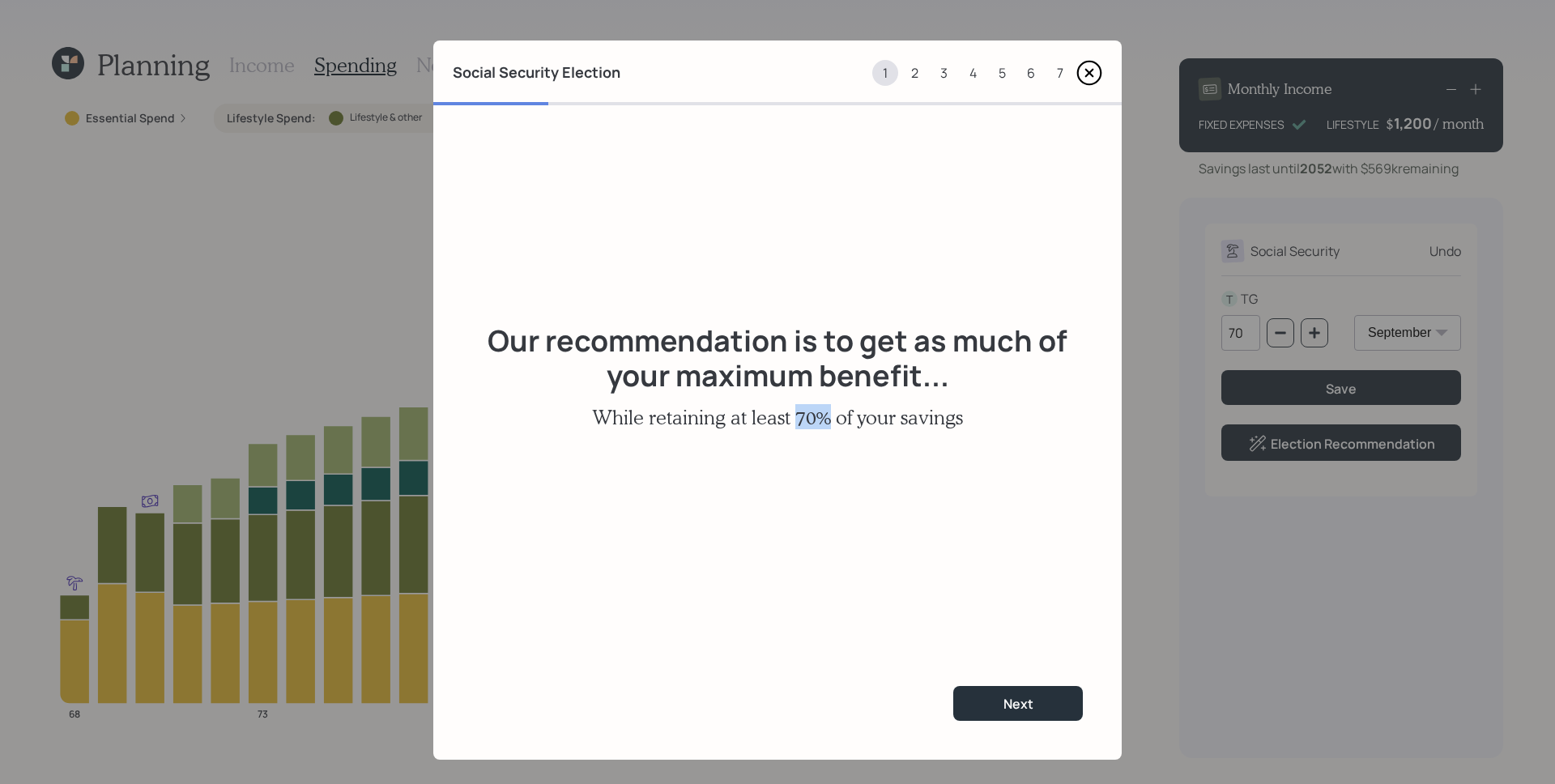
drag, startPoint x: 792, startPoint y: 422, endPoint x: 822, endPoint y: 423, distance: 30.0
click at [822, 423] on h3 "While retaining at least 70% of your savings" at bounding box center [778, 417] width 371 height 23
click at [1035, 712] on button "Next" at bounding box center [1018, 703] width 130 height 35
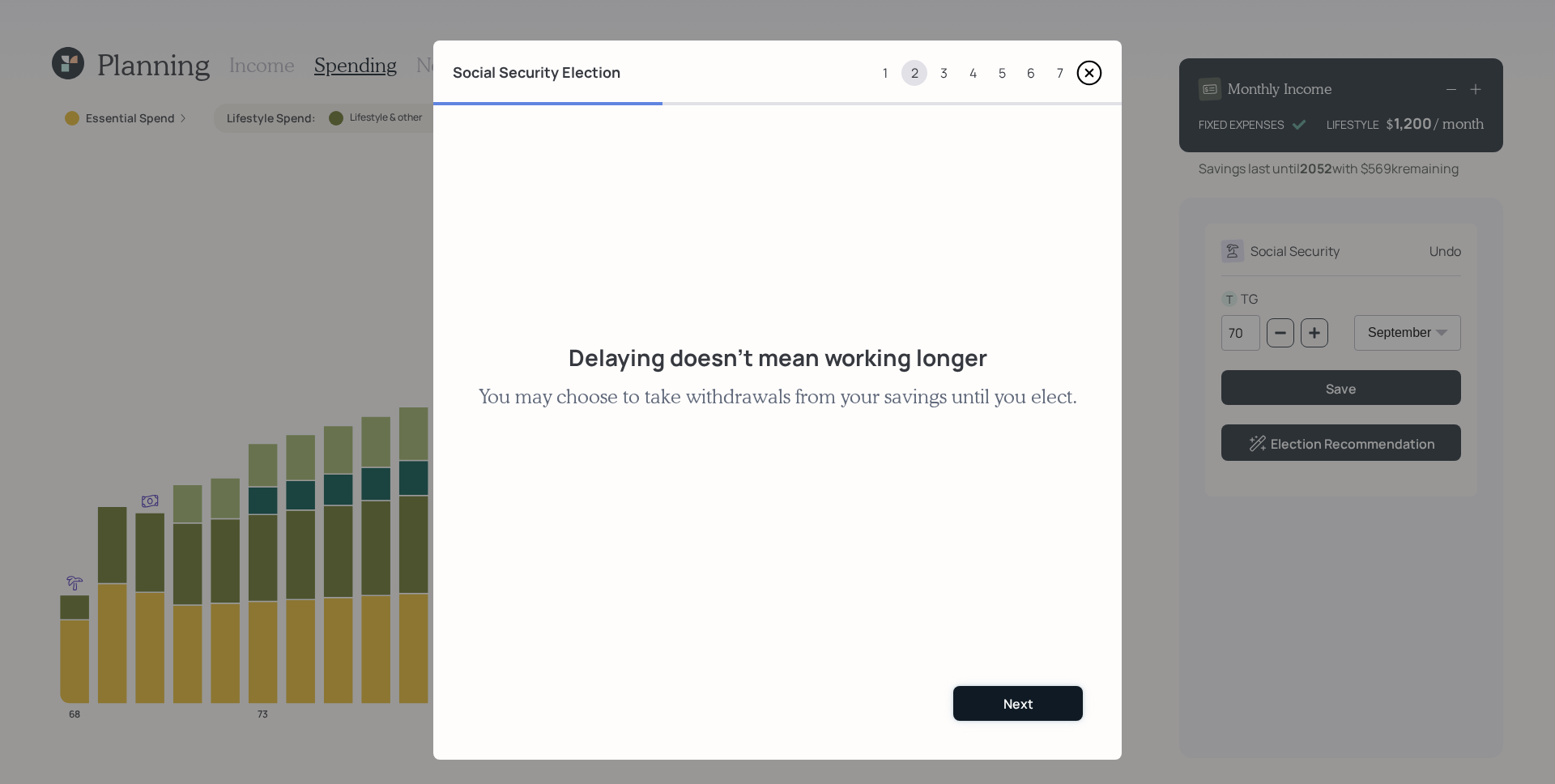
click at [1031, 712] on button "Next" at bounding box center [1018, 703] width 130 height 35
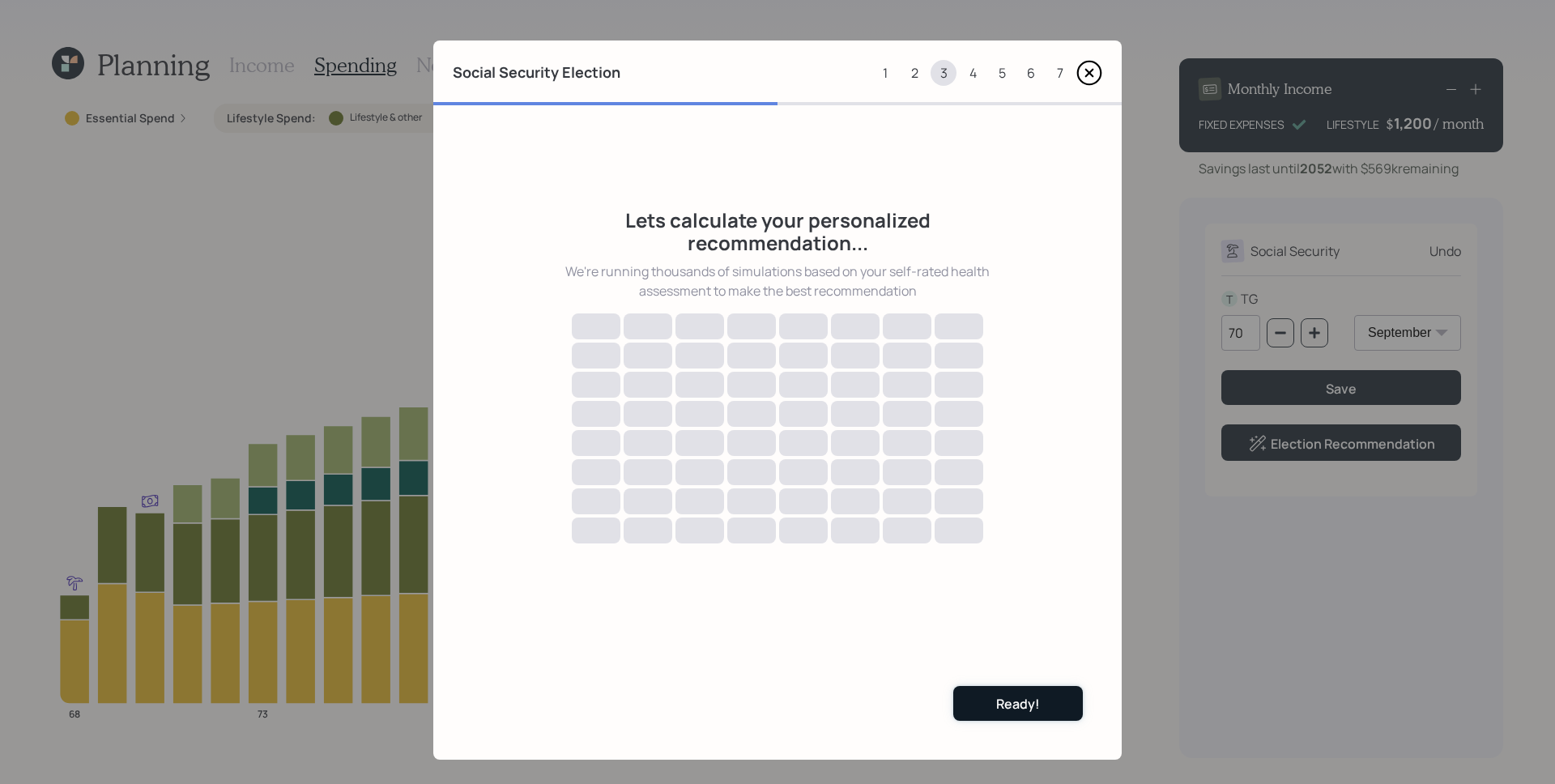
click at [1029, 711] on div "Ready!" at bounding box center [1018, 704] width 44 height 18
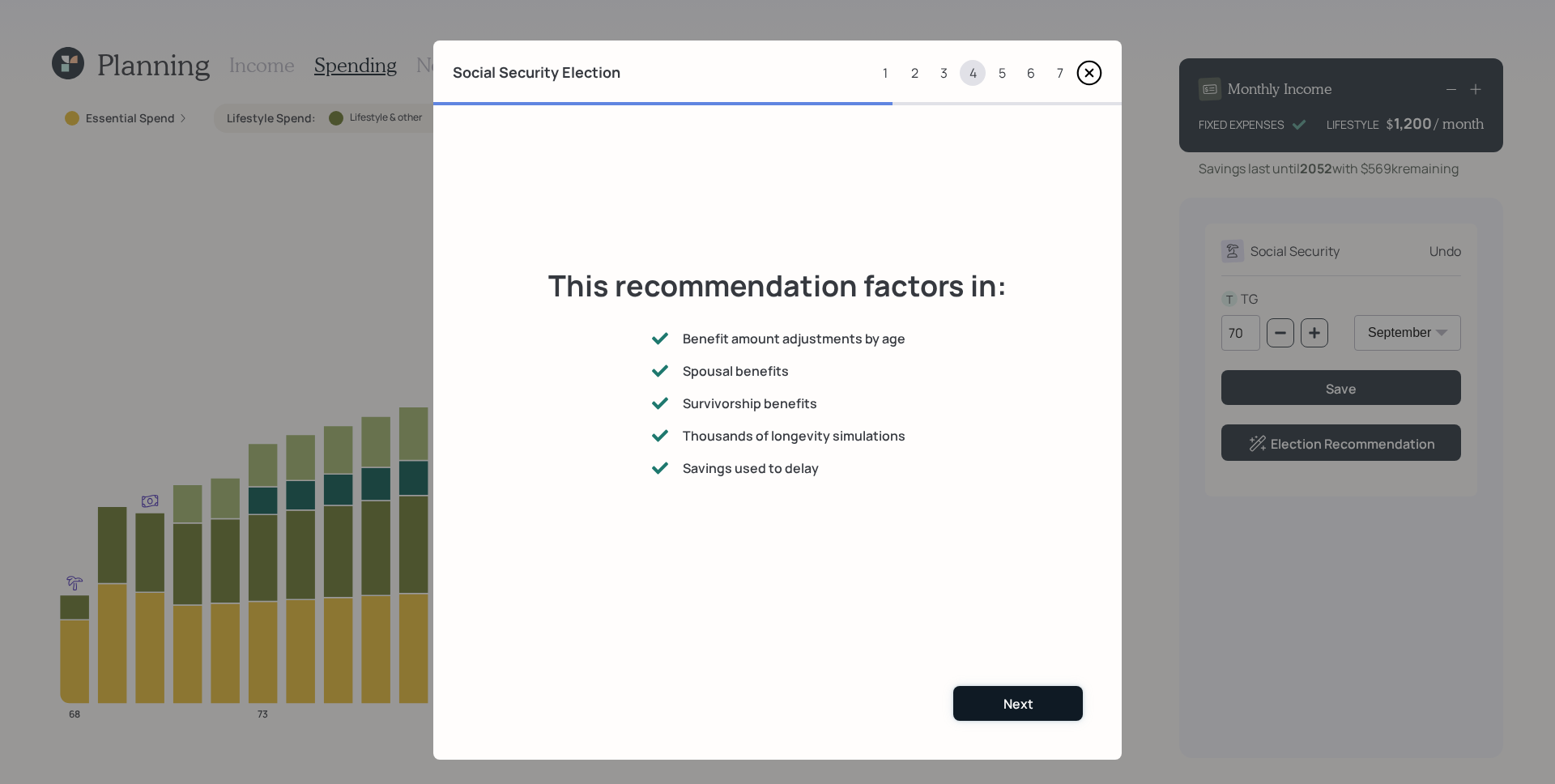
click at [1033, 693] on button "Next" at bounding box center [1018, 703] width 130 height 35
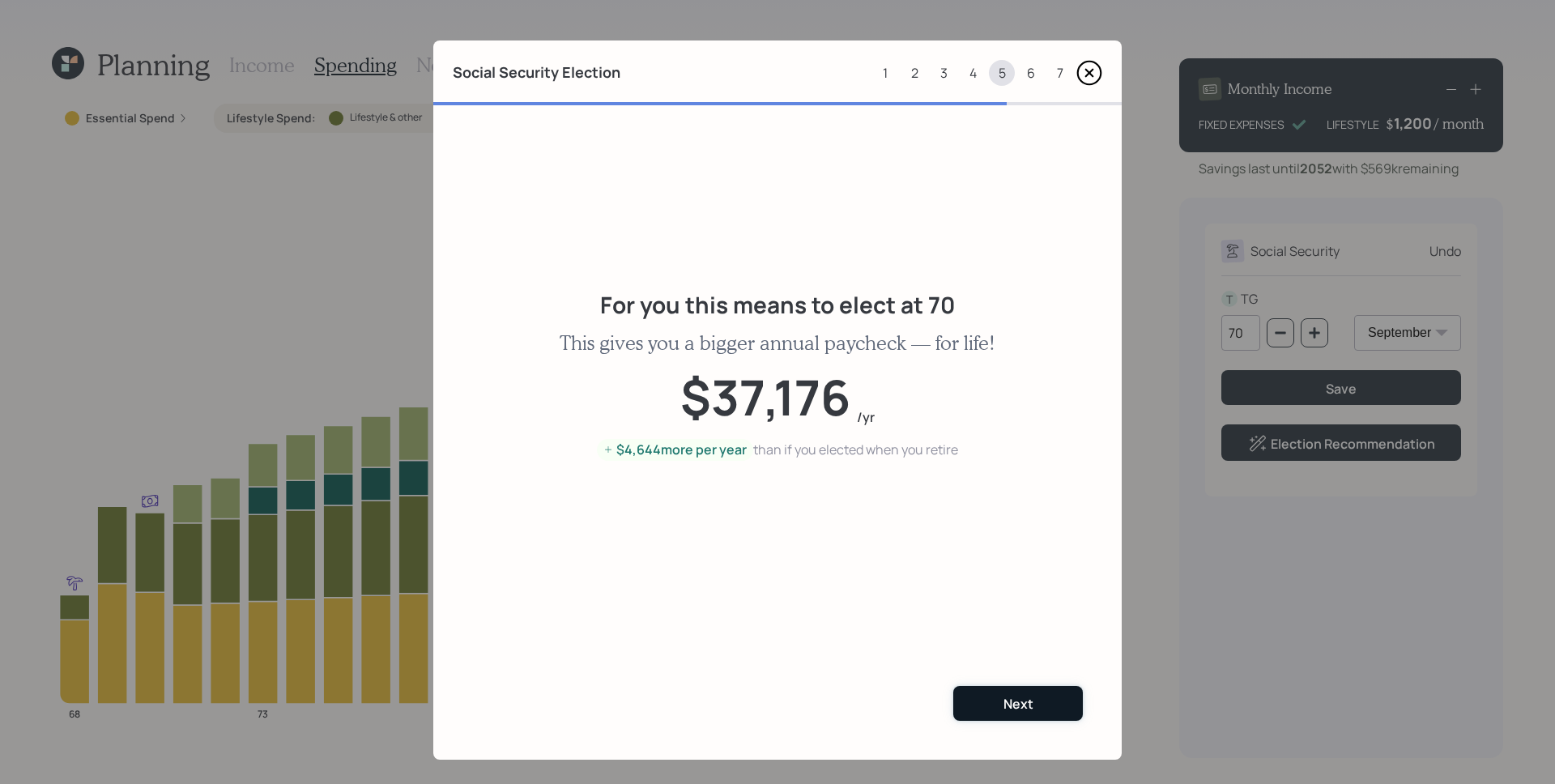
click at [1054, 720] on button "Next" at bounding box center [1018, 703] width 130 height 35
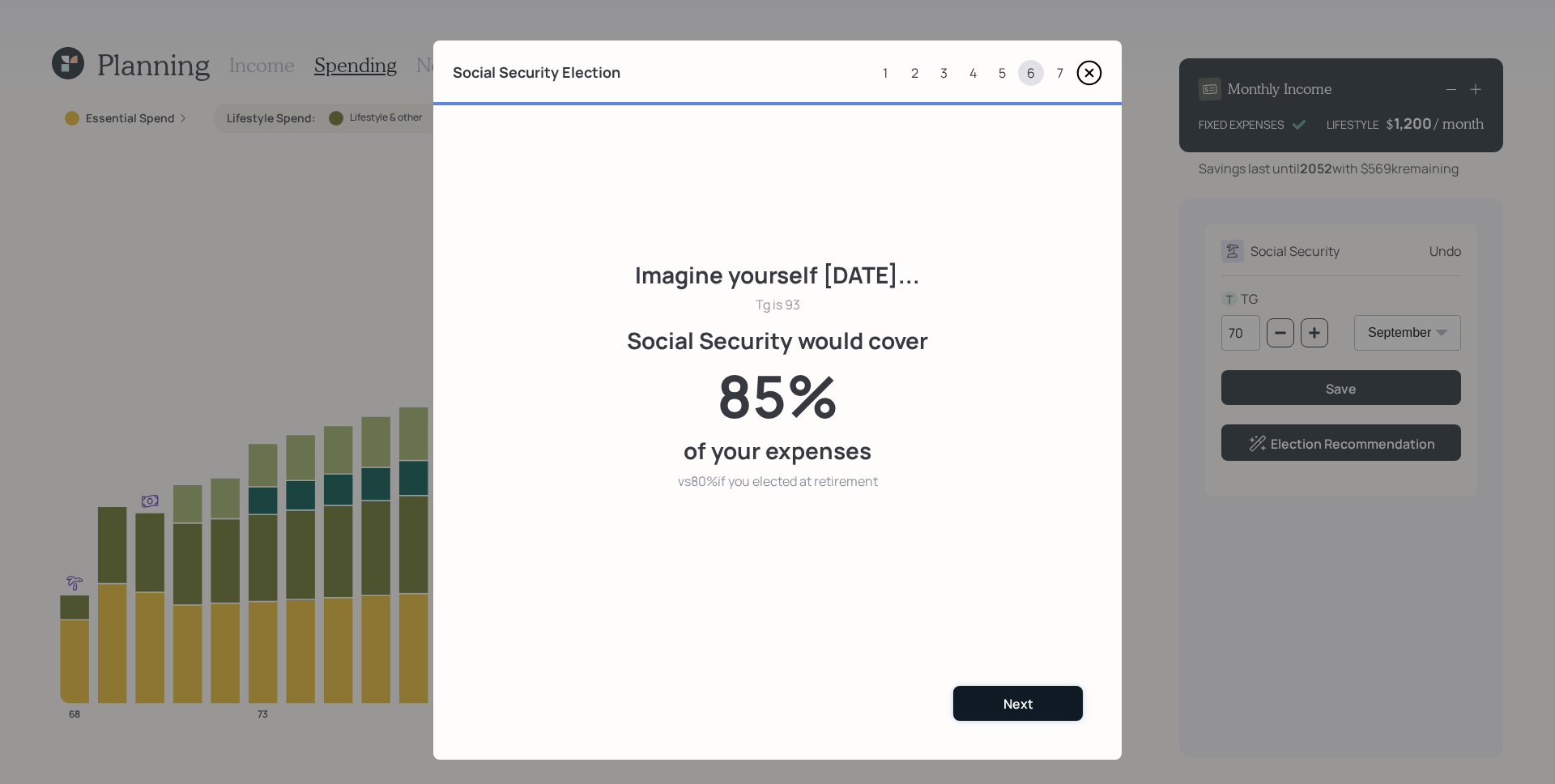
click at [1040, 705] on button "Next" at bounding box center [1018, 703] width 130 height 35
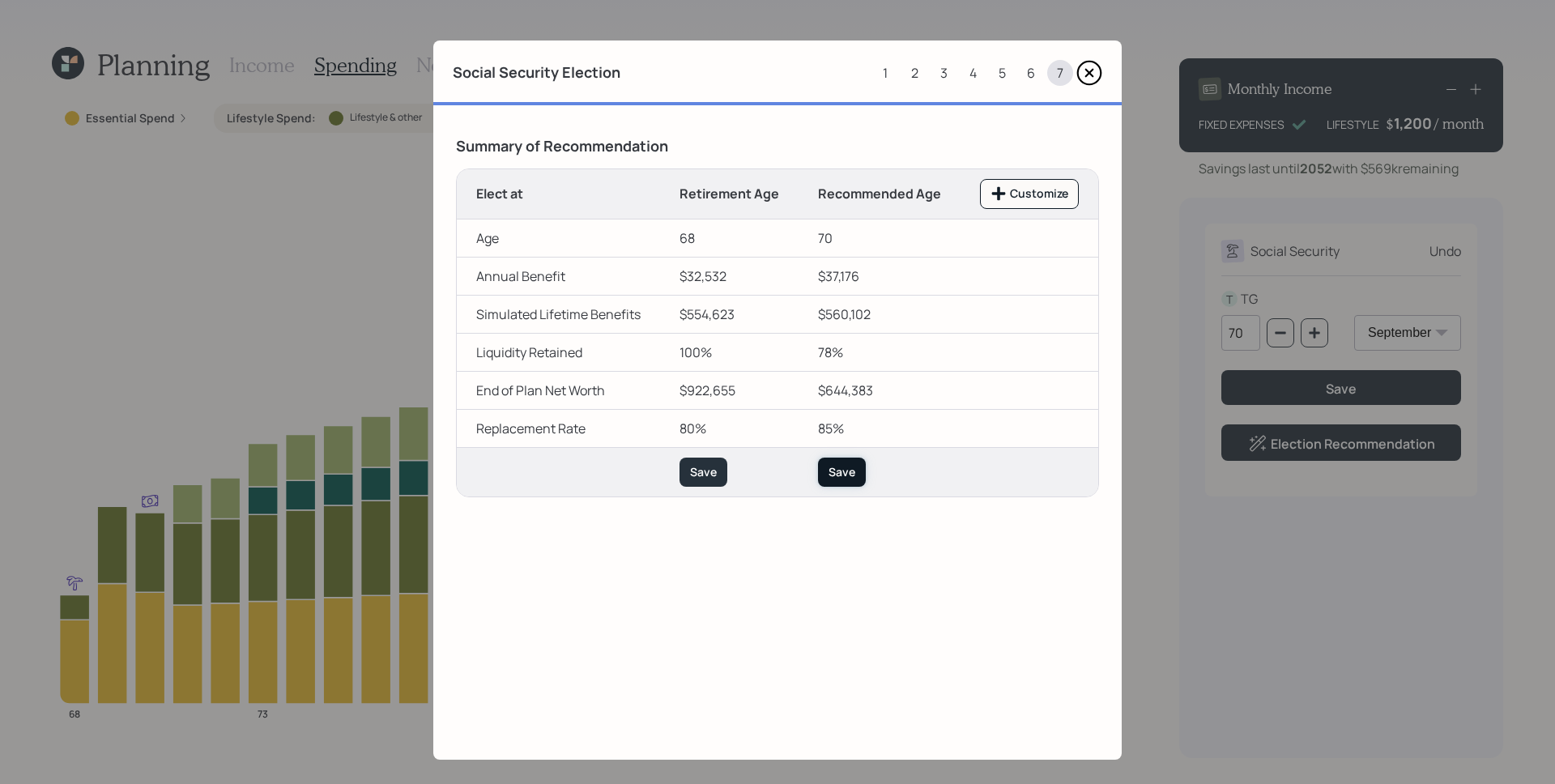
click at [839, 477] on div "Save" at bounding box center [842, 473] width 26 height 17
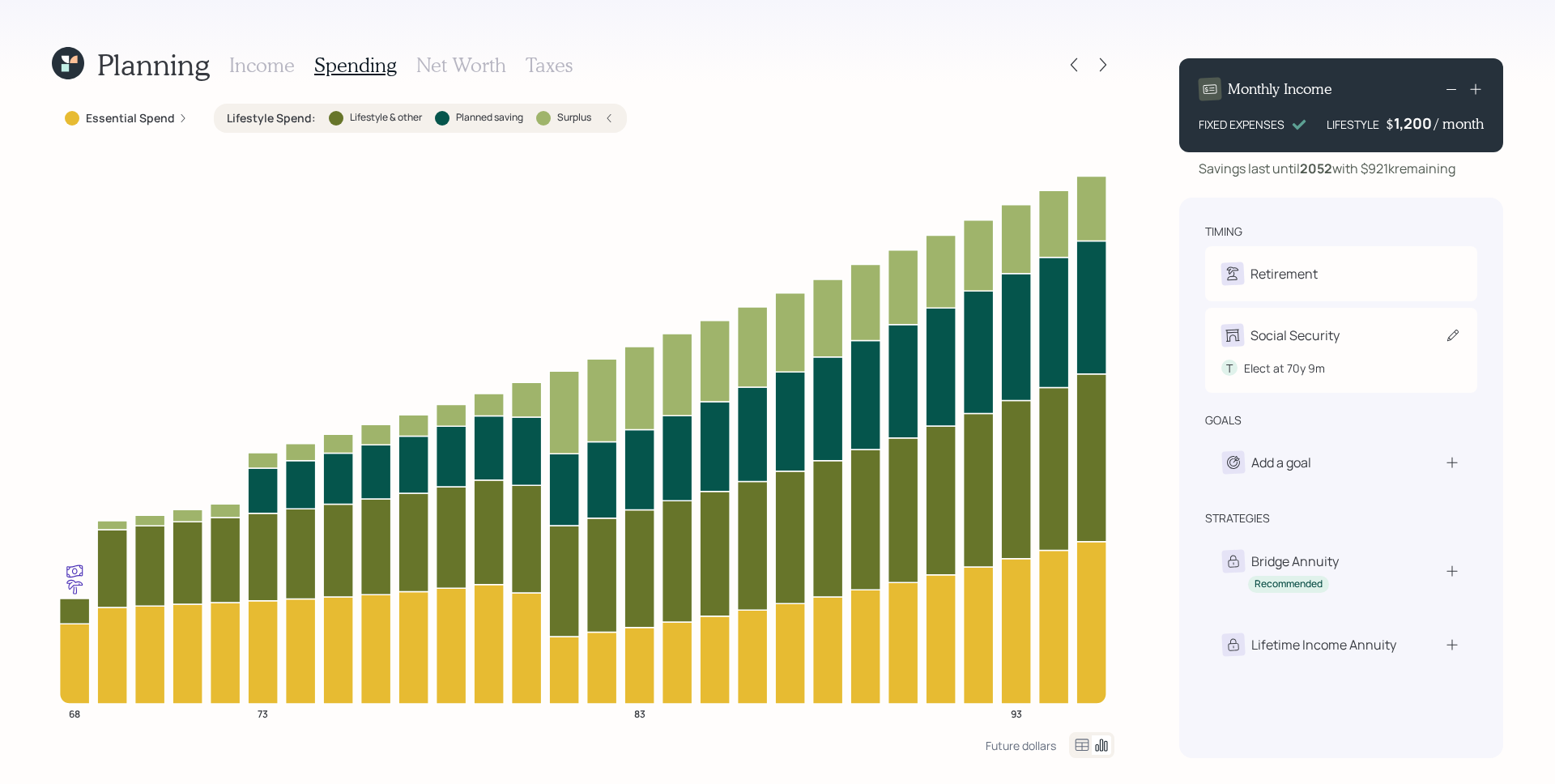
click at [1366, 351] on div "T Elect at 70y 9m" at bounding box center [1341, 362] width 240 height 30
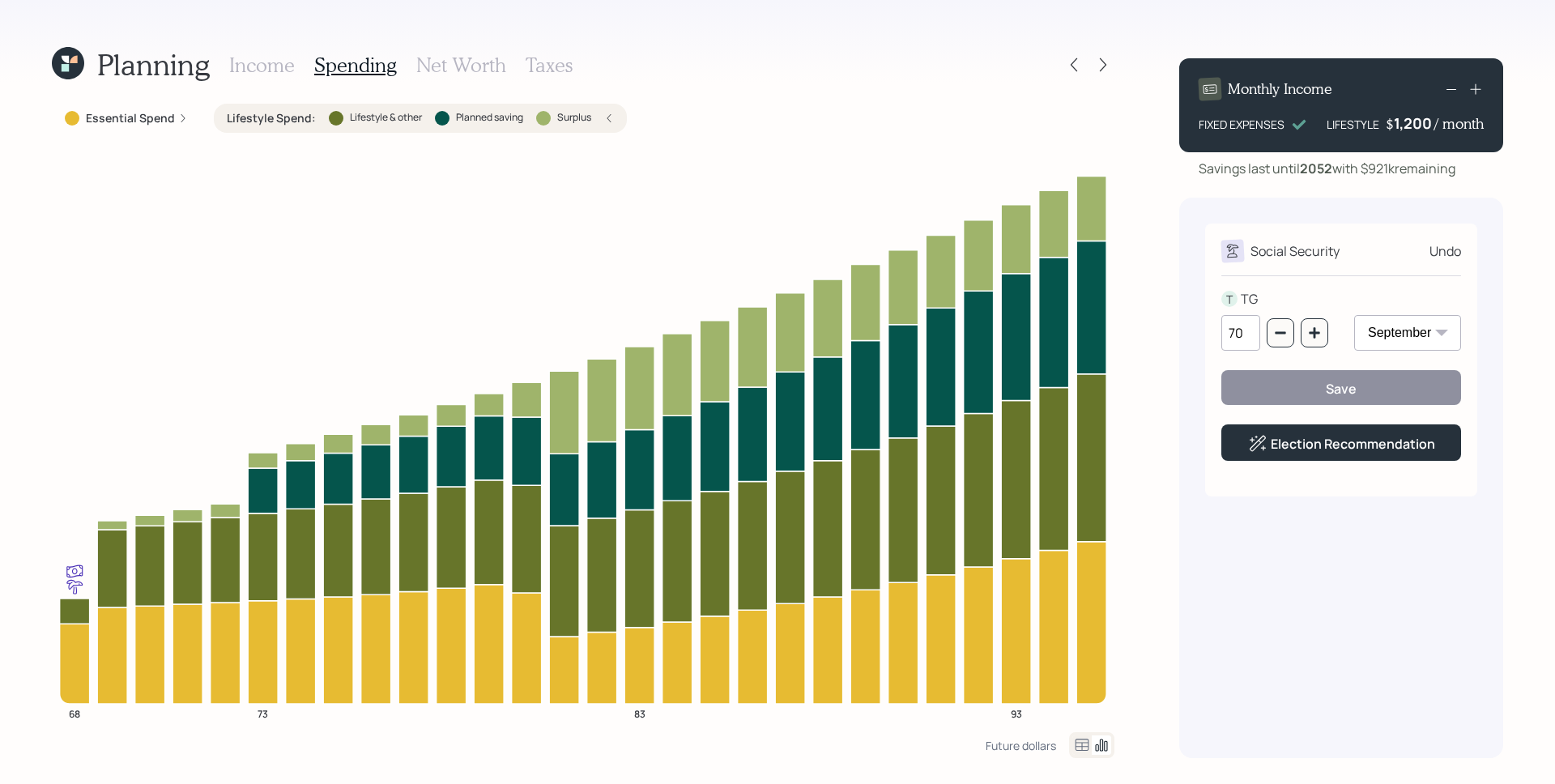
click at [1386, 325] on select "January February March April May June July August September October November De…" at bounding box center [1407, 332] width 107 height 36
select select "2"
click at [1354, 315] on select "January February March April May June July August September October November De…" at bounding box center [1407, 332] width 107 height 36
click at [1377, 387] on button "Save" at bounding box center [1341, 387] width 240 height 35
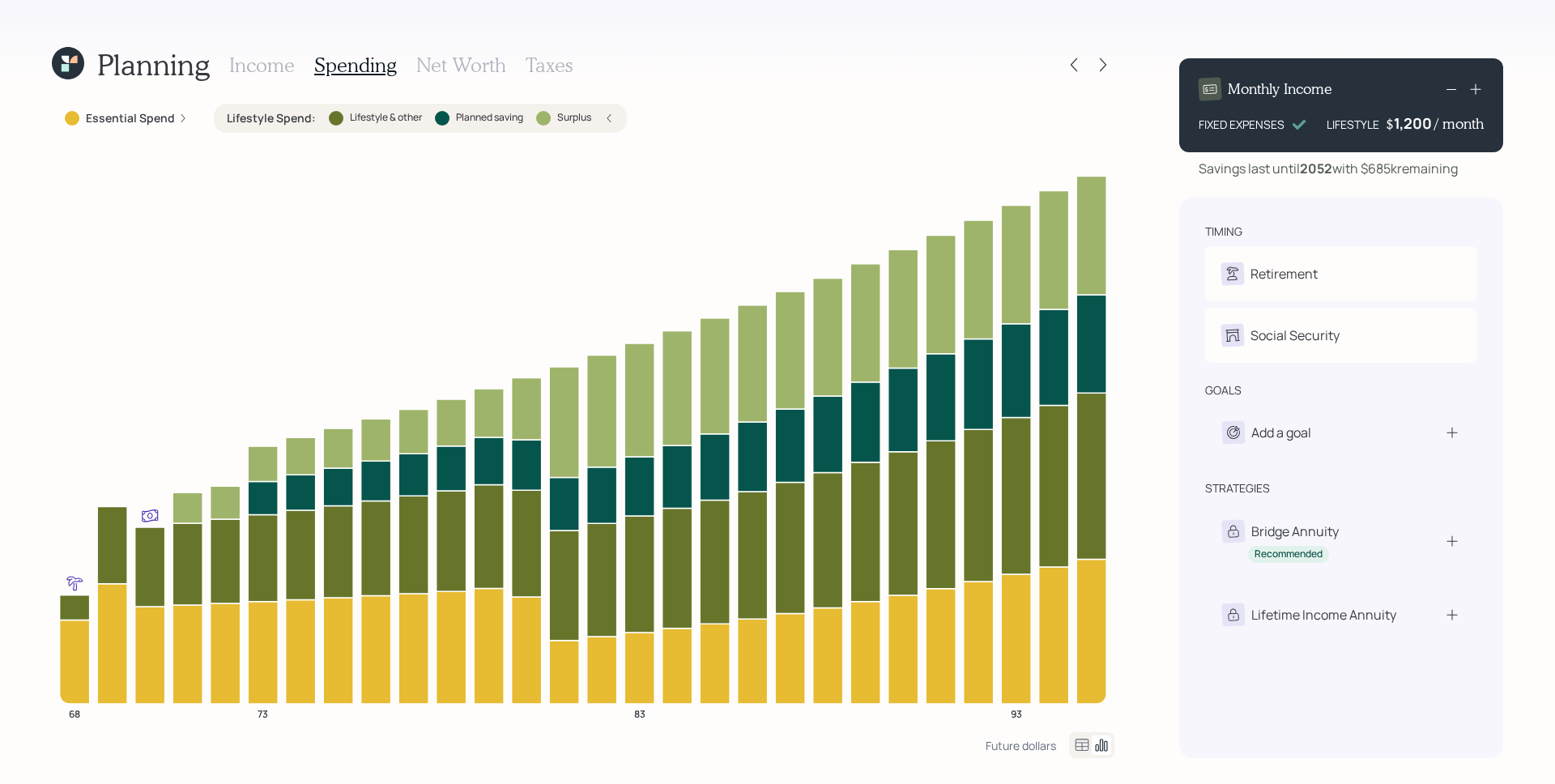
click at [255, 62] on h3 "Income" at bounding box center [261, 65] width 65 height 23
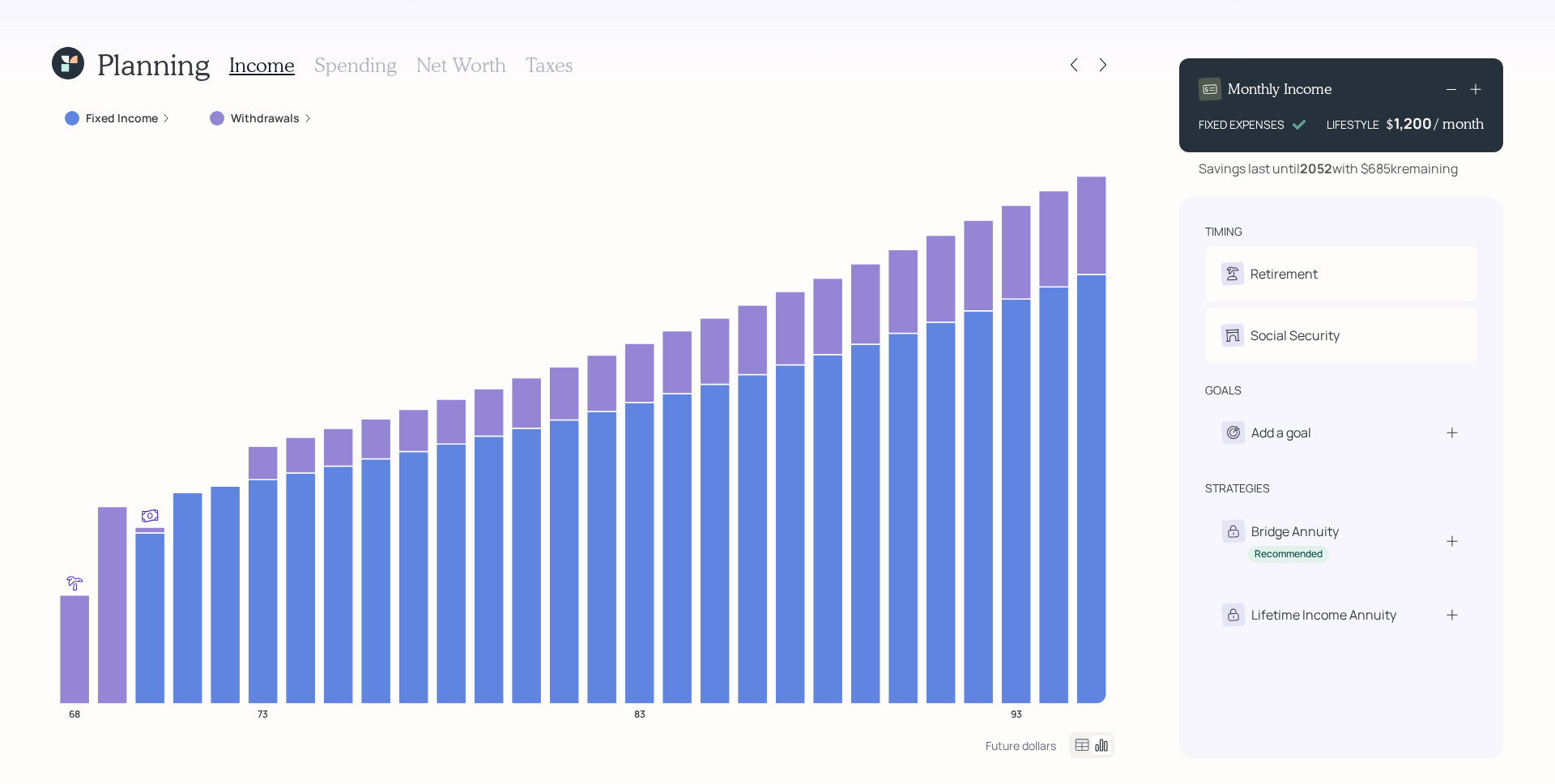
click at [279, 122] on label "Withdrawals" at bounding box center [264, 118] width 69 height 17
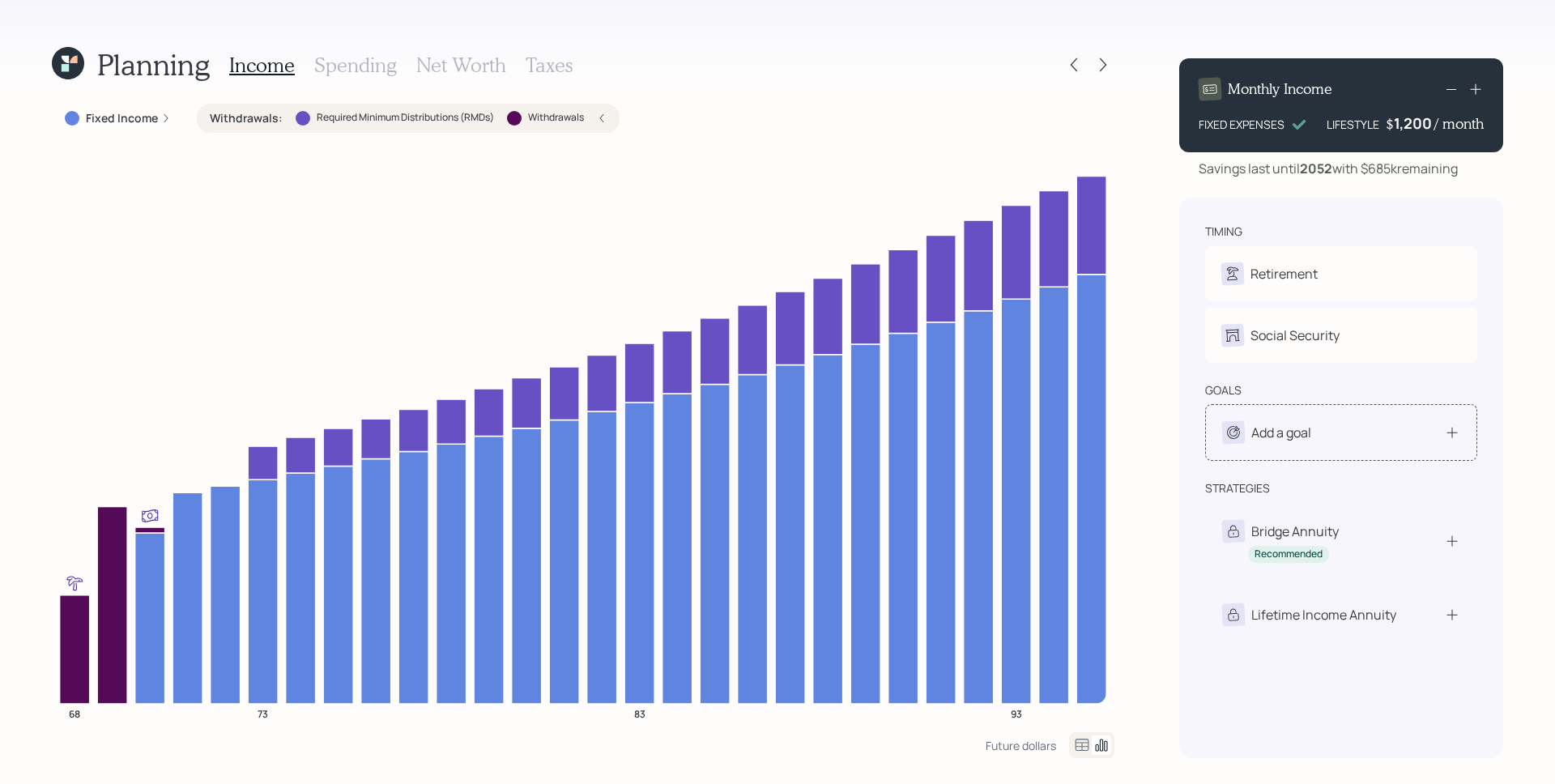
click at [1291, 440] on div "Add a goal" at bounding box center [1282, 433] width 60 height 20
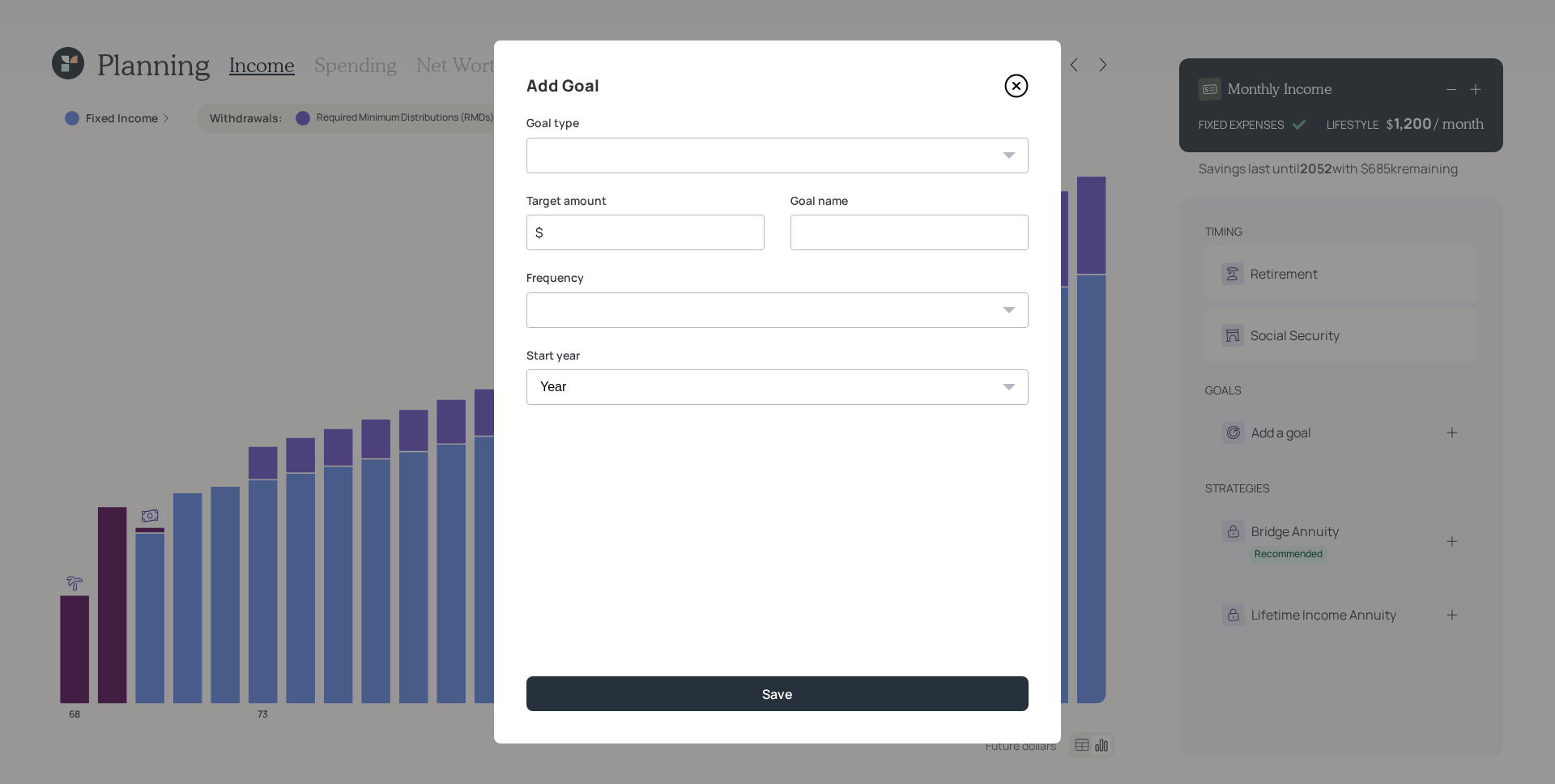
click at [1021, 87] on icon at bounding box center [1016, 85] width 24 height 24
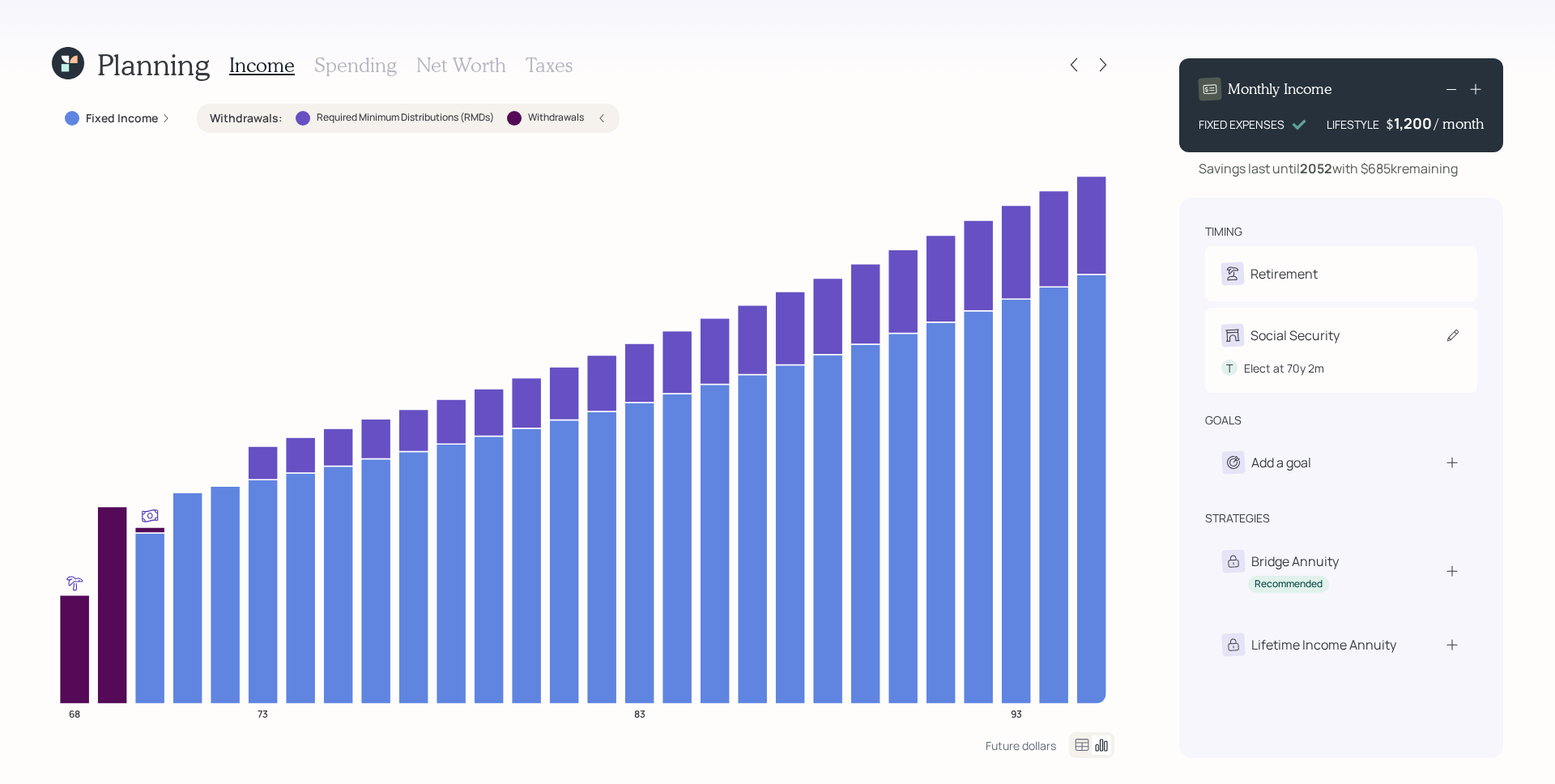
click at [1305, 344] on div "Social Security" at bounding box center [1296, 335] width 89 height 20
select select "2"
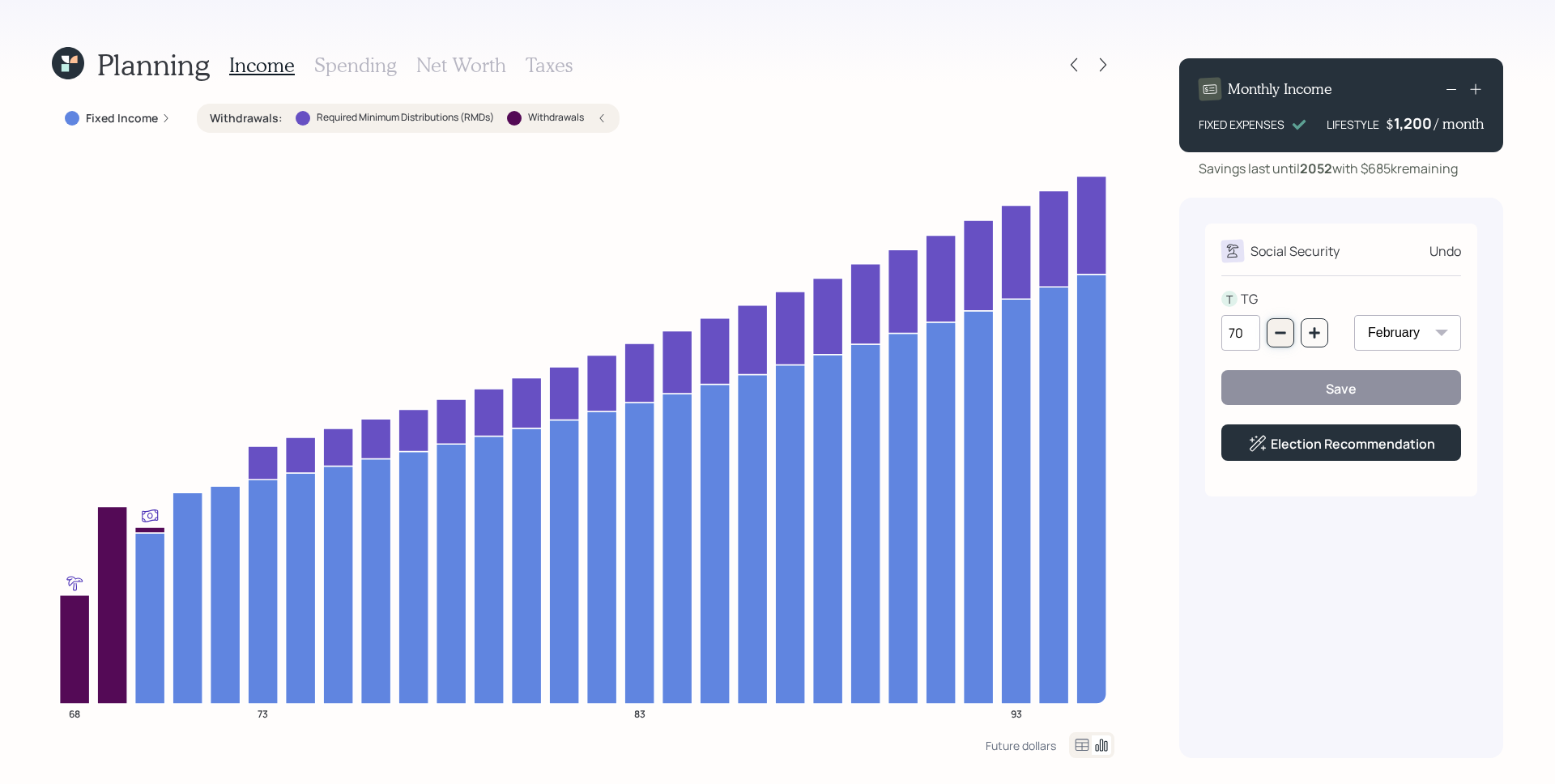
click at [1286, 335] on icon "button" at bounding box center [1281, 333] width 13 height 13
type input "68"
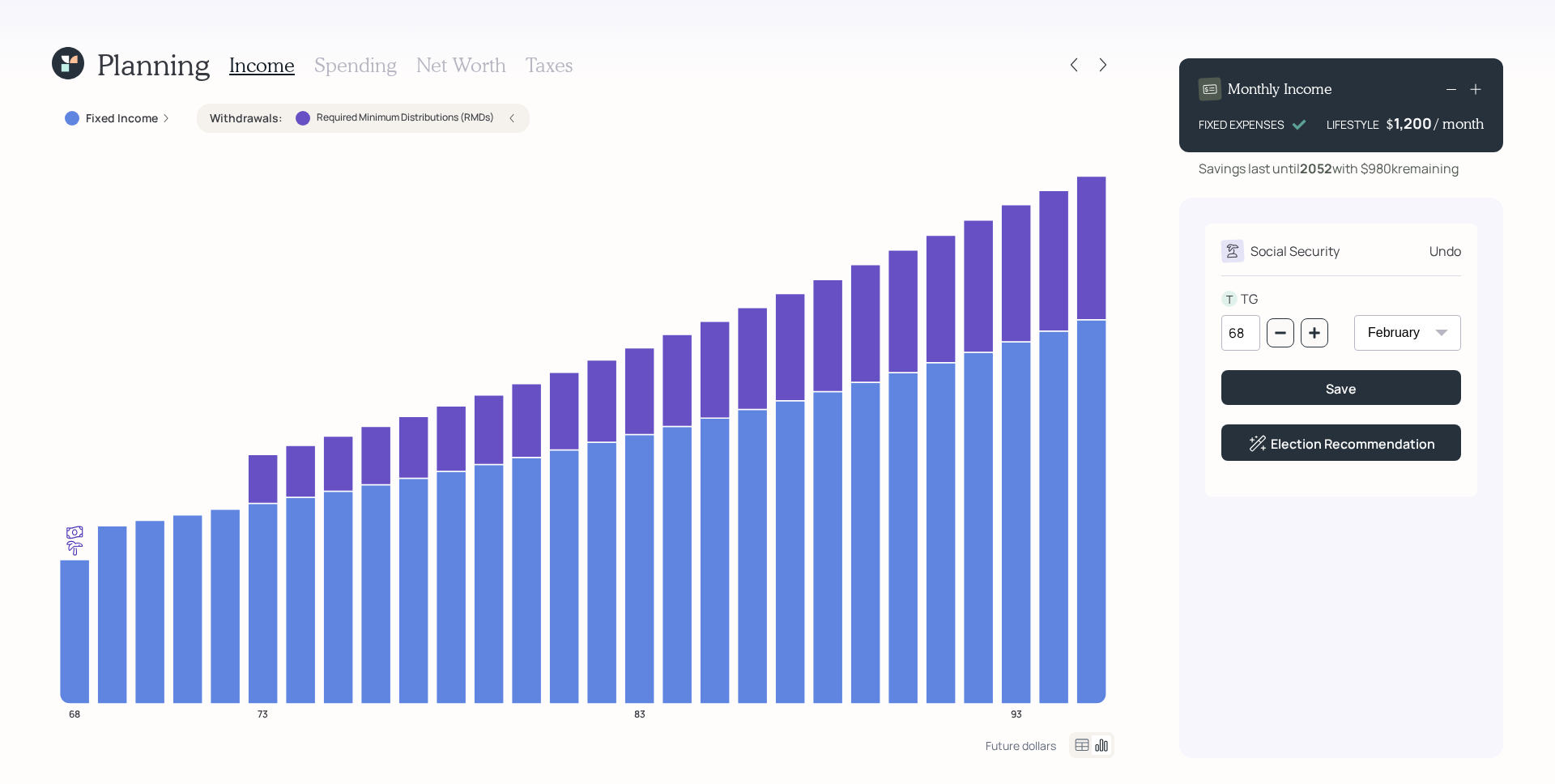
click at [1422, 335] on select "January February March April May June July August September October November De…" at bounding box center [1407, 332] width 107 height 36
select select "9"
click at [1354, 315] on select "January February March April May June July August September October November De…" at bounding box center [1407, 332] width 107 height 36
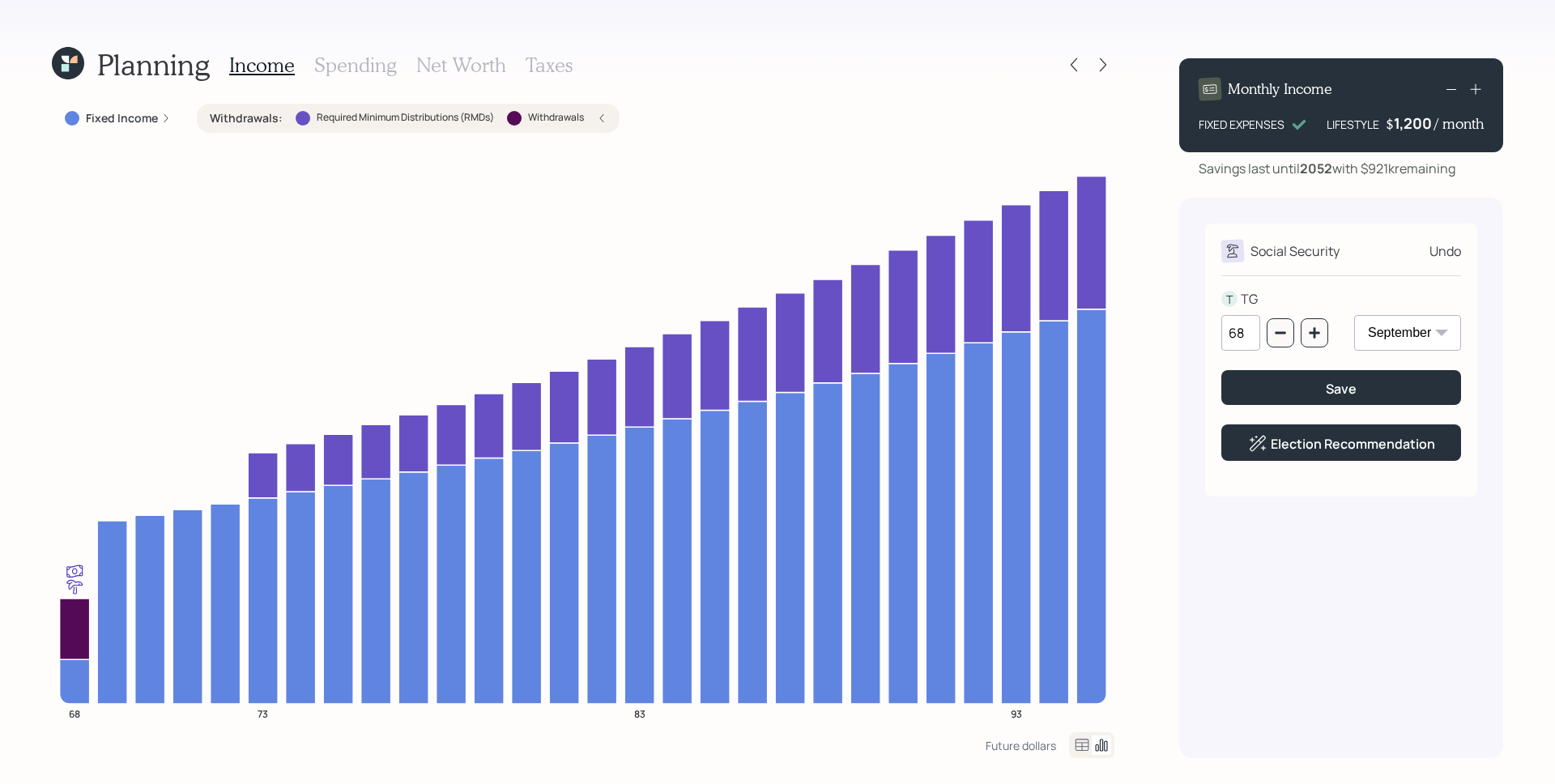
click at [180, 121] on div "Fixed Income" at bounding box center [118, 117] width 132 height 29
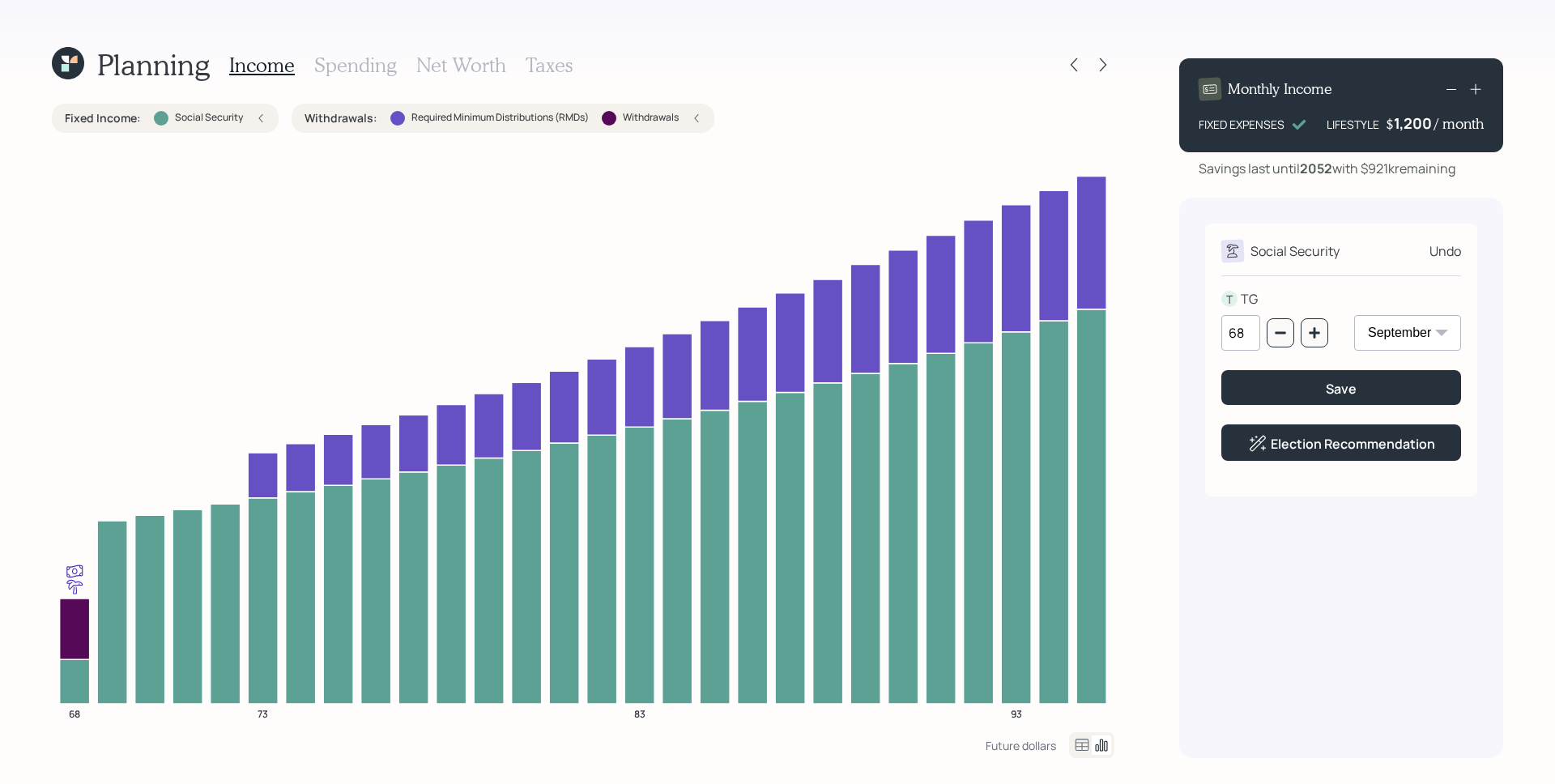
click at [373, 59] on h3 "Spending" at bounding box center [355, 65] width 83 height 23
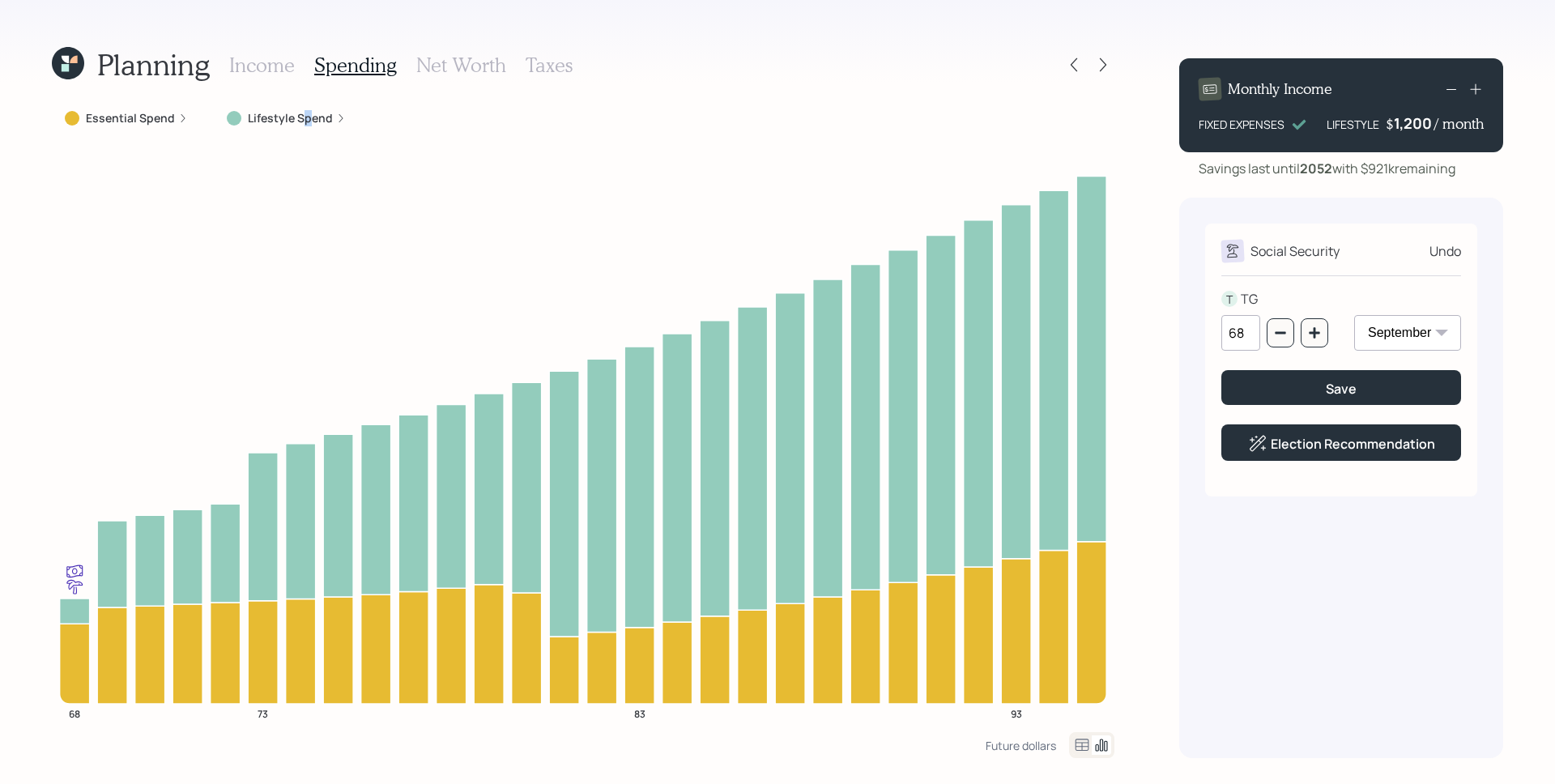
click at [305, 122] on label "Lifestyle Spend" at bounding box center [290, 118] width 85 height 17
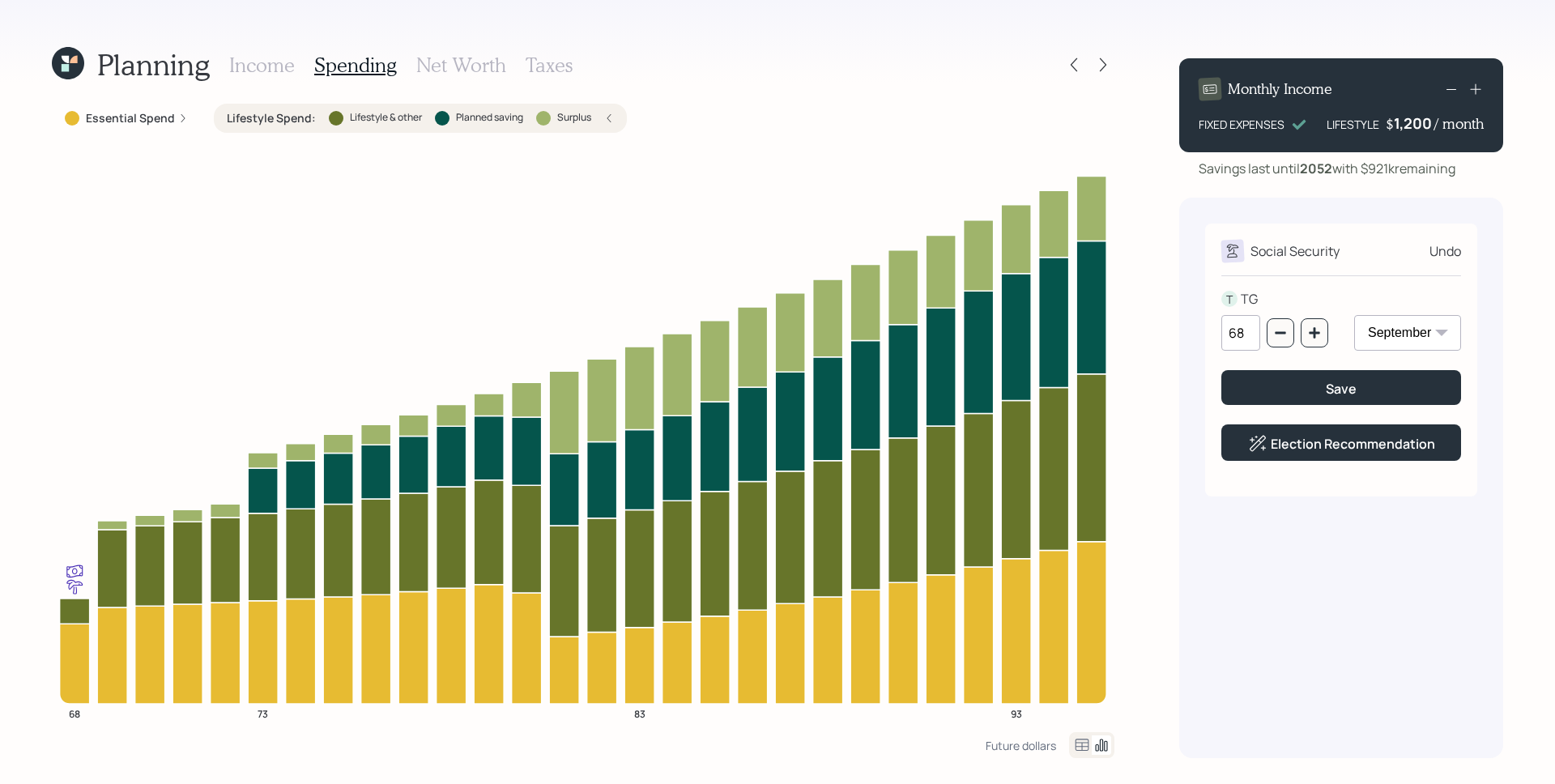
click at [157, 121] on label "Essential Spend" at bounding box center [131, 118] width 89 height 17
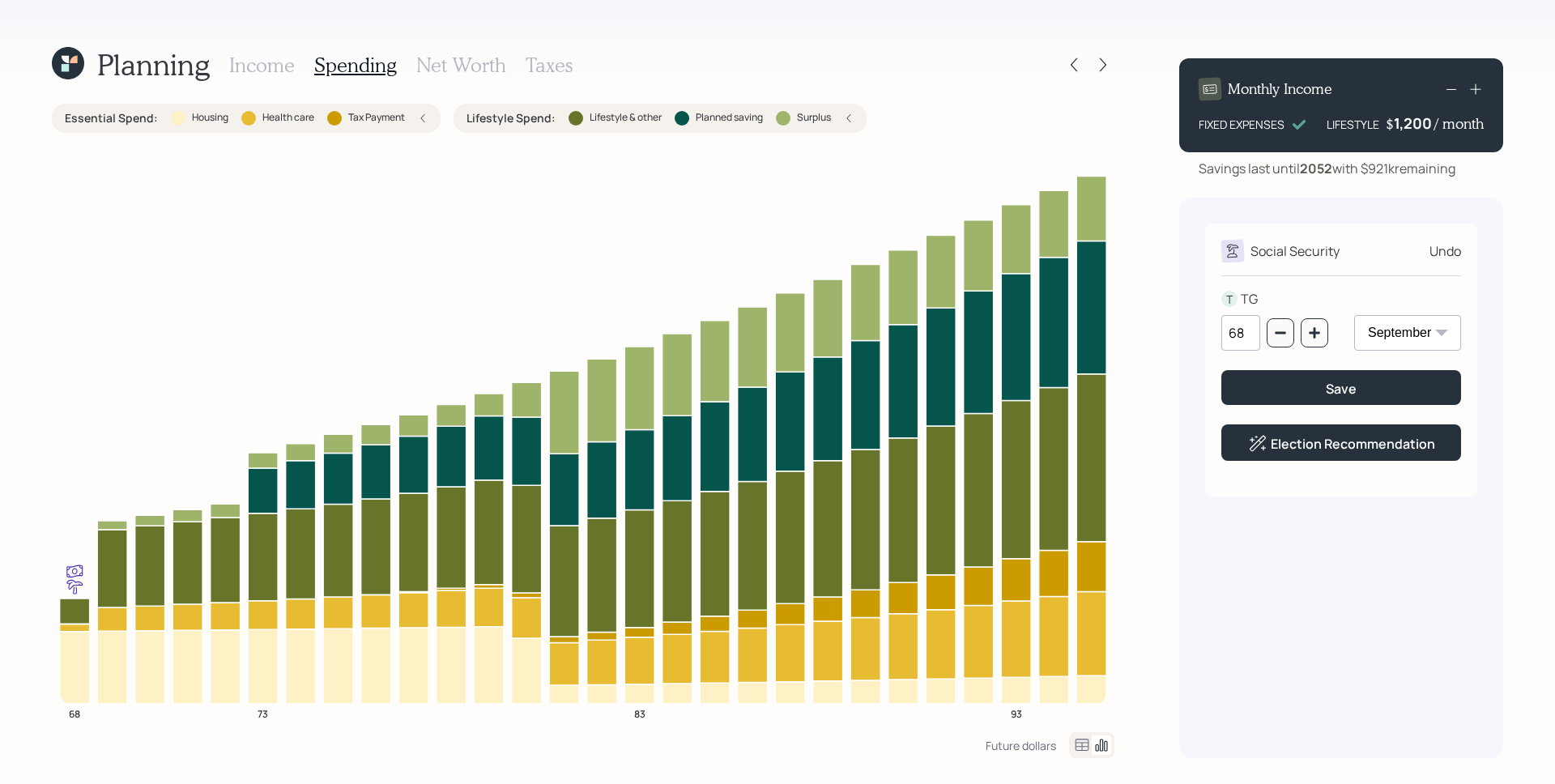
click at [1296, 335] on div "68" at bounding box center [1274, 332] width 107 height 36
click at [1309, 335] on icon "button" at bounding box center [1315, 333] width 13 height 13
type input "70"
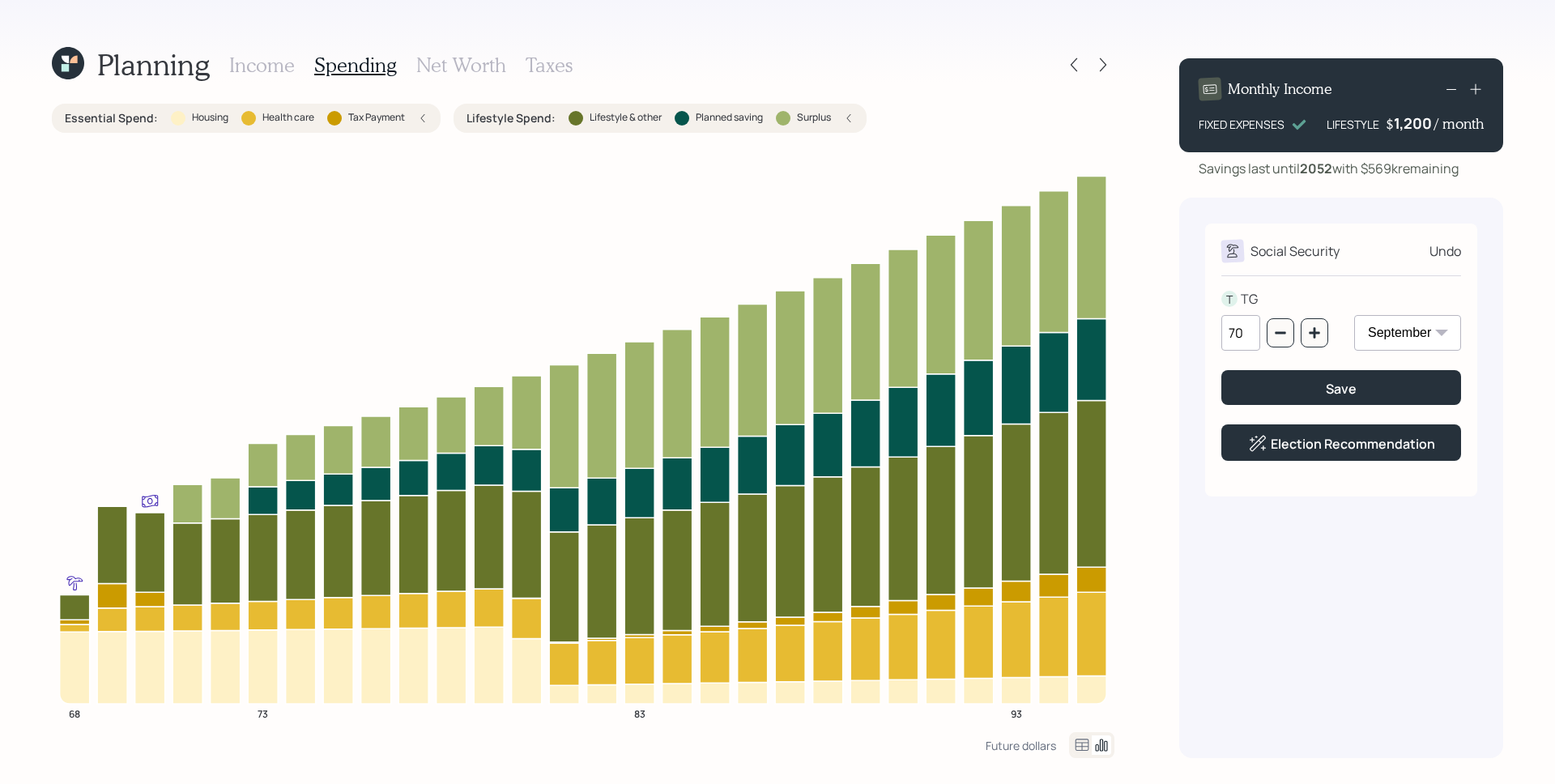
click at [1393, 335] on select "January February March April May June July August September October November De…" at bounding box center [1407, 332] width 107 height 36
select select "2"
click at [1354, 315] on select "January February March April May June July August September October November De…" at bounding box center [1407, 332] width 107 height 36
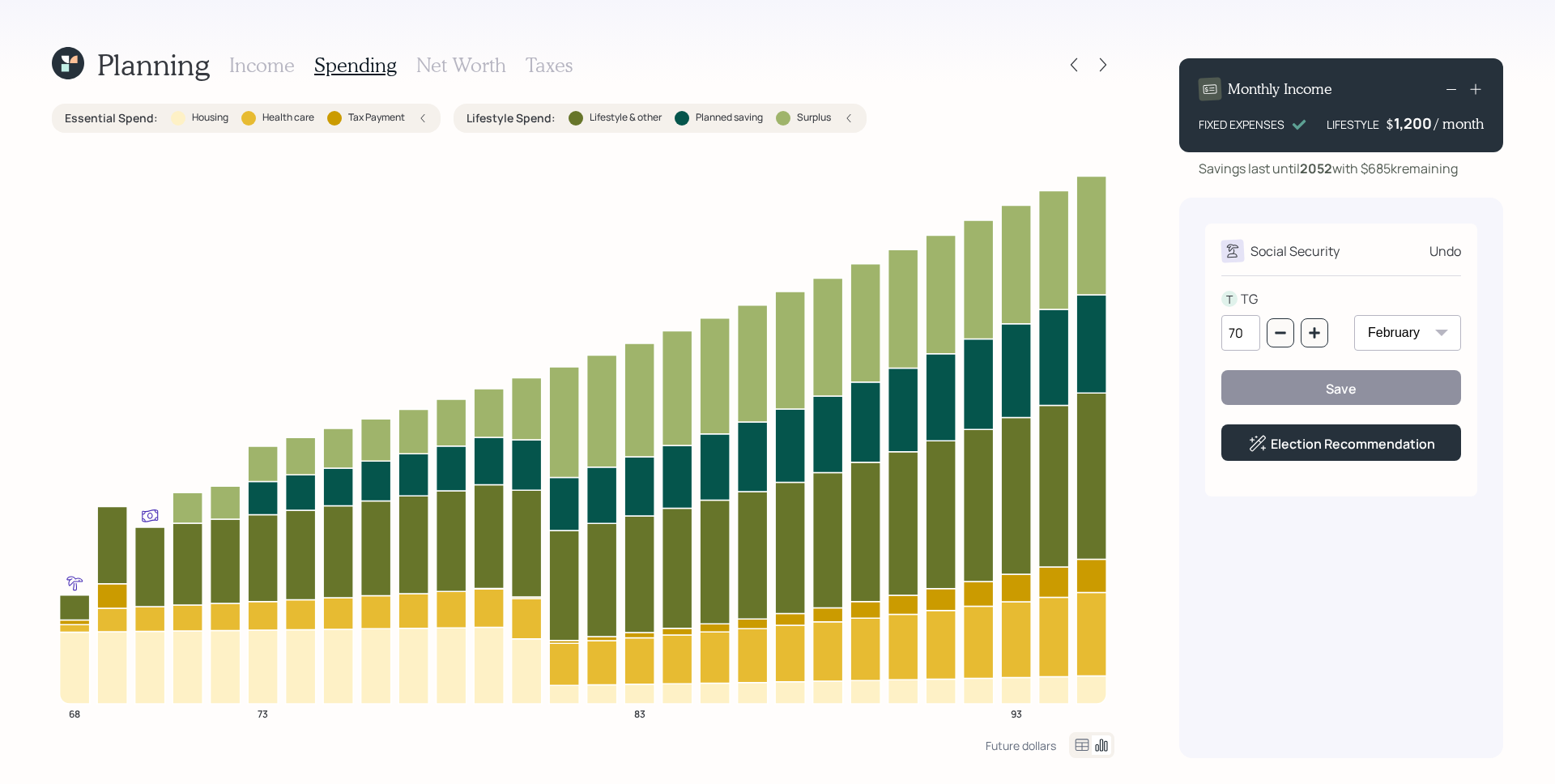
click at [270, 64] on h3 "Income" at bounding box center [261, 65] width 65 height 23
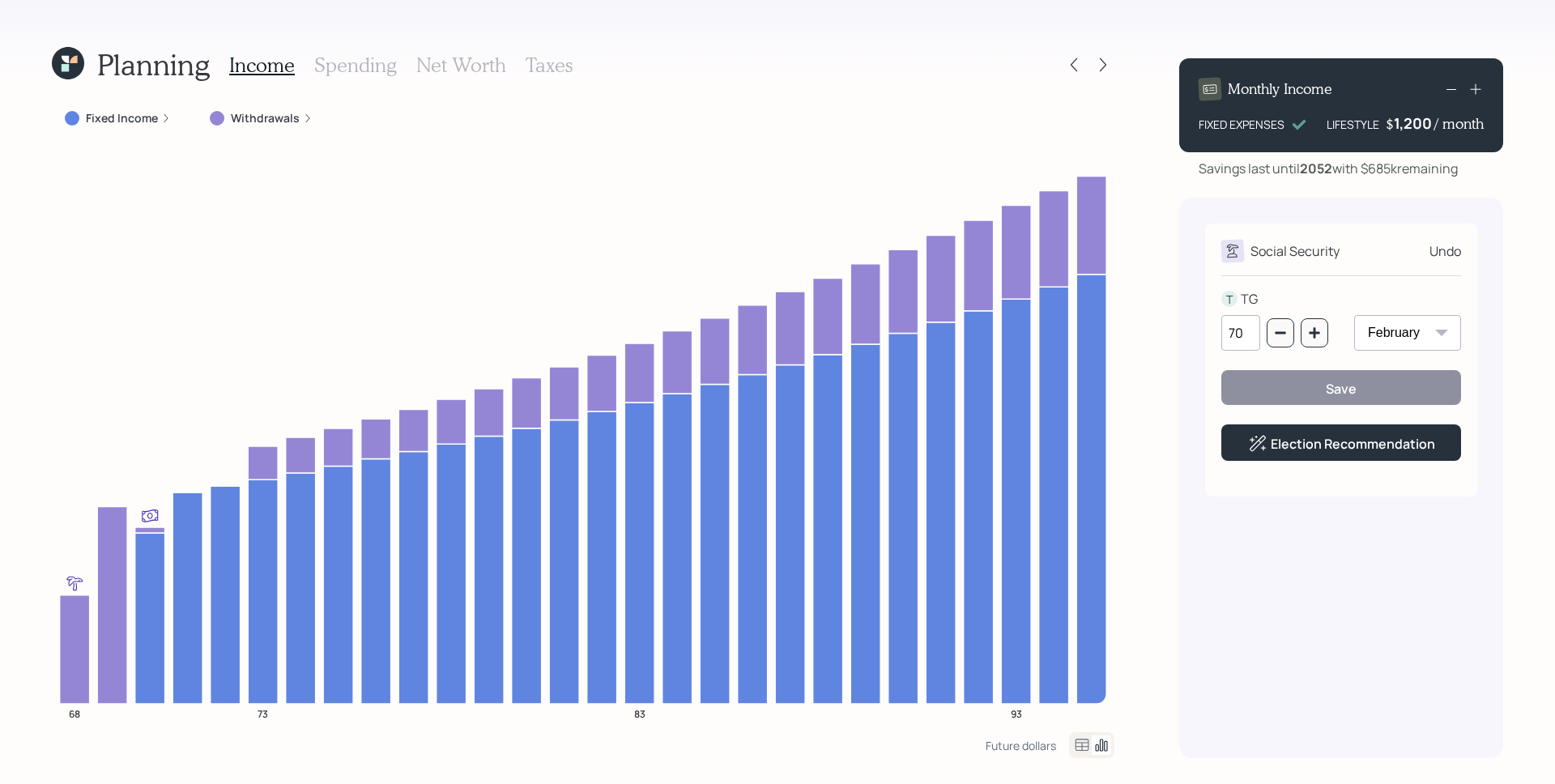
drag, startPoint x: 345, startPoint y: 64, endPoint x: 591, endPoint y: 84, distance: 246.8
click at [346, 64] on h3 "Spending" at bounding box center [355, 65] width 83 height 23
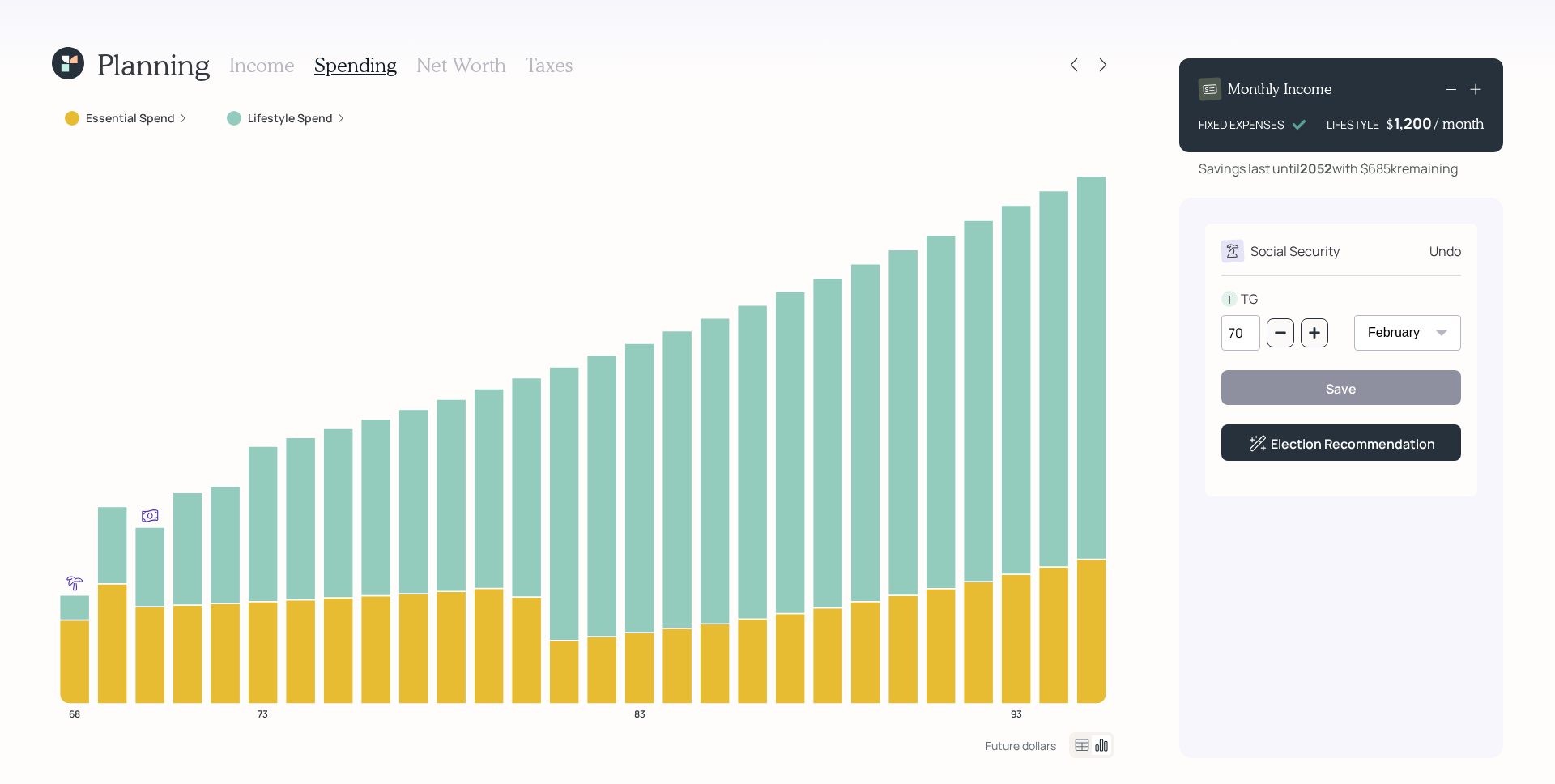
click at [1451, 247] on div "Undo" at bounding box center [1445, 251] width 31 height 20
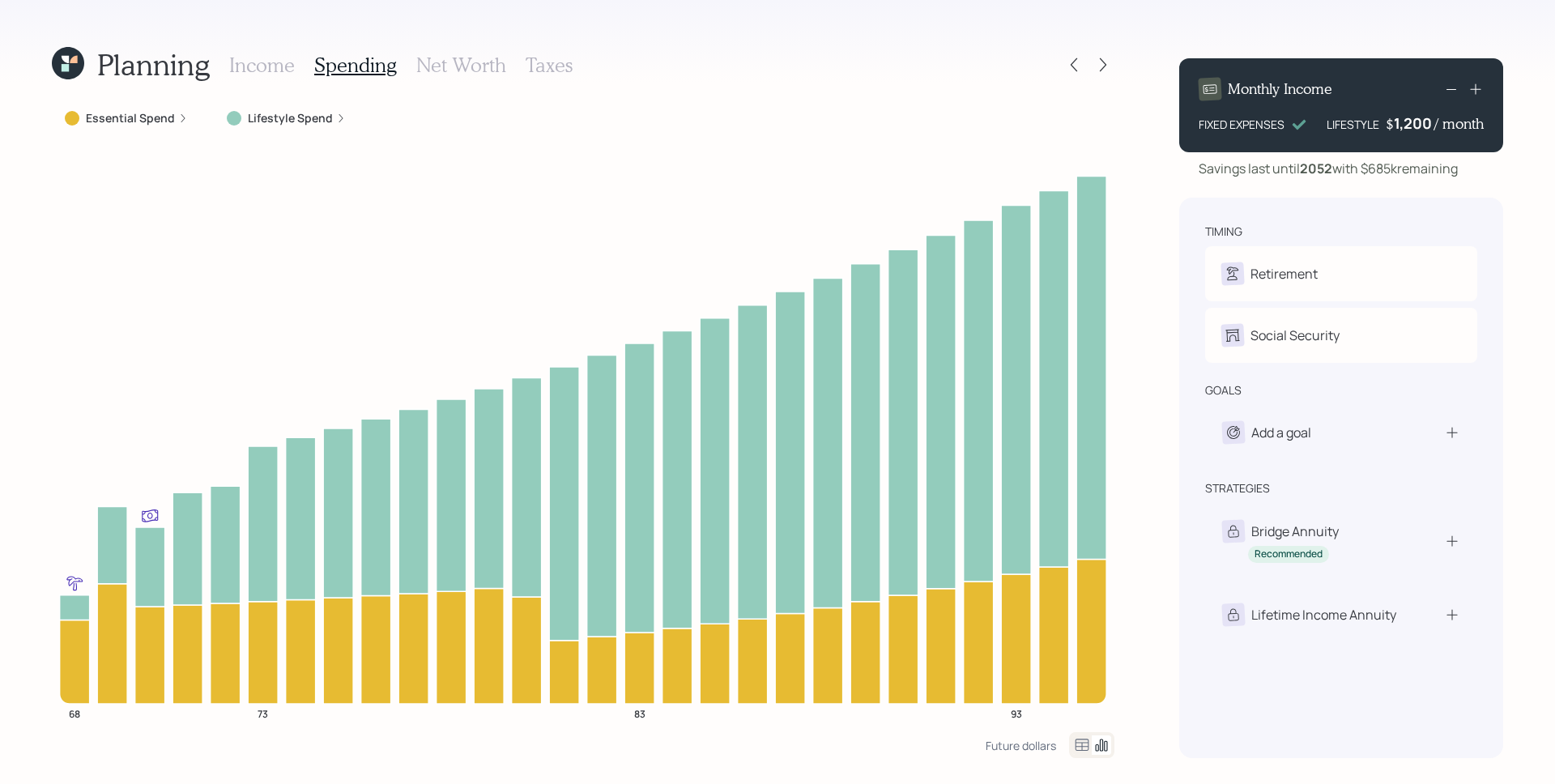
click at [246, 69] on h3 "Income" at bounding box center [261, 65] width 65 height 23
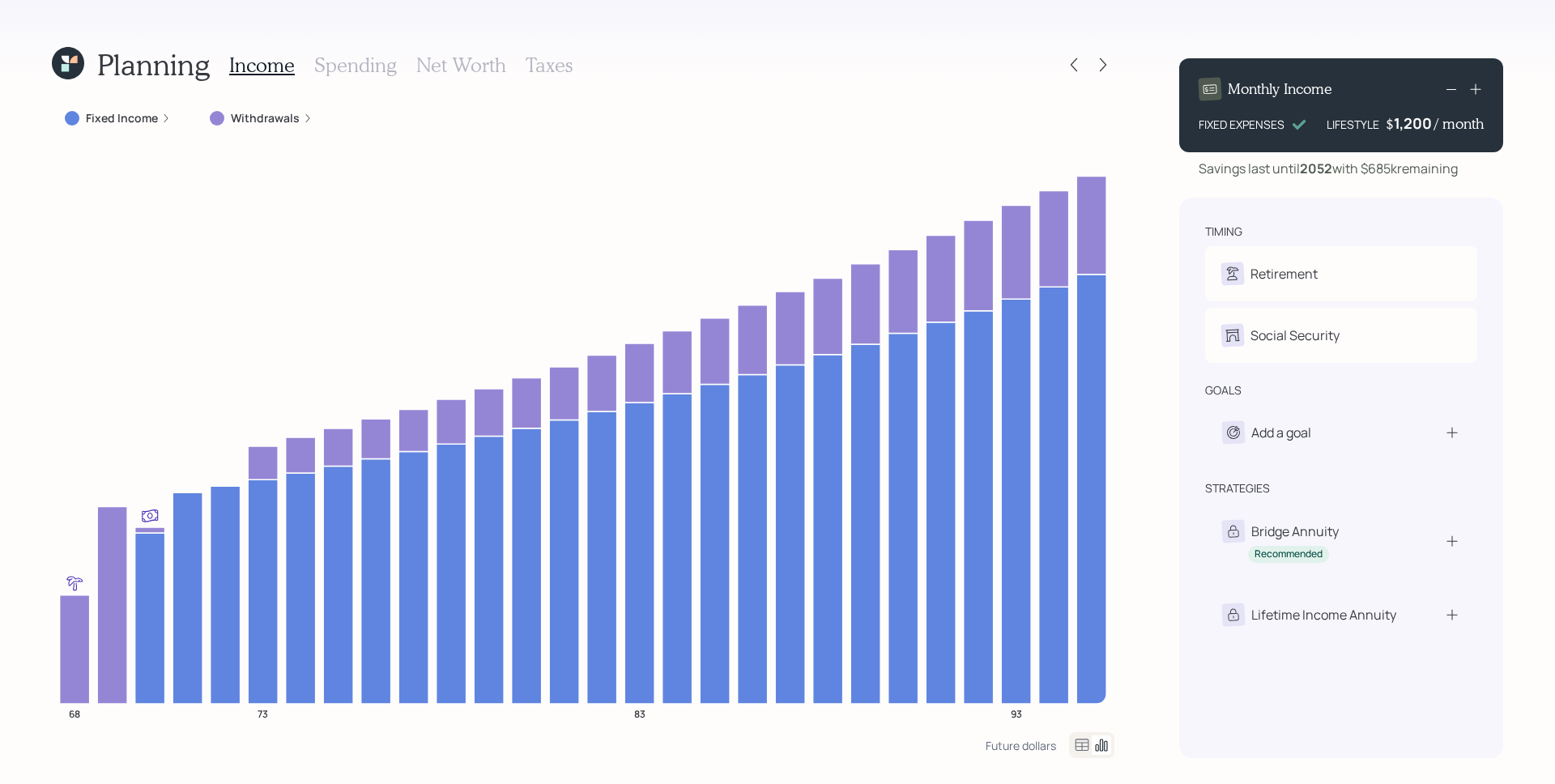
click at [1478, 83] on icon at bounding box center [1476, 89] width 17 height 17
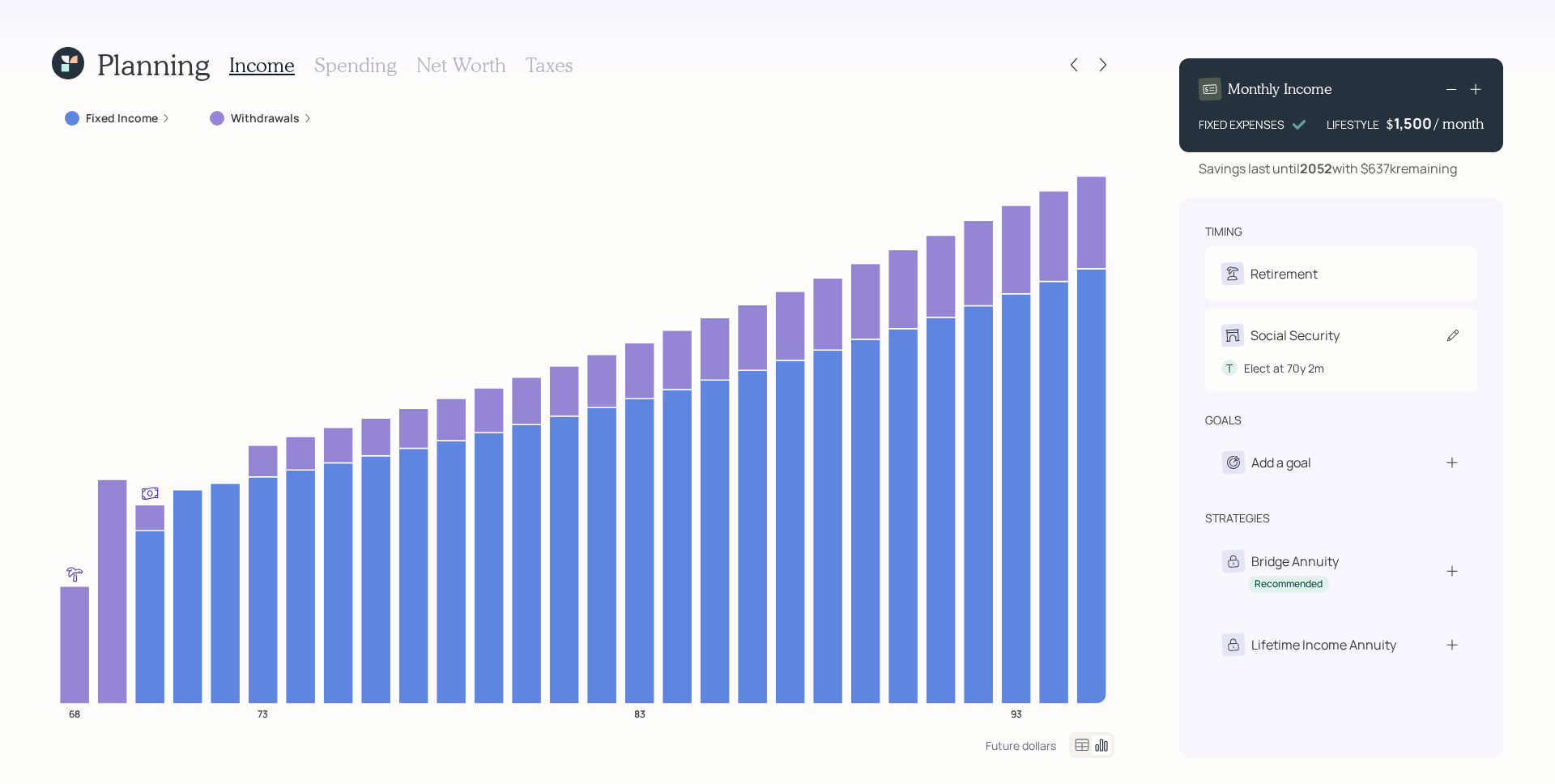
click at [1306, 324] on div "Social Security" at bounding box center [1280, 335] width 118 height 22
select select "2"
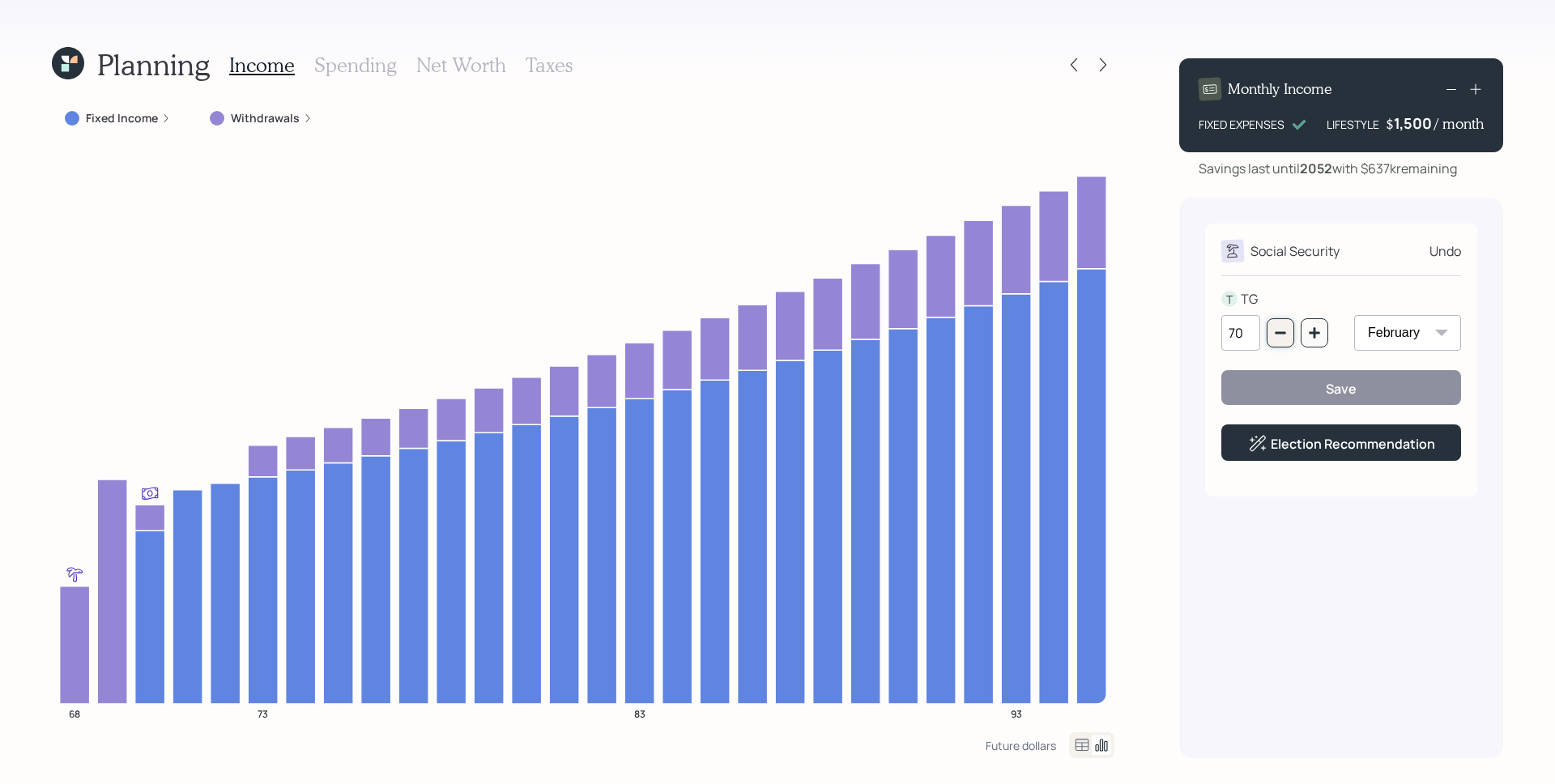
click at [1281, 333] on icon "button" at bounding box center [1280, 333] width 11 height 2
type input "68"
click at [1415, 321] on select "January February March April May June July August September October November De…" at bounding box center [1407, 332] width 107 height 36
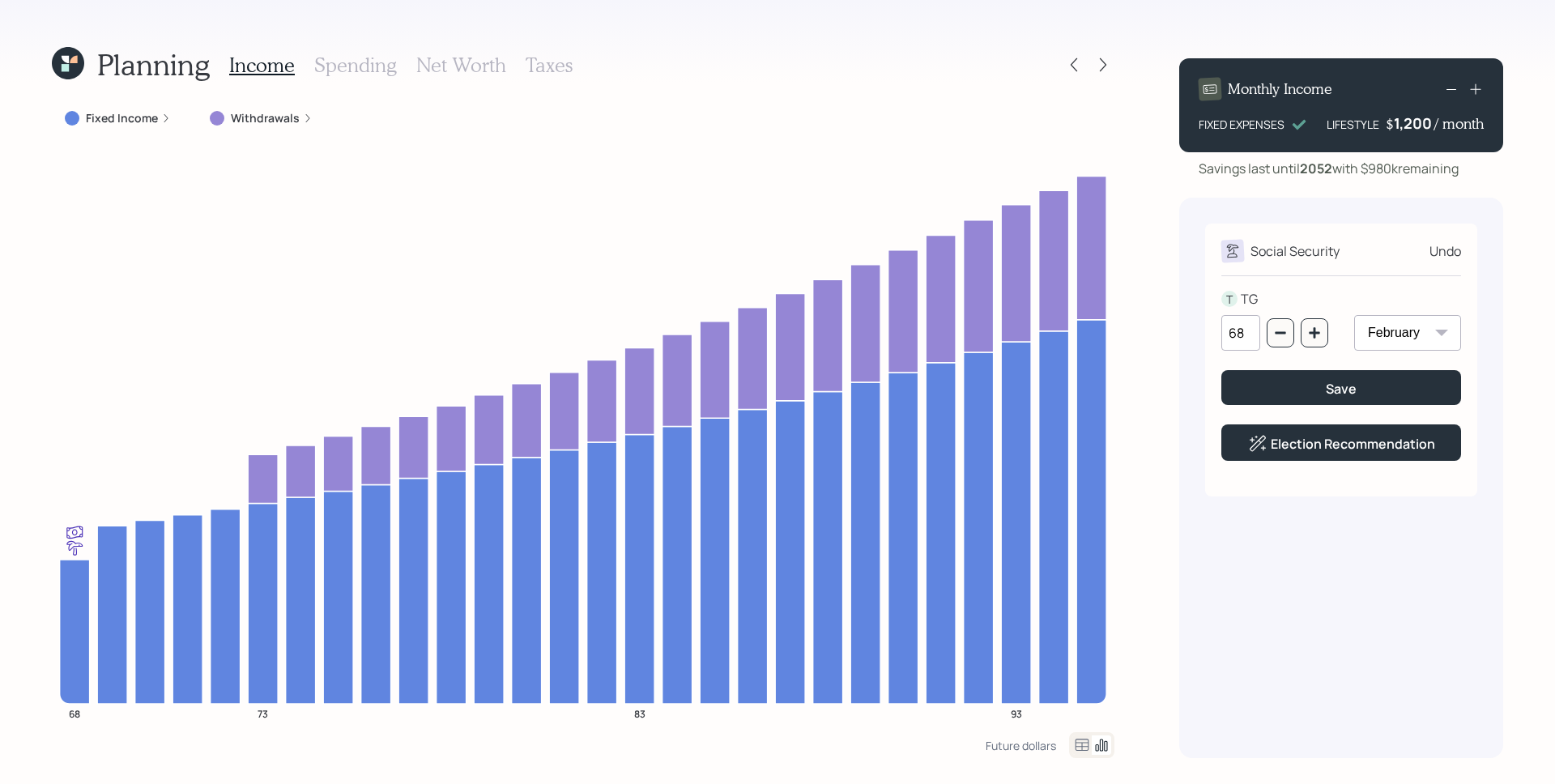
select select "10"
click at [1354, 315] on select "January February March April May June July August September October November De…" at bounding box center [1407, 332] width 107 height 36
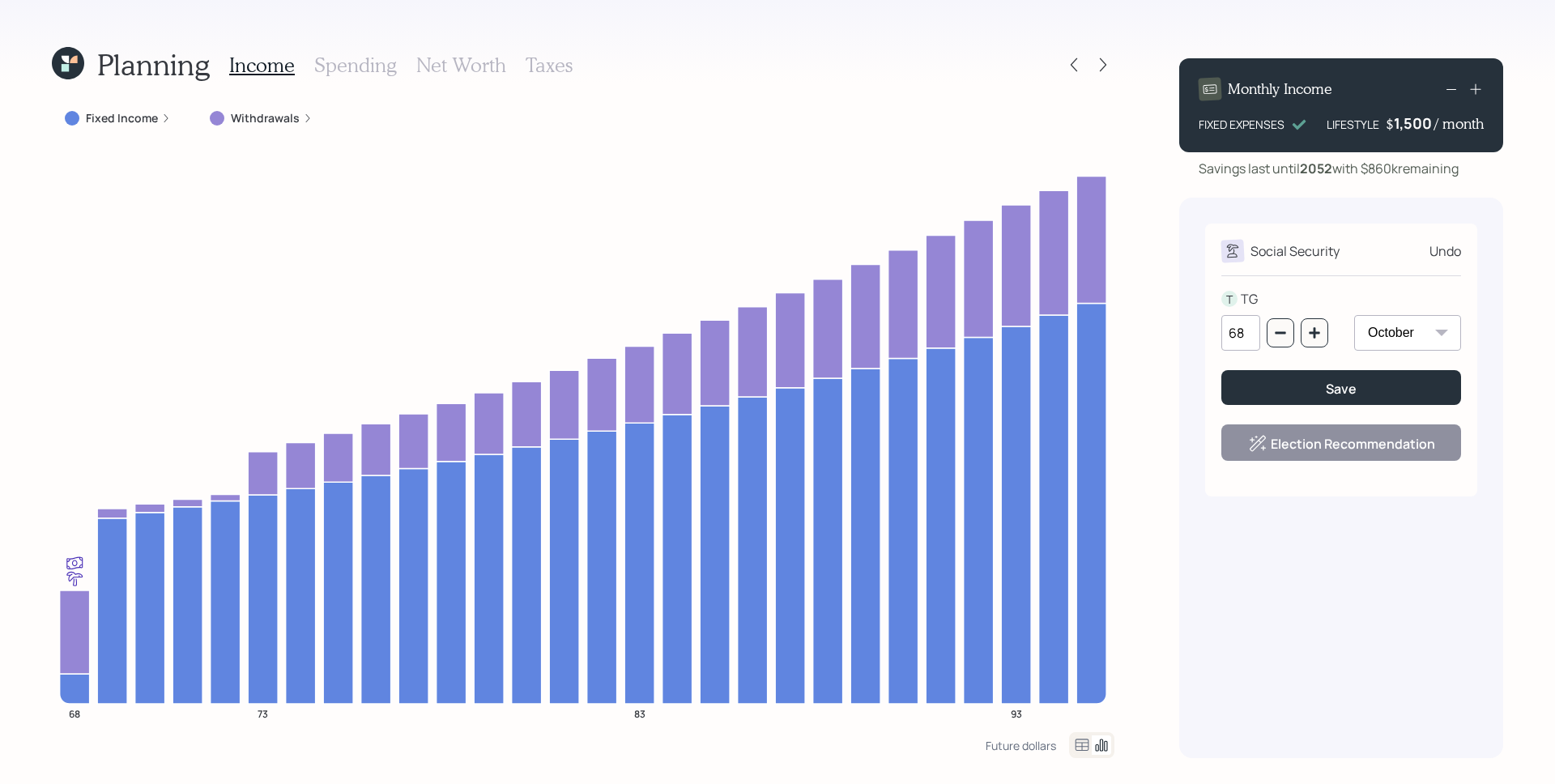
click at [1481, 90] on icon at bounding box center [1476, 89] width 17 height 17
click at [1320, 334] on icon "button" at bounding box center [1314, 332] width 11 height 11
click at [1314, 322] on button "button" at bounding box center [1315, 332] width 27 height 29
type input "70"
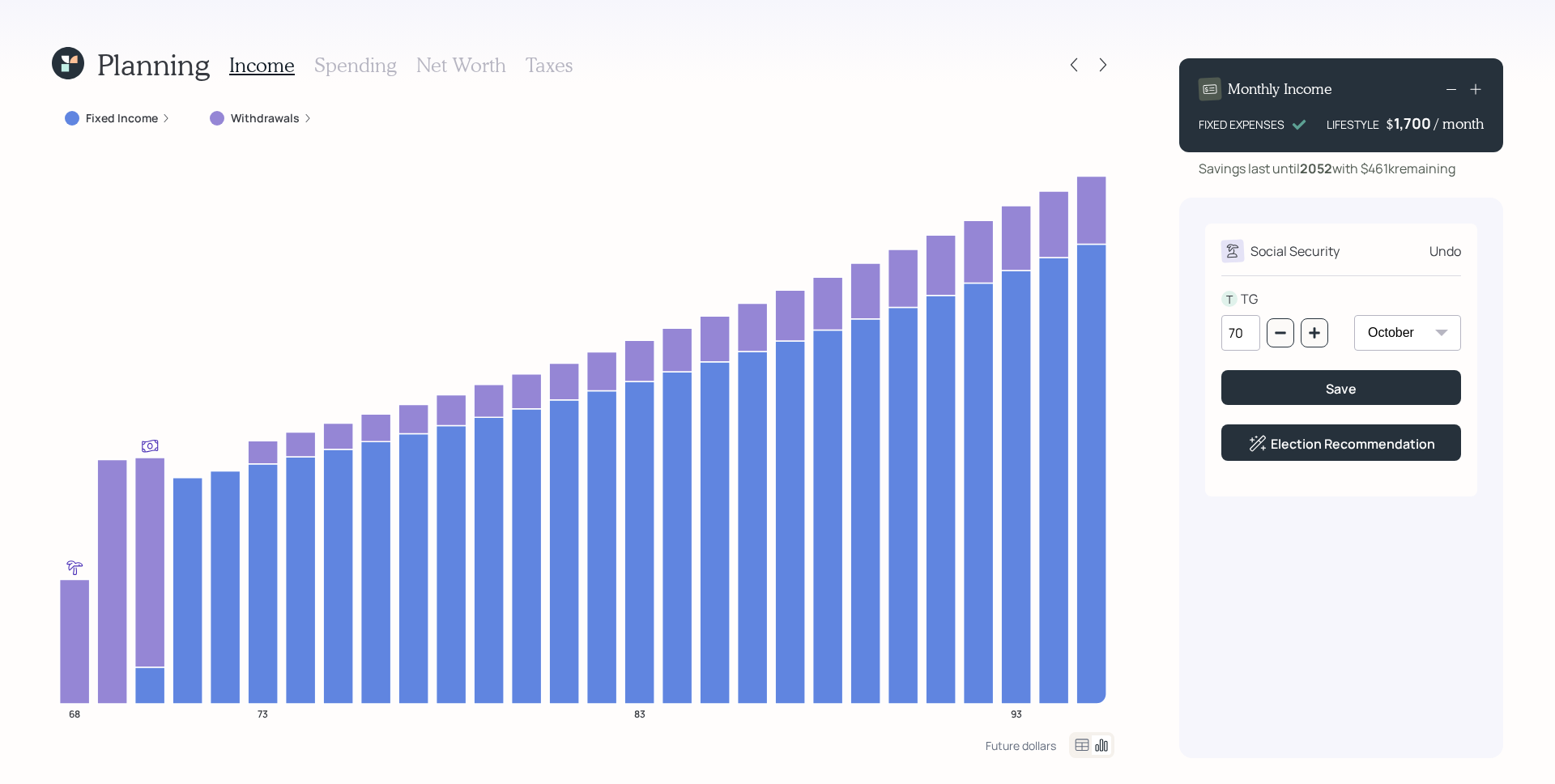
click at [1416, 323] on select "January February March April May June July August September October November De…" at bounding box center [1407, 332] width 107 height 36
select select "2"
click at [1354, 315] on select "January February March April May June July August September October November De…" at bounding box center [1407, 332] width 107 height 36
click at [1538, 253] on div "Planning Income Spending Net Worth Taxes Fixed Income Withdrawals 68 73 83 93 F…" at bounding box center [778, 392] width 1555 height 784
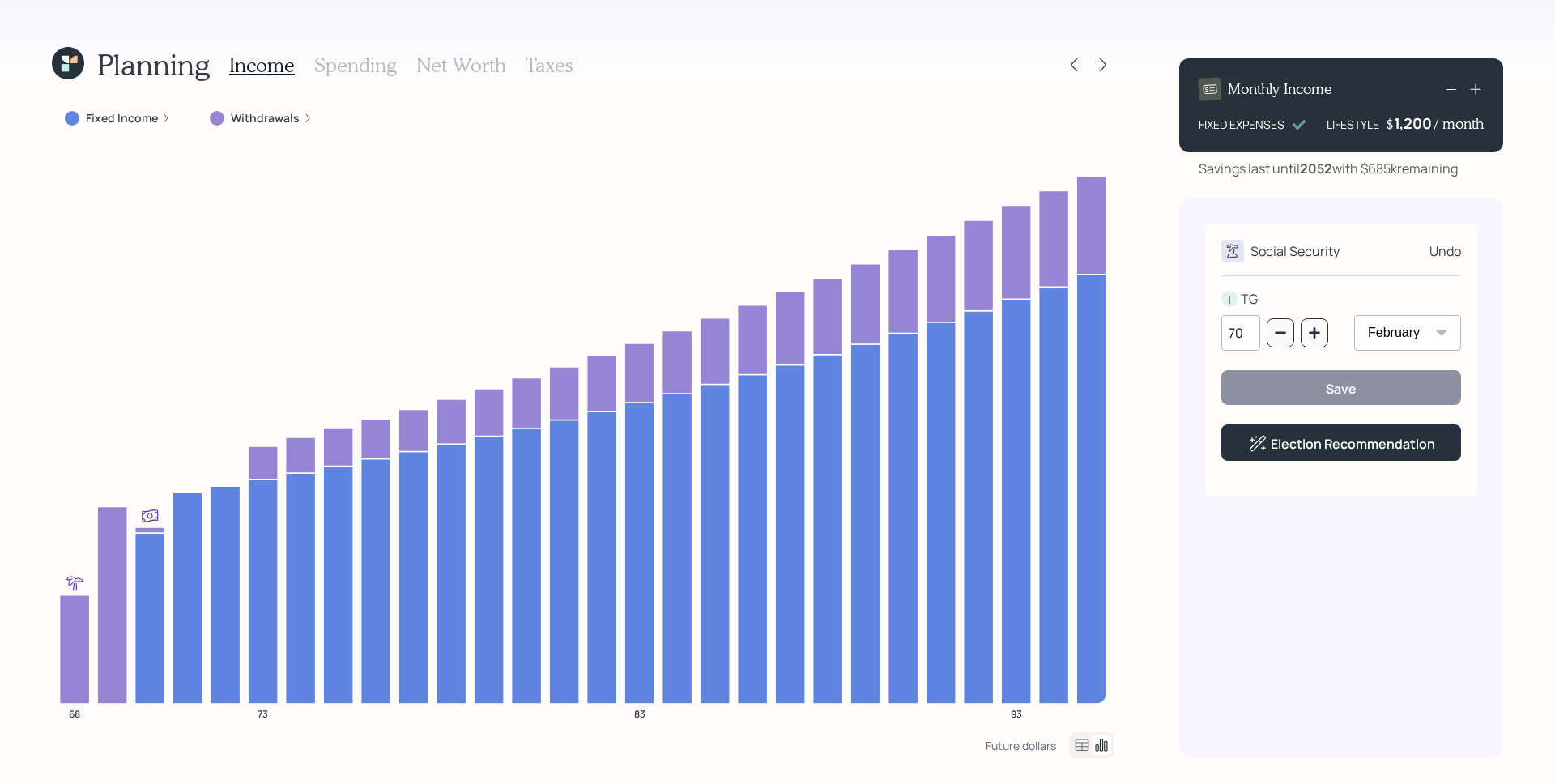
click at [1473, 90] on icon at bounding box center [1476, 89] width 17 height 17
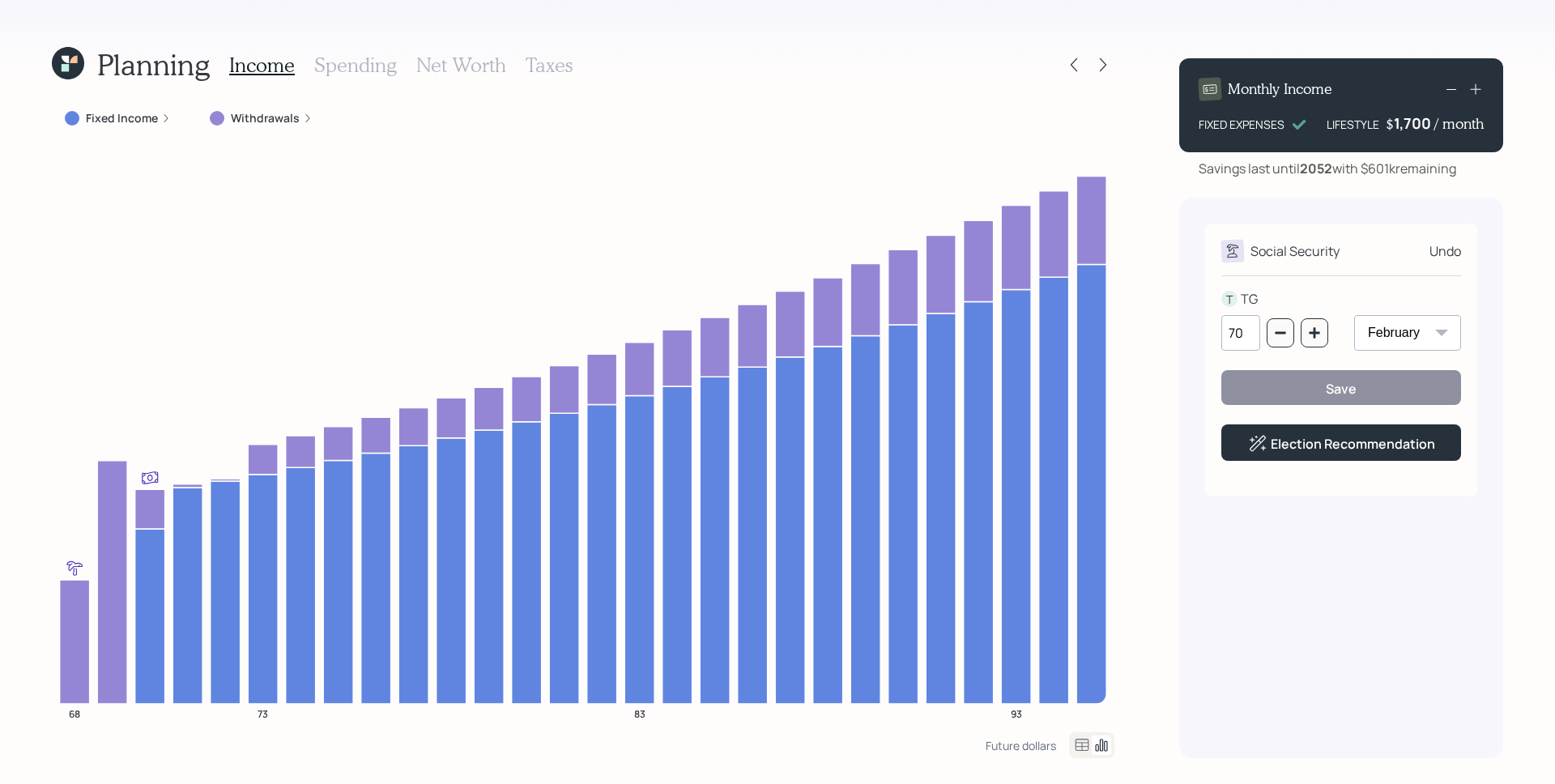
click at [1449, 92] on icon at bounding box center [1452, 89] width 20 height 20
click at [350, 55] on h3 "Spending" at bounding box center [355, 65] width 83 height 23
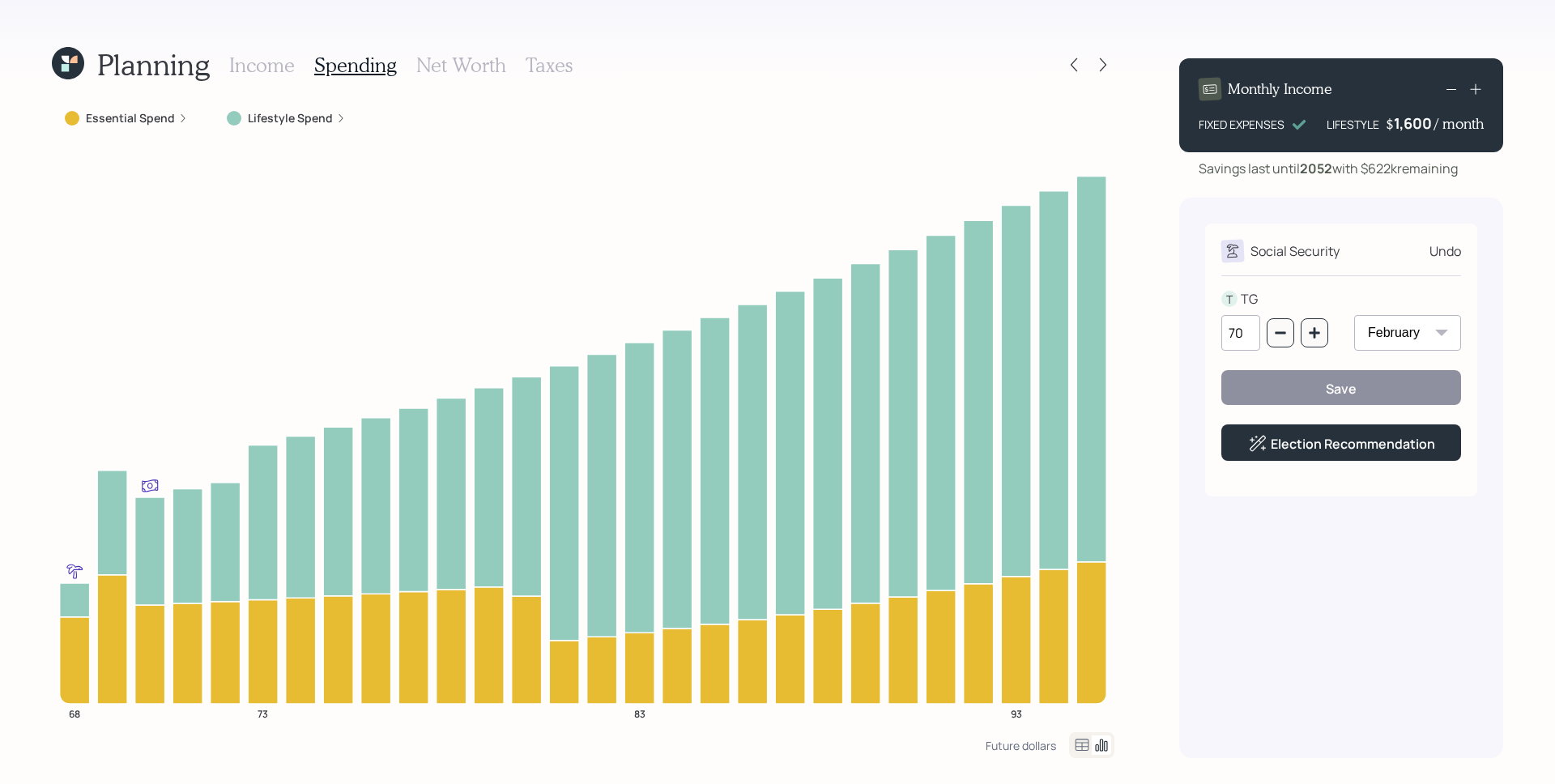
click at [255, 63] on h3 "Income" at bounding box center [261, 65] width 65 height 23
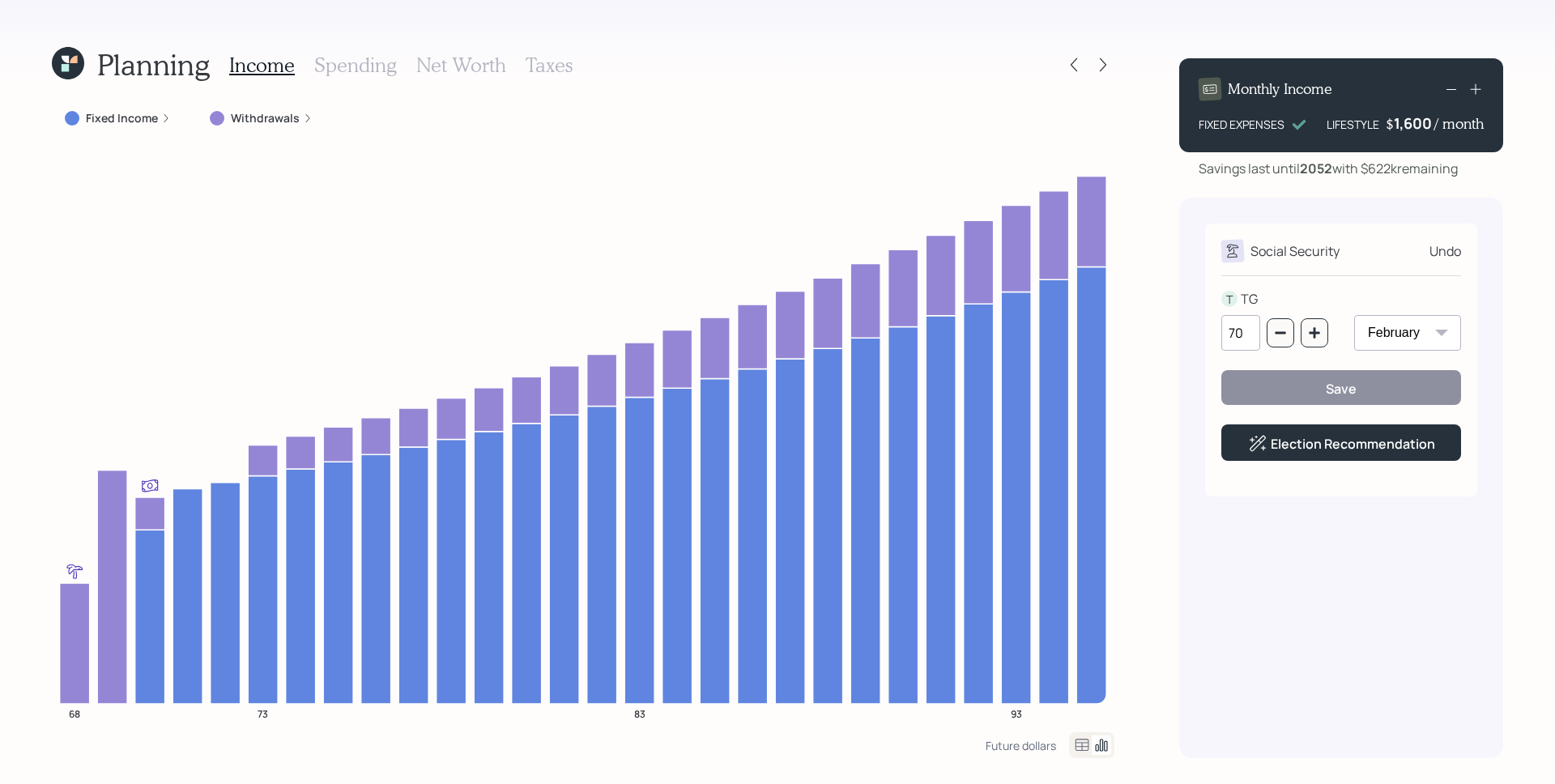
click at [1458, 245] on div "Undo" at bounding box center [1445, 251] width 31 height 20
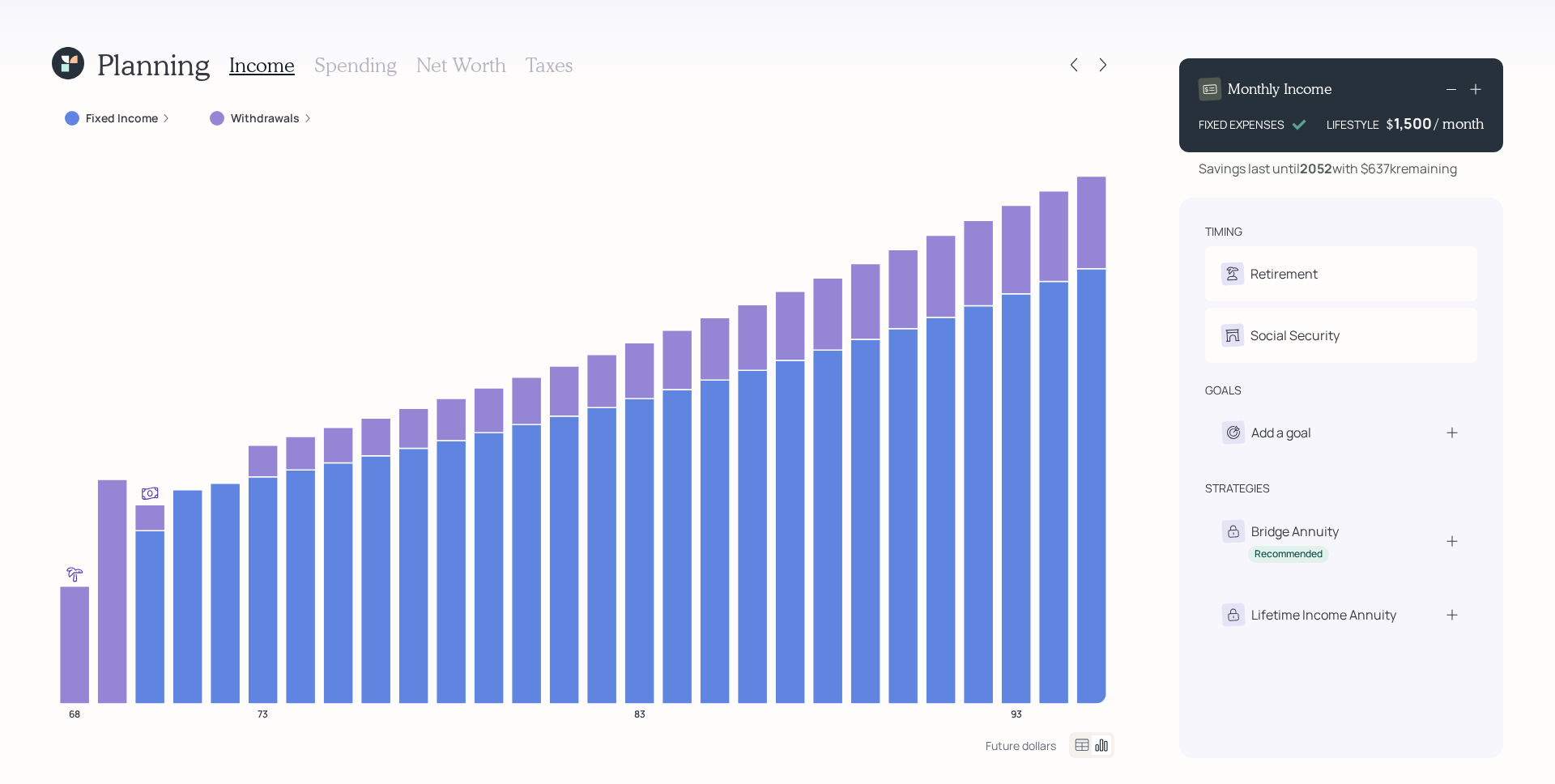
click at [67, 66] on icon at bounding box center [64, 67] width 10 height 10
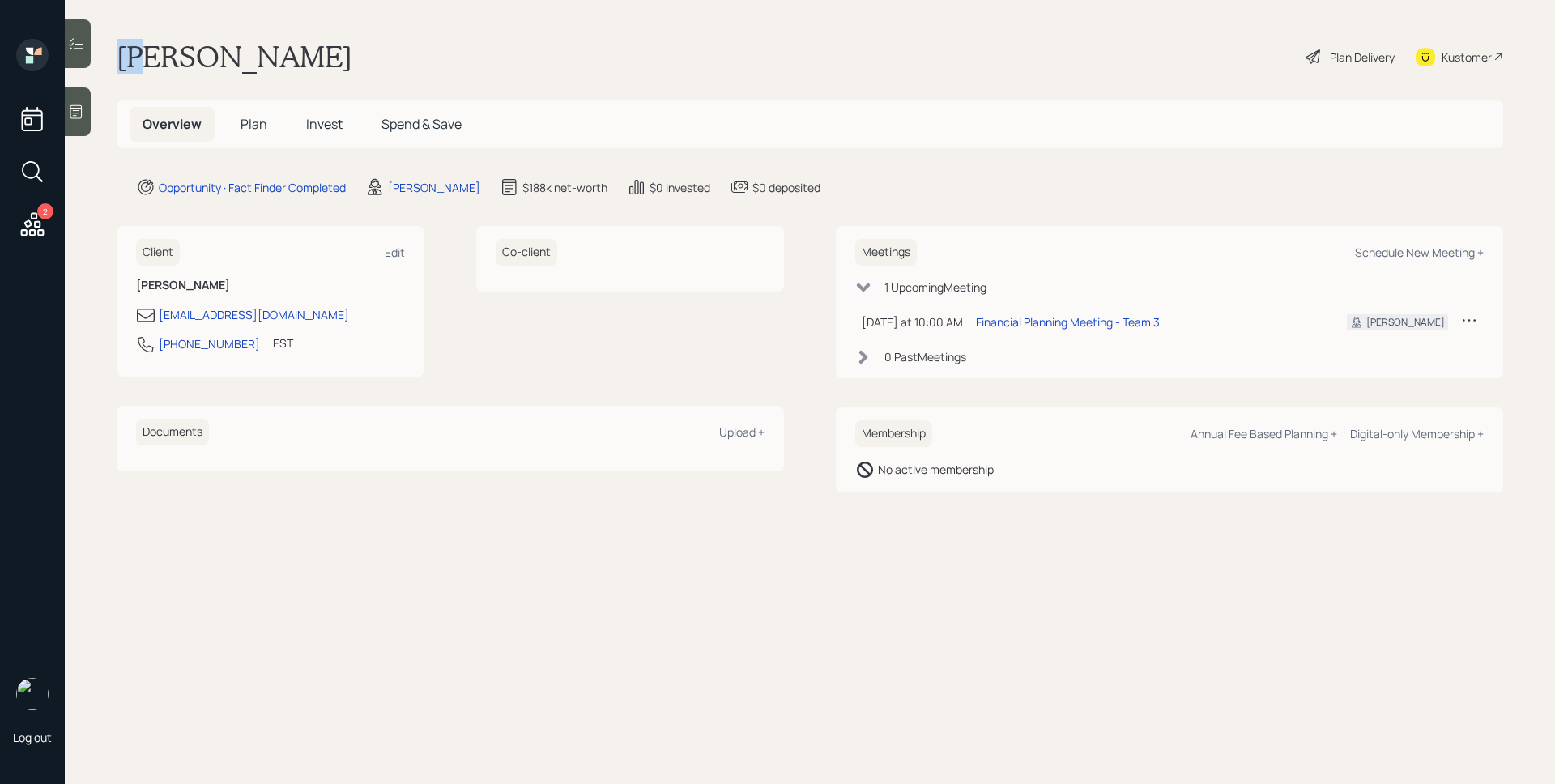
click at [67, 66] on div at bounding box center [77, 44] width 26 height 49
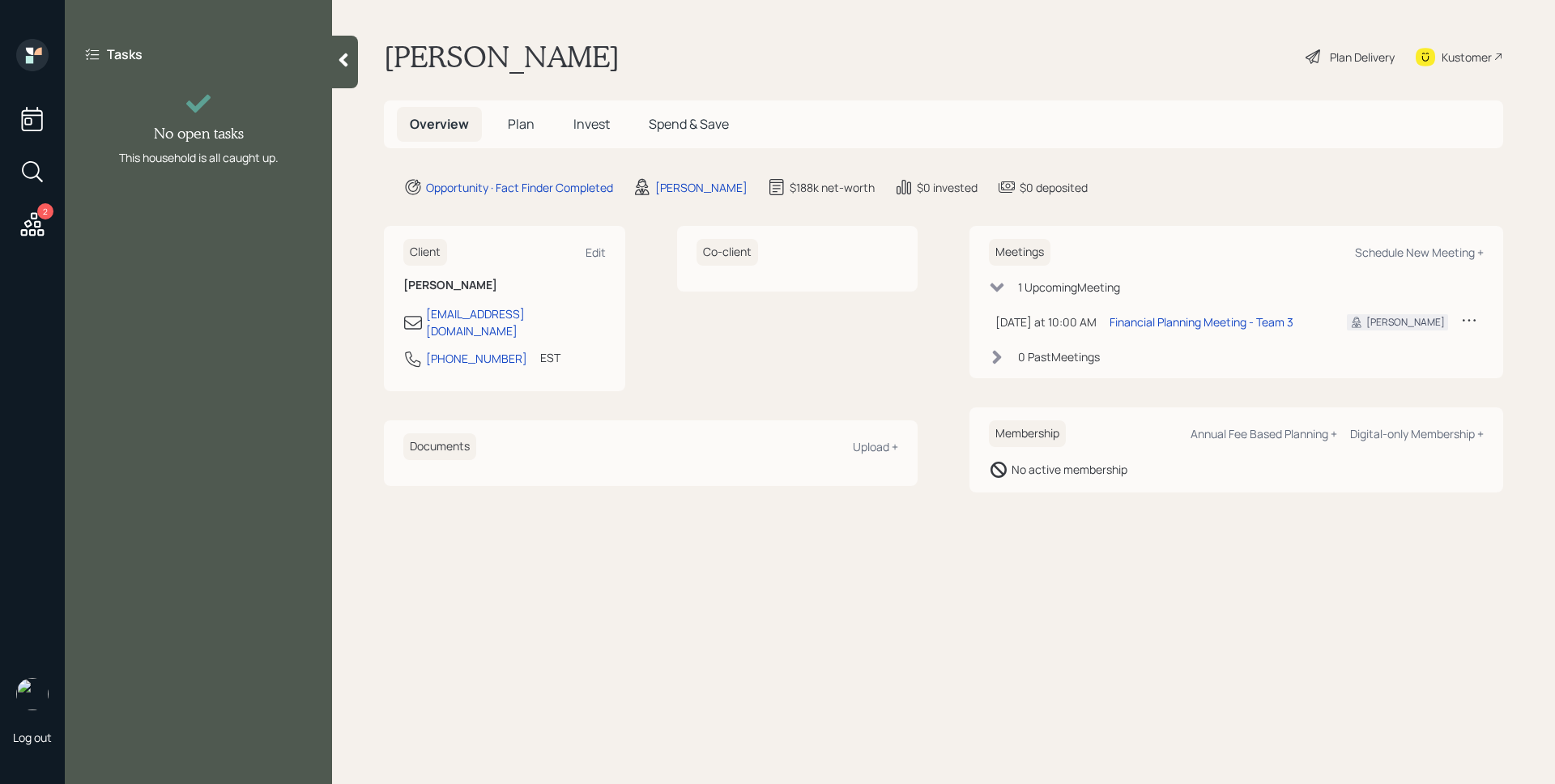
click at [1134, 50] on div "[PERSON_NAME] Plan Delivery Kustomer" at bounding box center [944, 56] width 1120 height 36
click at [516, 117] on span "Plan" at bounding box center [521, 124] width 26 height 18
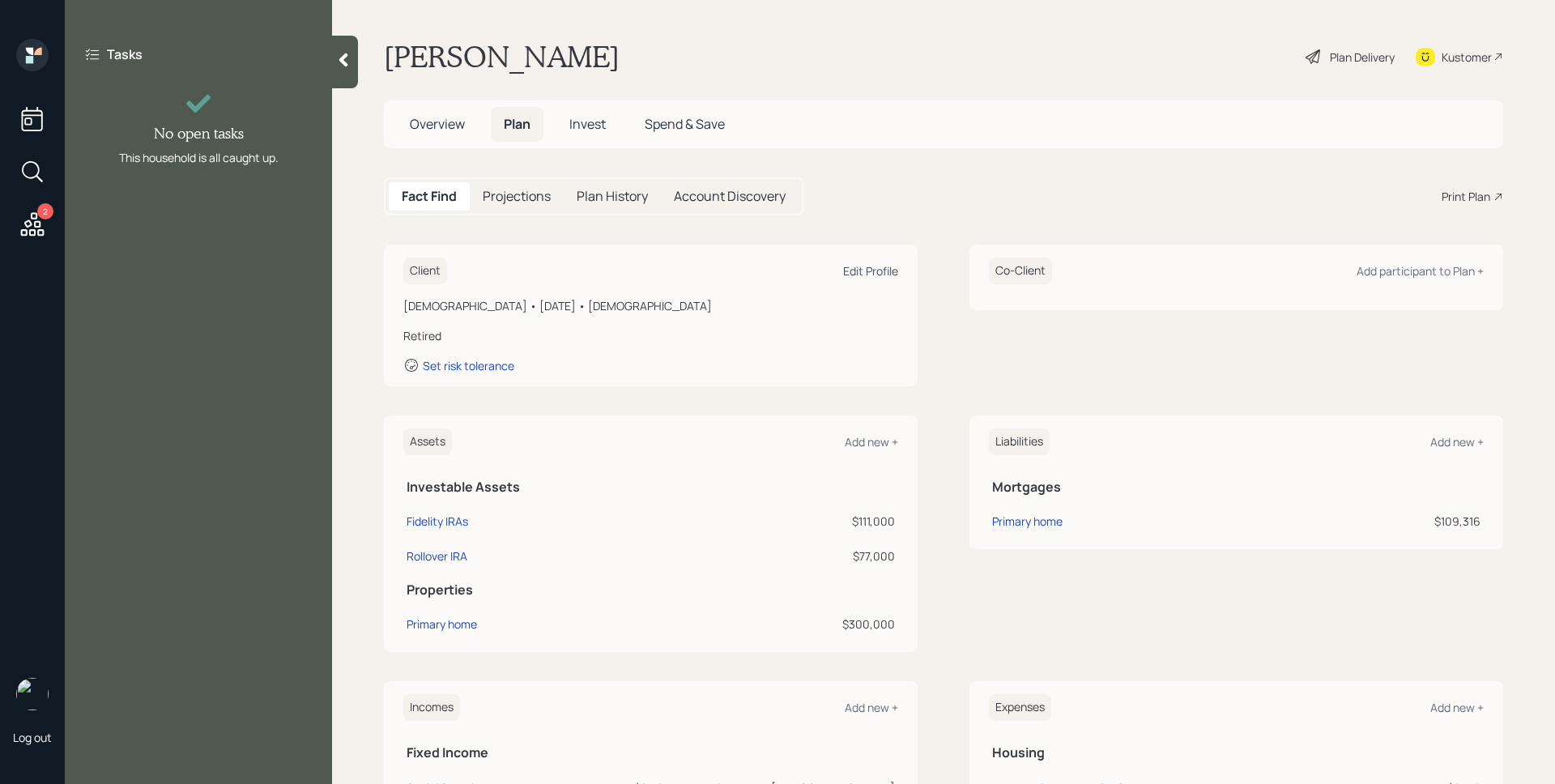
click at [849, 277] on div "Edit Profile" at bounding box center [871, 271] width 55 height 16
select select "9"
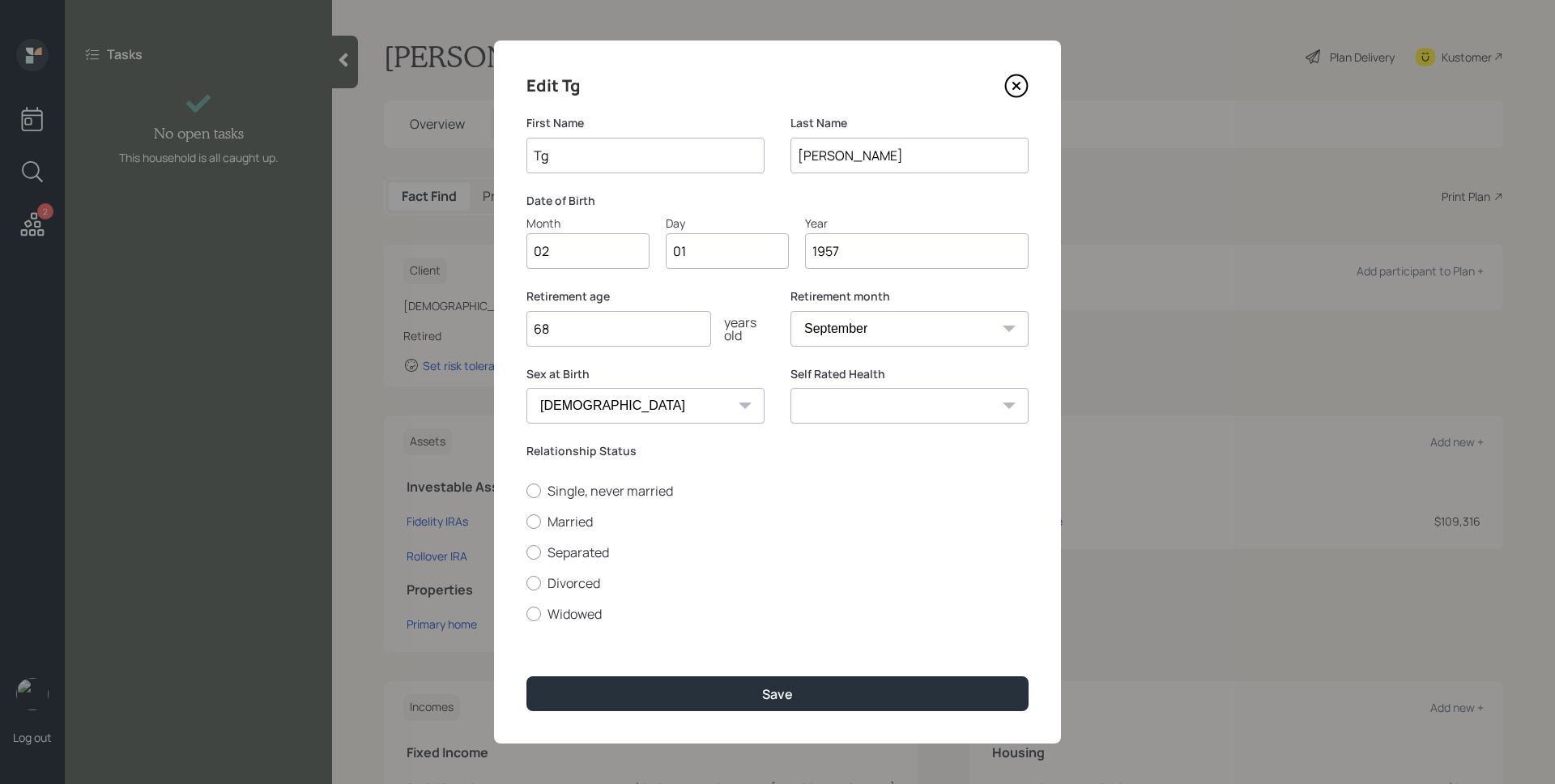
click at [603, 165] on input "Tg" at bounding box center [645, 155] width 238 height 36
type input "[PERSON_NAME]"
click at [822, 330] on select "January February March April May June July August September October November De…" at bounding box center [910, 328] width 238 height 36
click at [791, 311] on select "January February March April May June July August September October November De…" at bounding box center [910, 328] width 238 height 36
click at [763, 249] on input "01" at bounding box center [727, 250] width 123 height 36
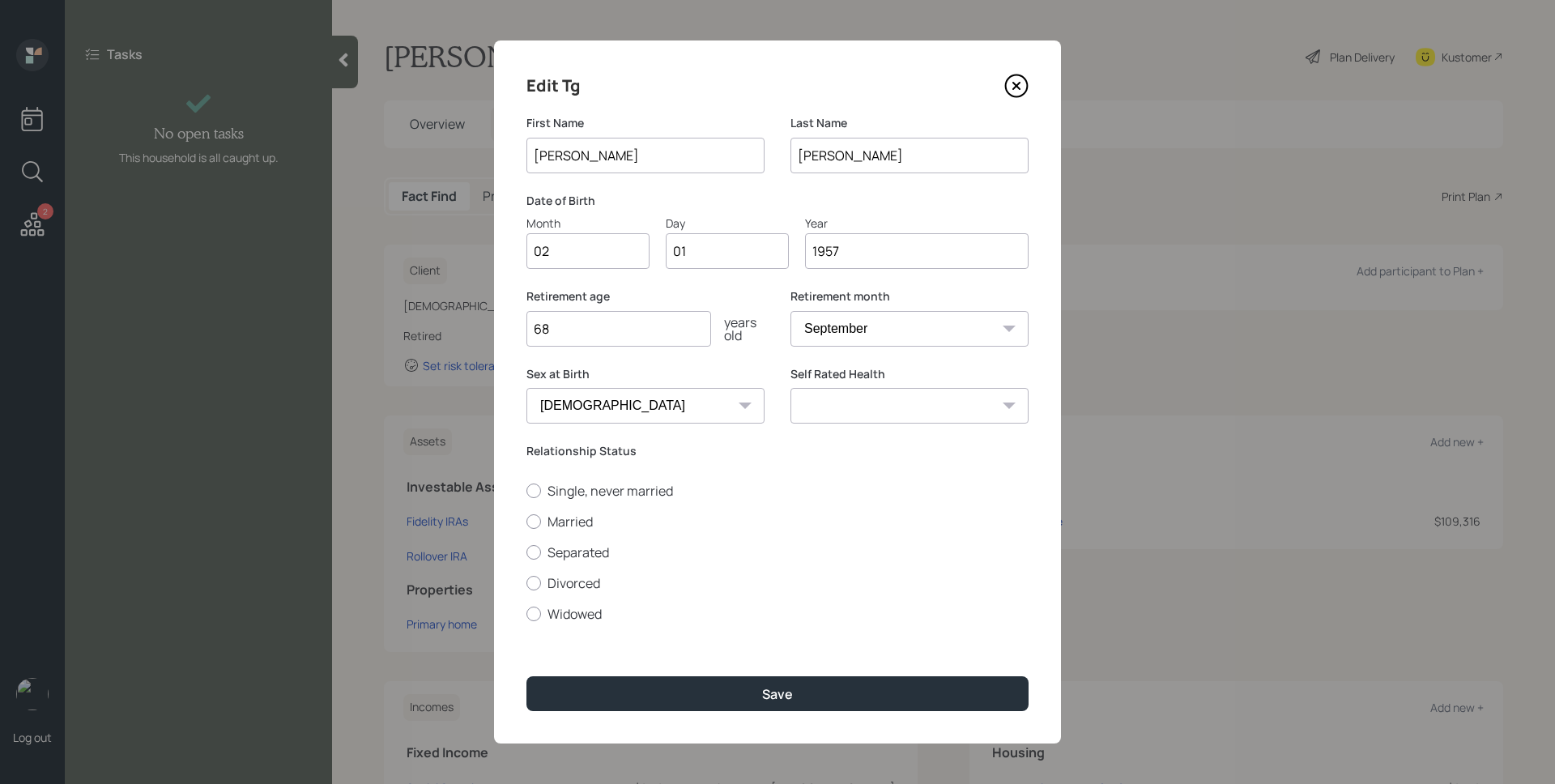
click at [763, 249] on input "01" at bounding box center [727, 250] width 123 height 36
type input "22"
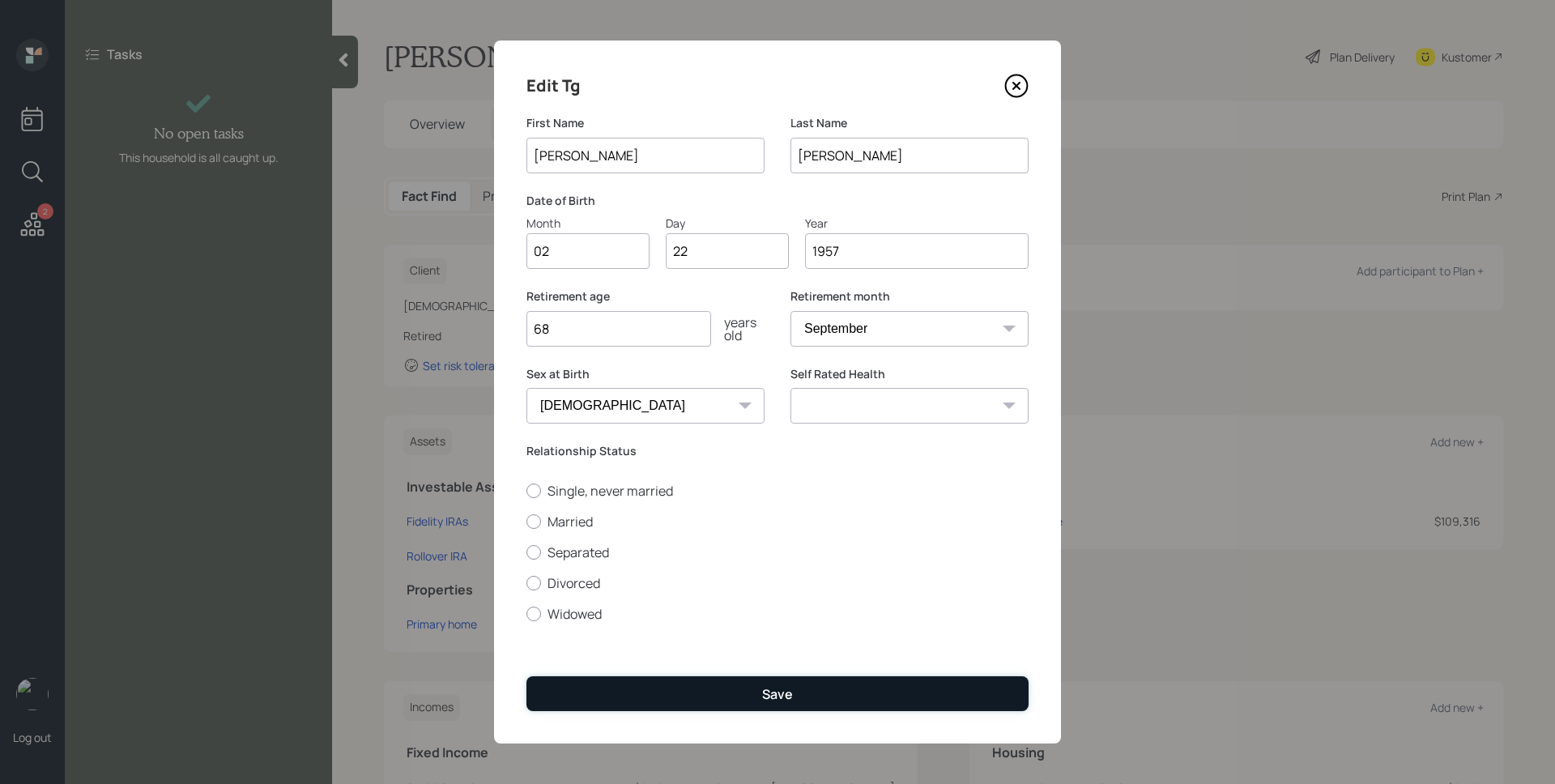
click at [838, 699] on button "Save" at bounding box center [778, 694] width 502 height 35
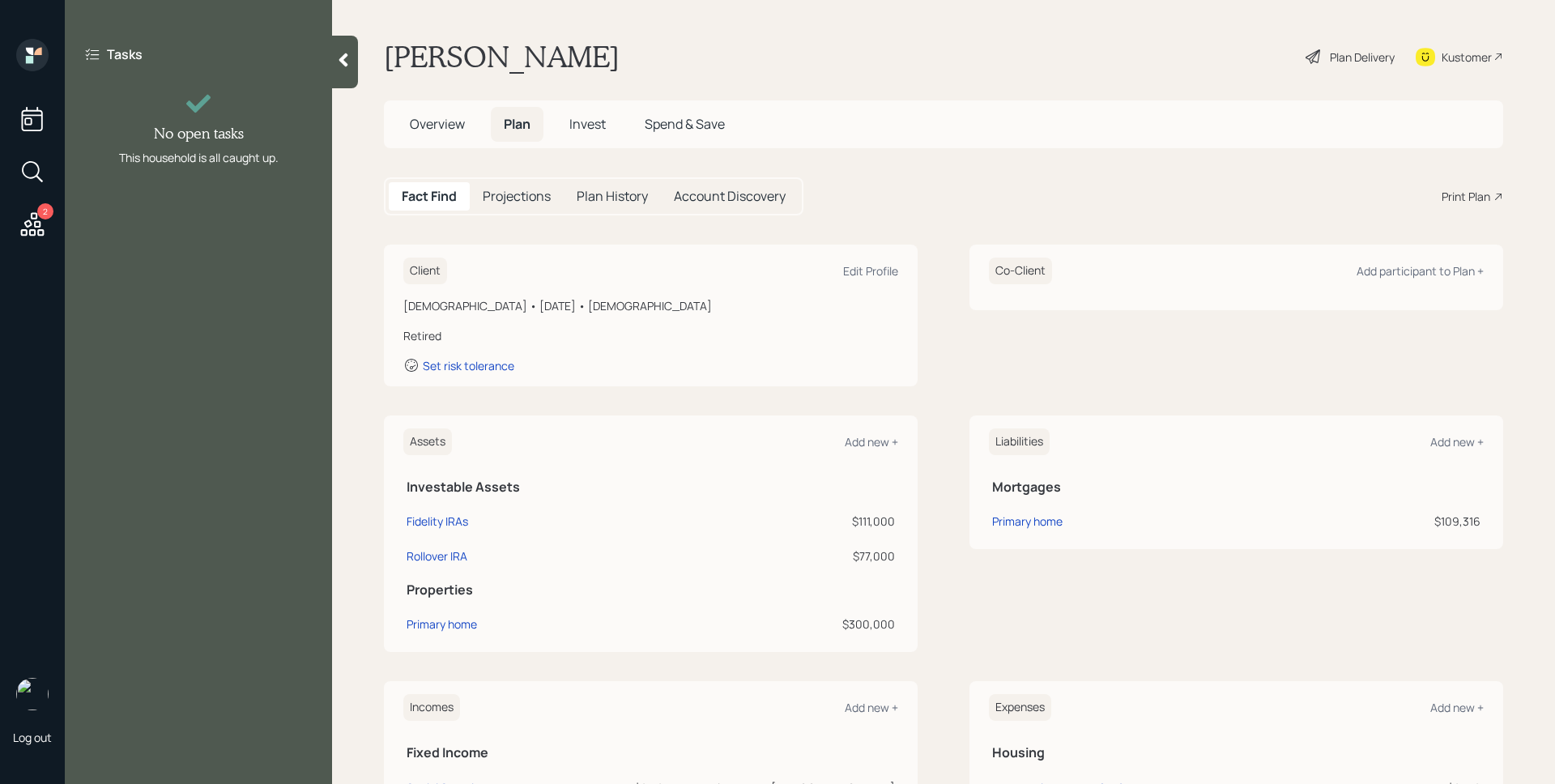
click at [457, 122] on span "Overview" at bounding box center [437, 124] width 55 height 18
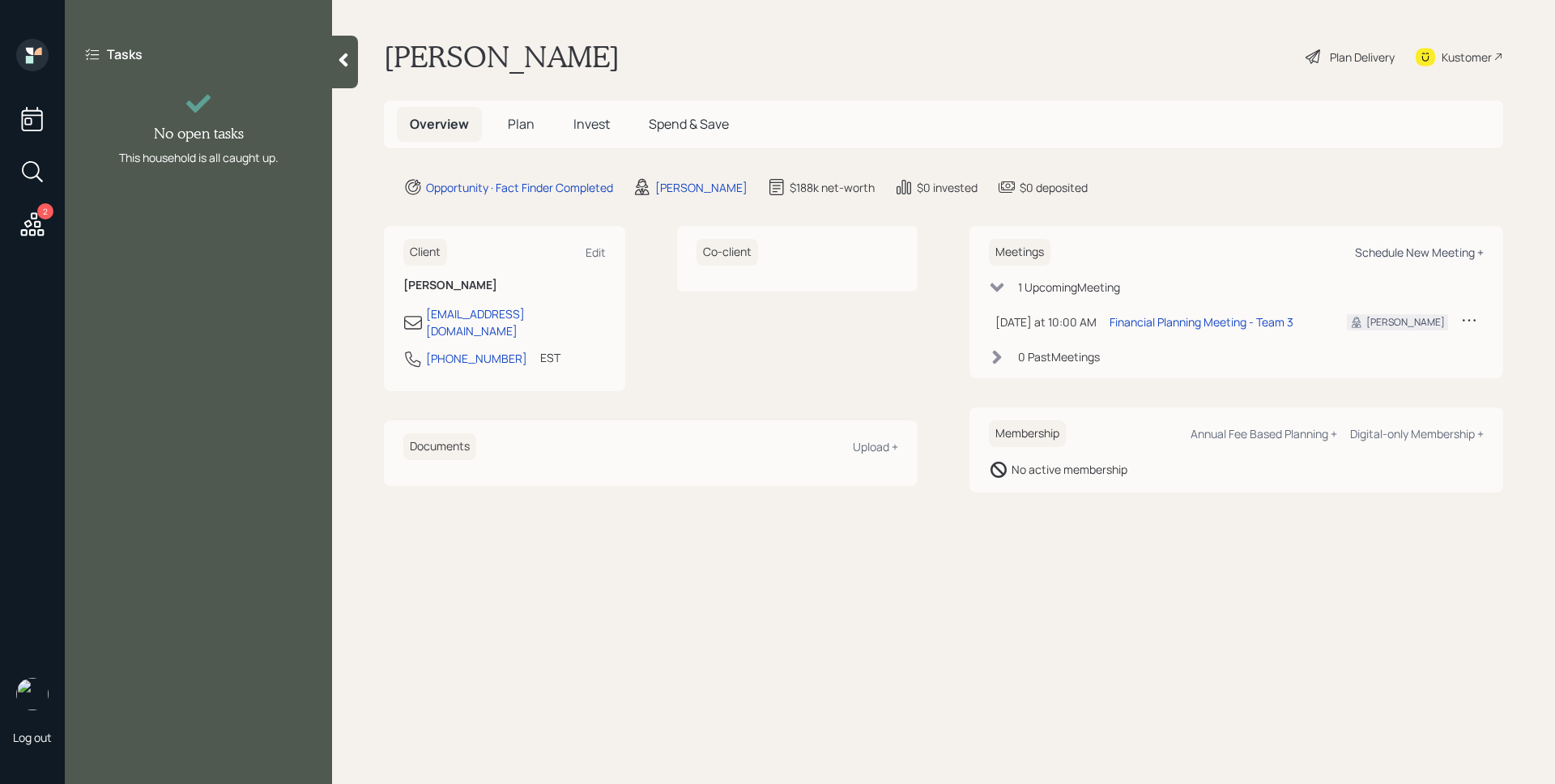
click at [1405, 252] on div "Schedule New Meeting +" at bounding box center [1419, 252] width 129 height 16
select select "d946c976-65aa-4529-ac9d-02c4f1114fc0"
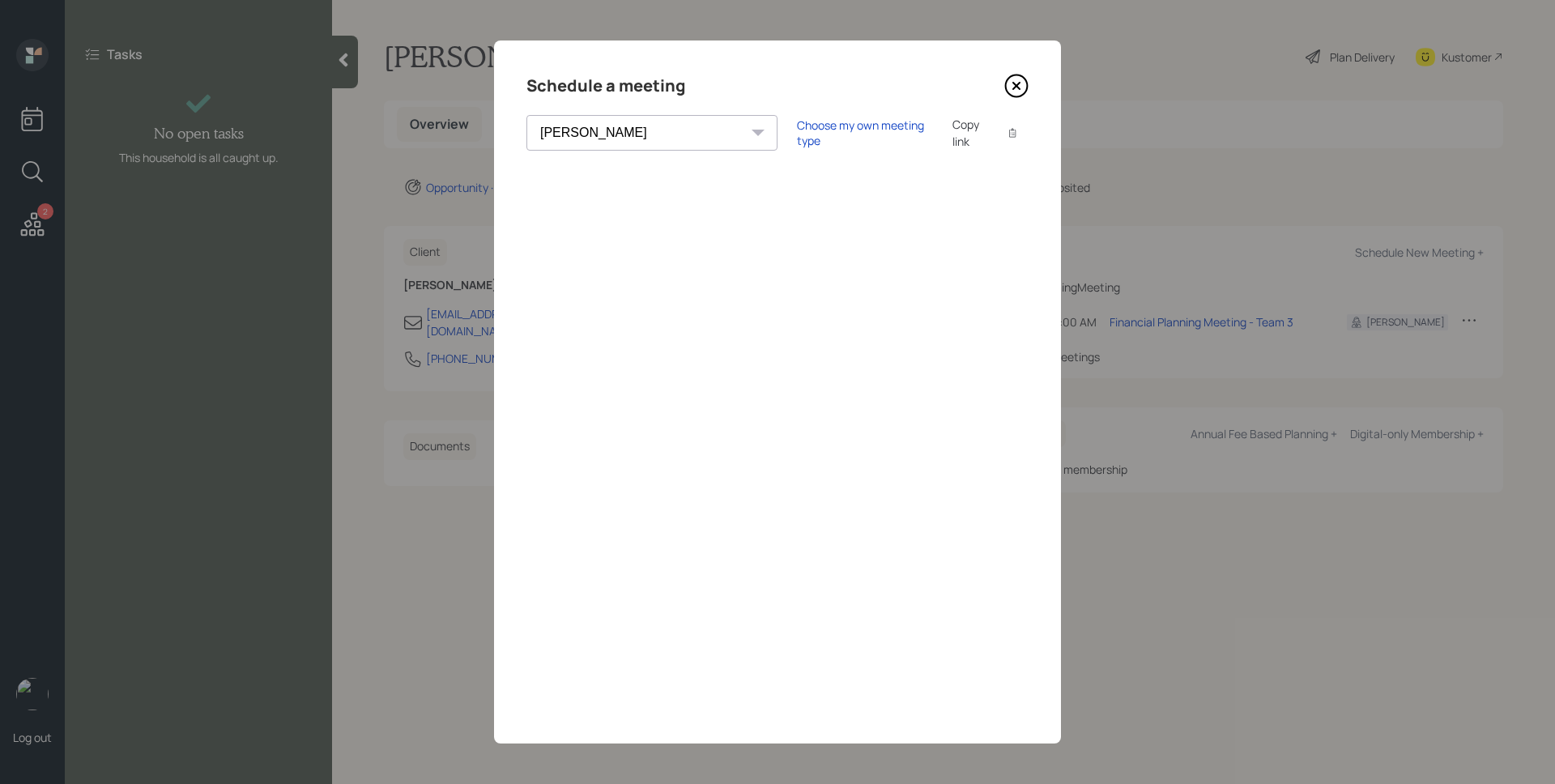
click at [1014, 75] on icon at bounding box center [1017, 86] width 21 height 21
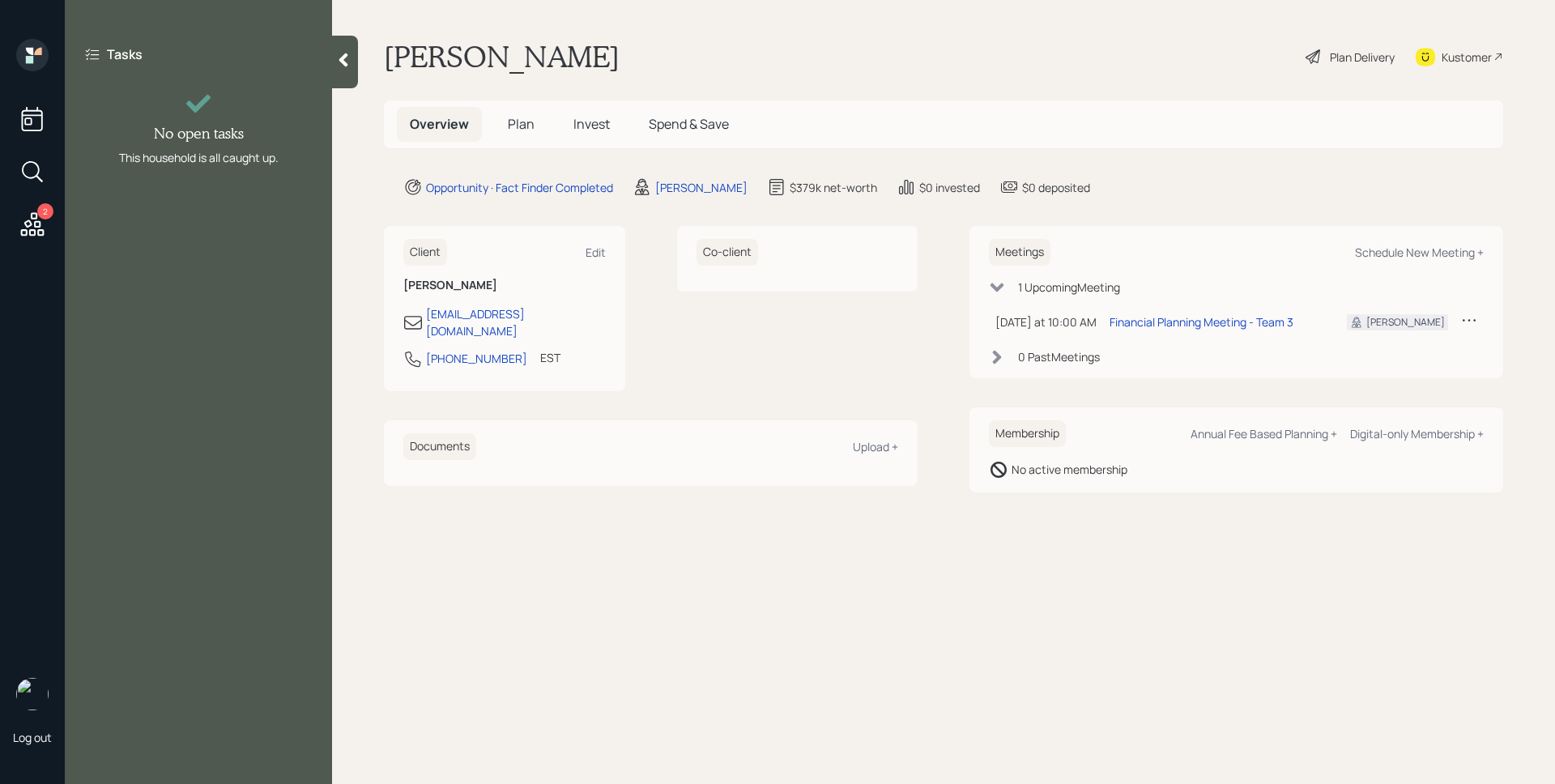
click at [529, 123] on span "Plan" at bounding box center [521, 124] width 26 height 18
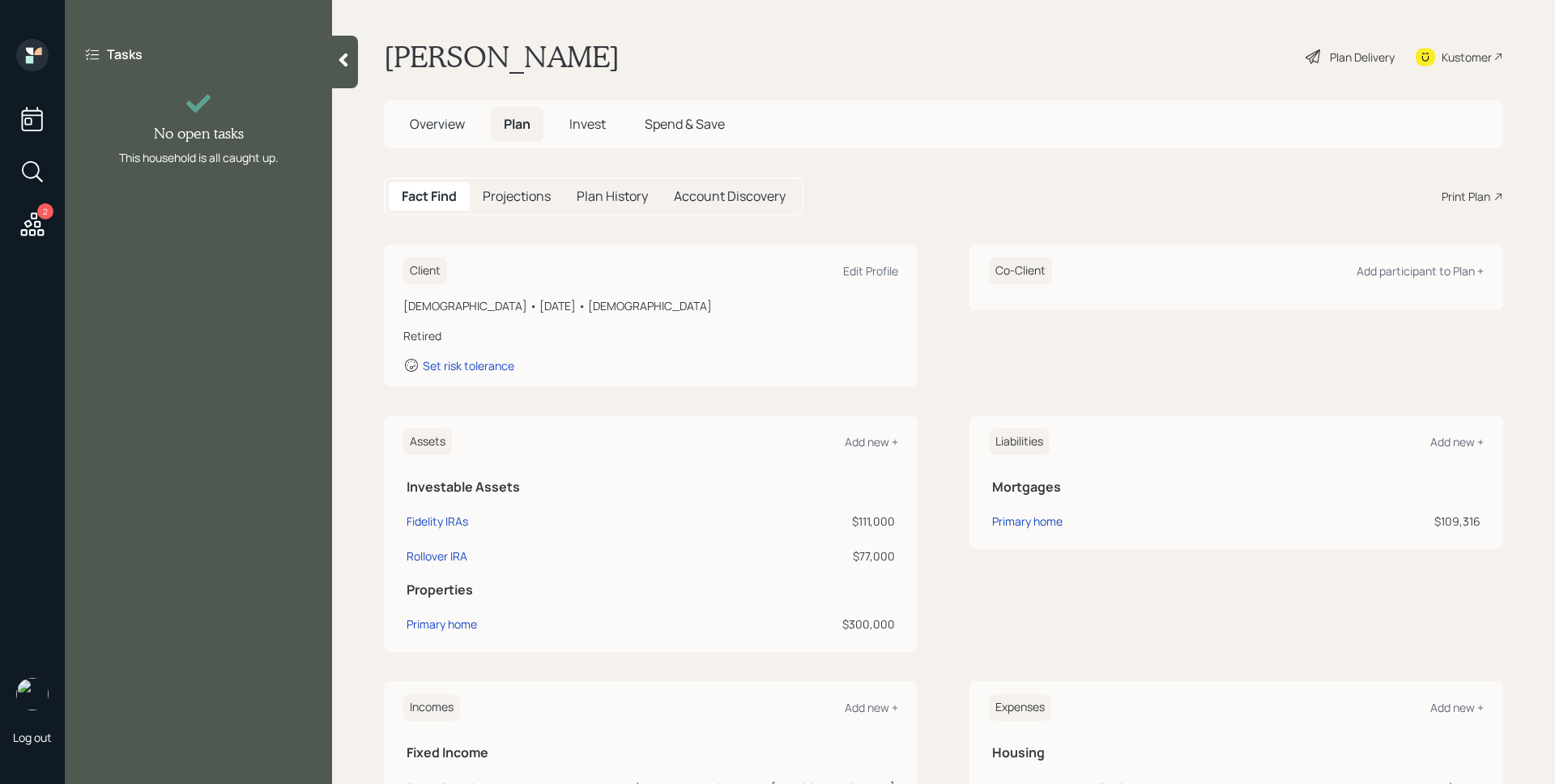
click at [1465, 210] on div "Fact Find Projections Plan History Account Discovery Print Plan" at bounding box center [944, 197] width 1120 height 38
click at [1467, 196] on div "Print Plan" at bounding box center [1466, 196] width 49 height 17
